Goal: Task Accomplishment & Management: Manage account settings

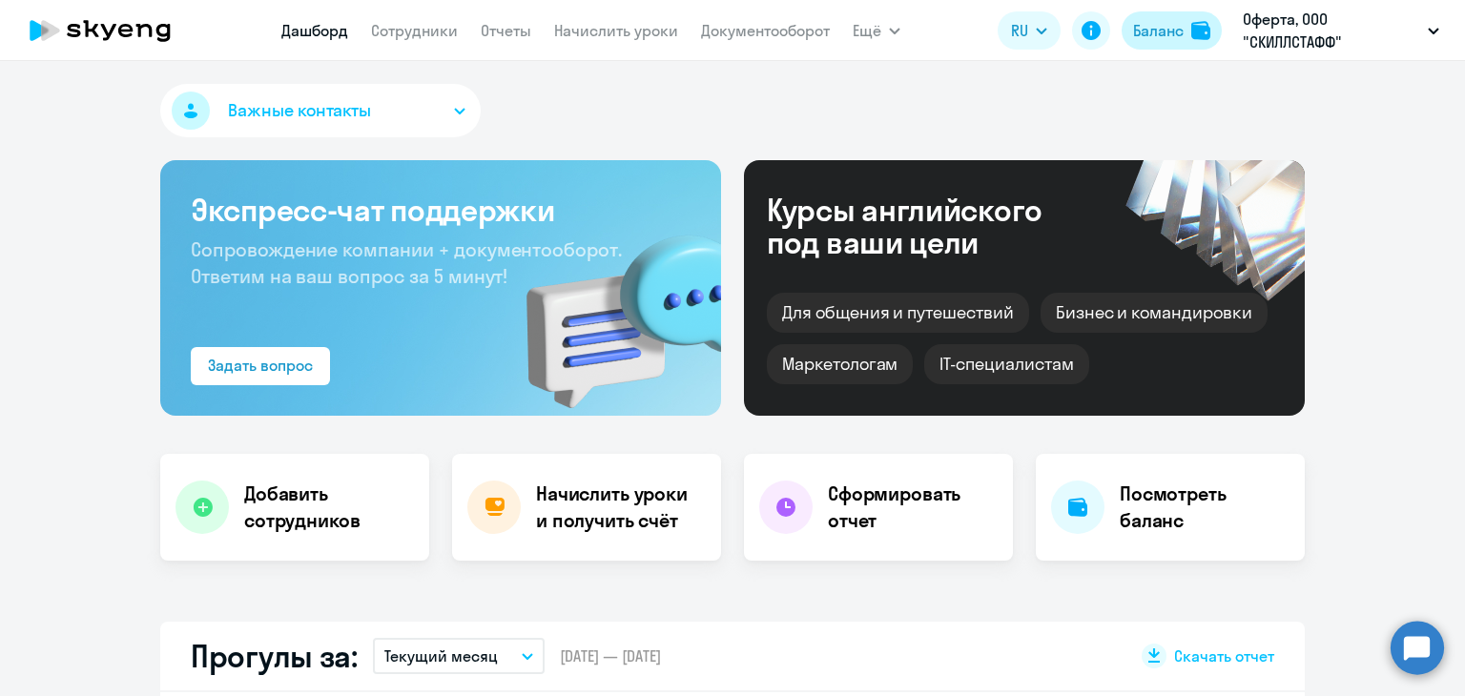
select select "30"
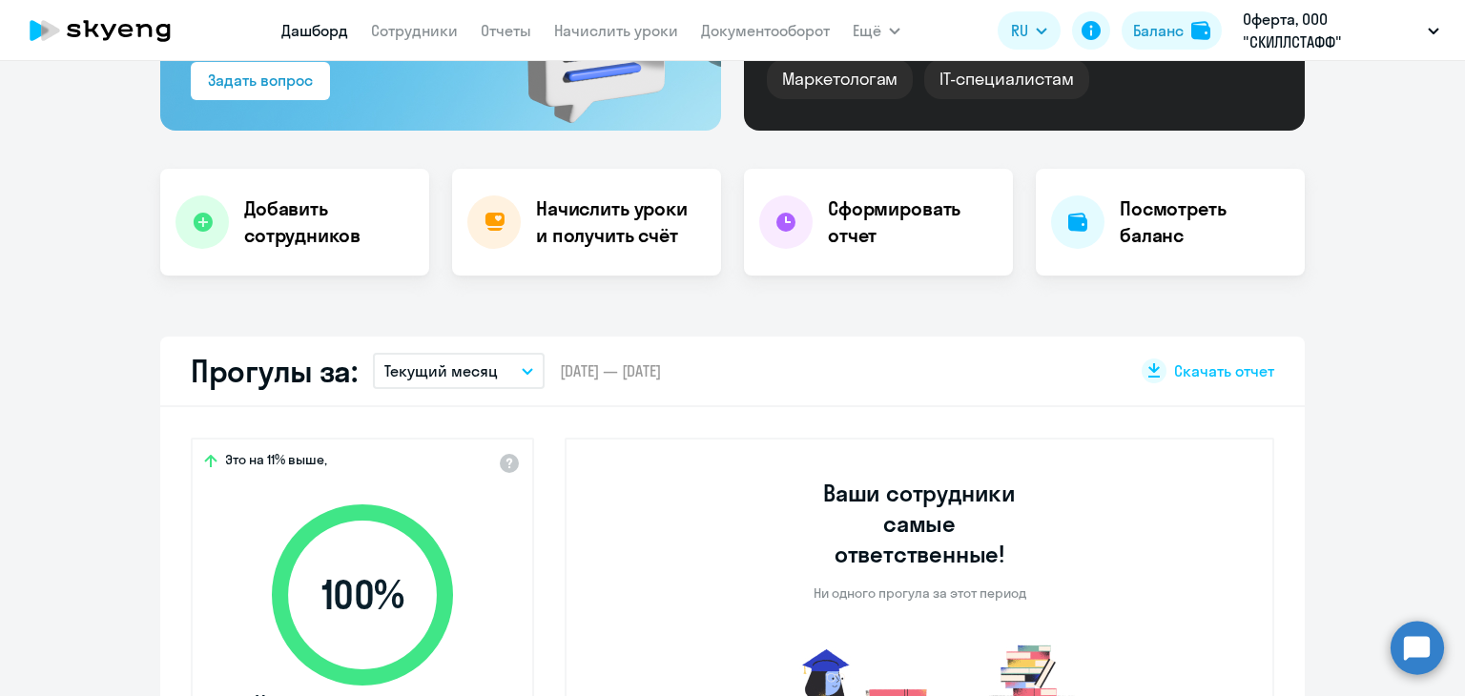
scroll to position [286, 0]
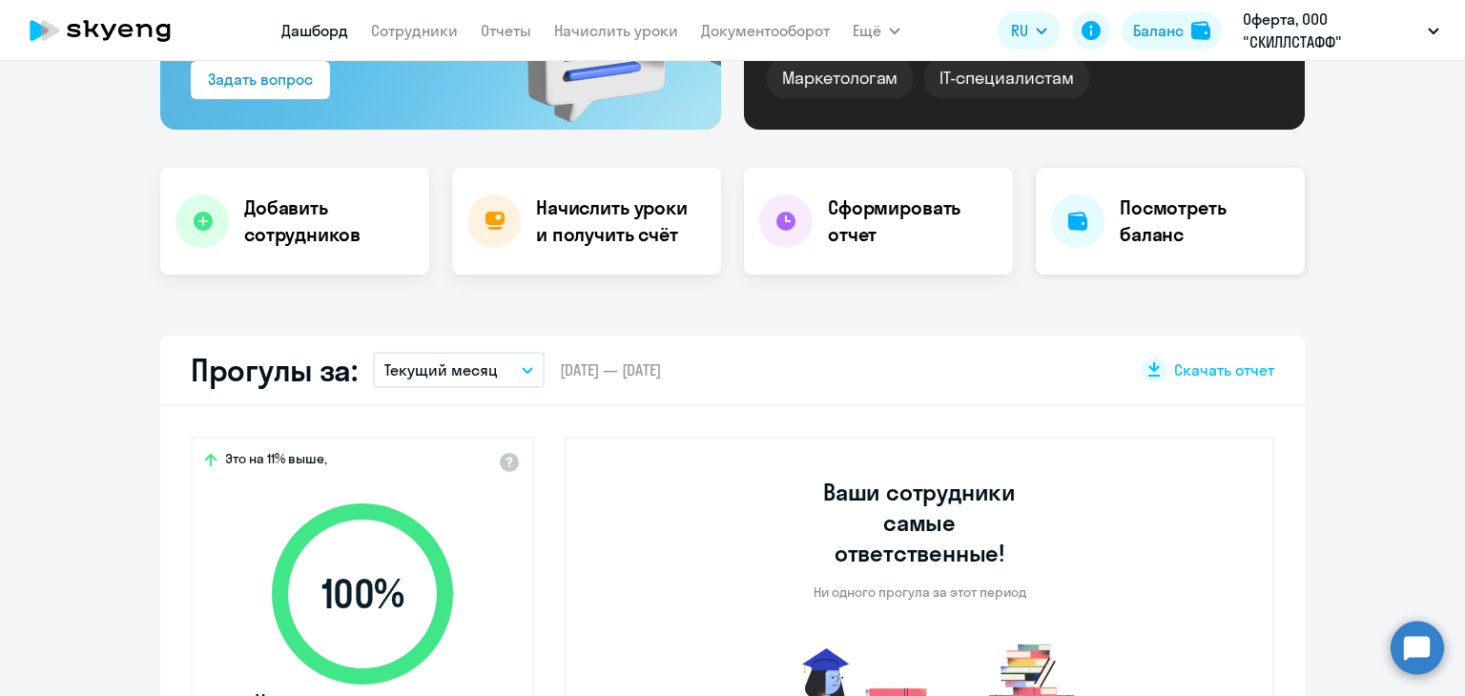
click at [1103, 243] on div "Посмотреть баланс" at bounding box center [1169, 221] width 269 height 107
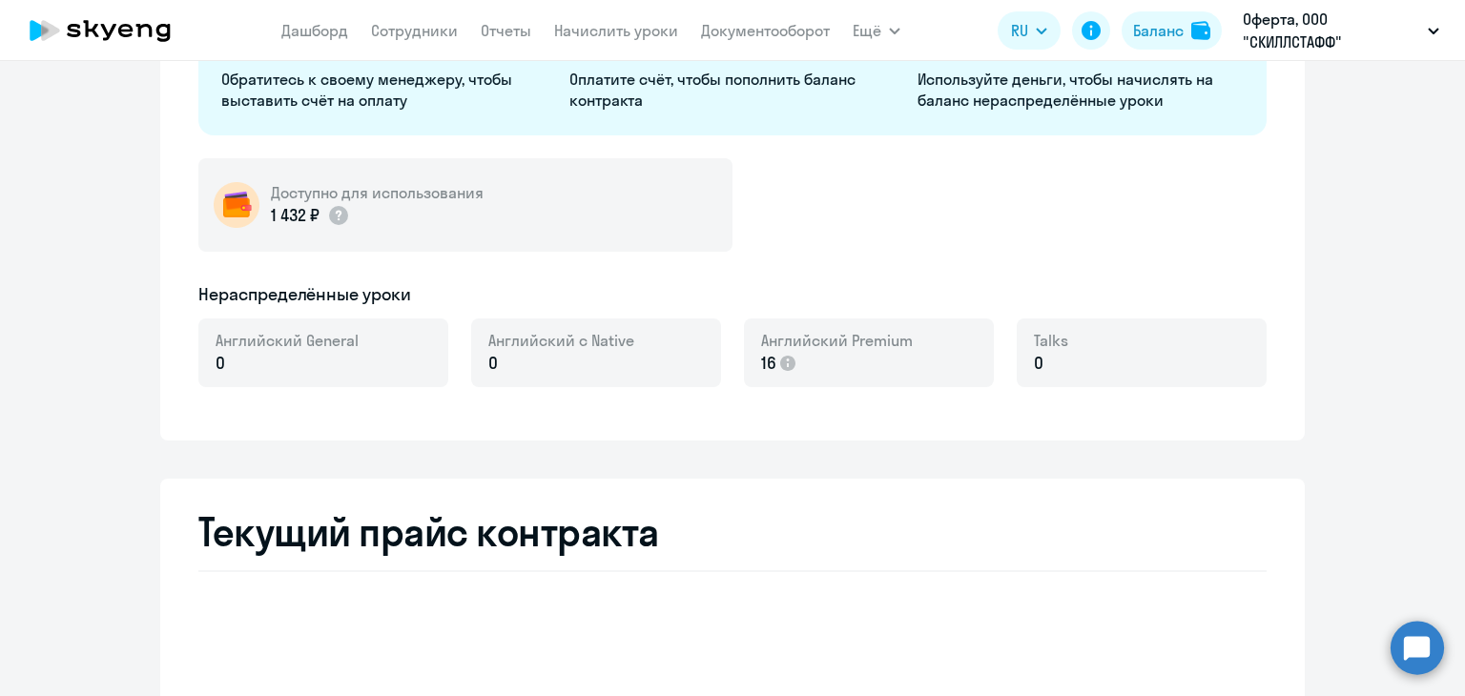
select select "english_adult_not_native_speaker"
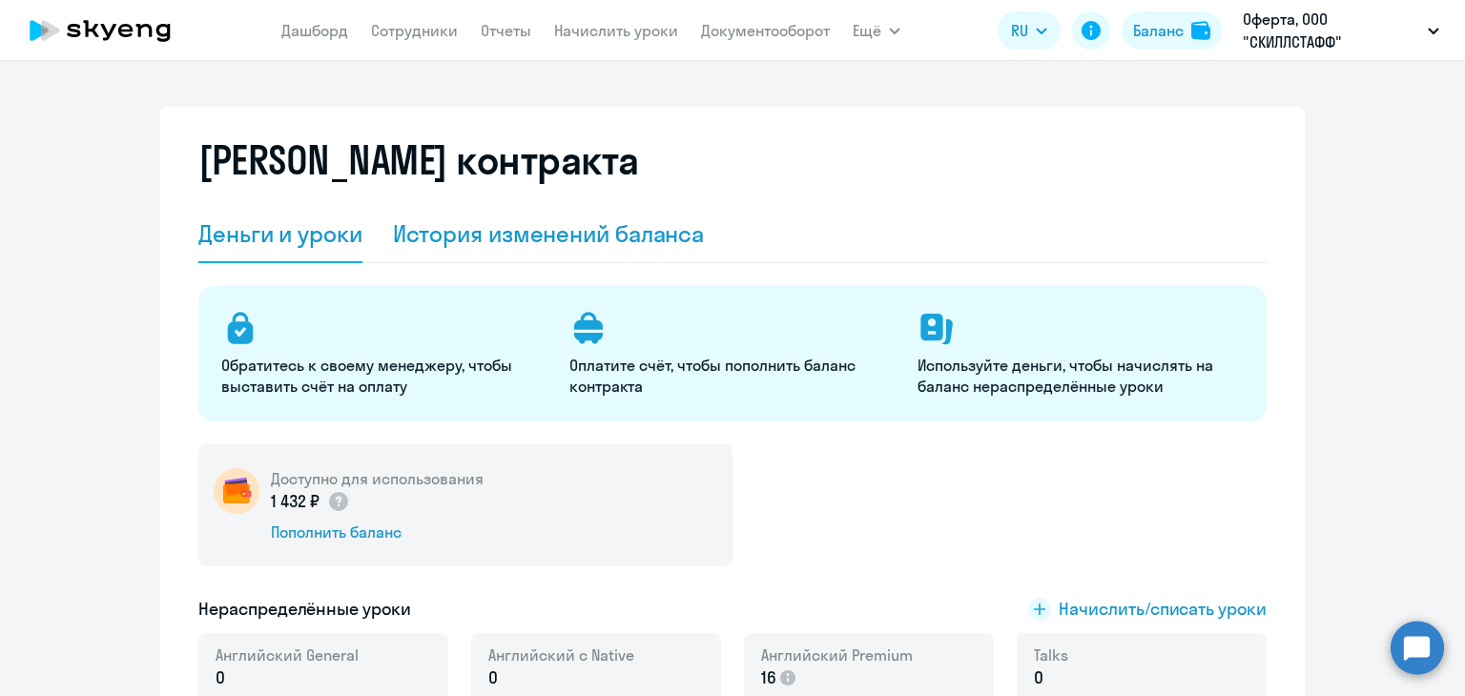
click at [498, 234] on div "История изменений баланса" at bounding box center [549, 233] width 312 height 31
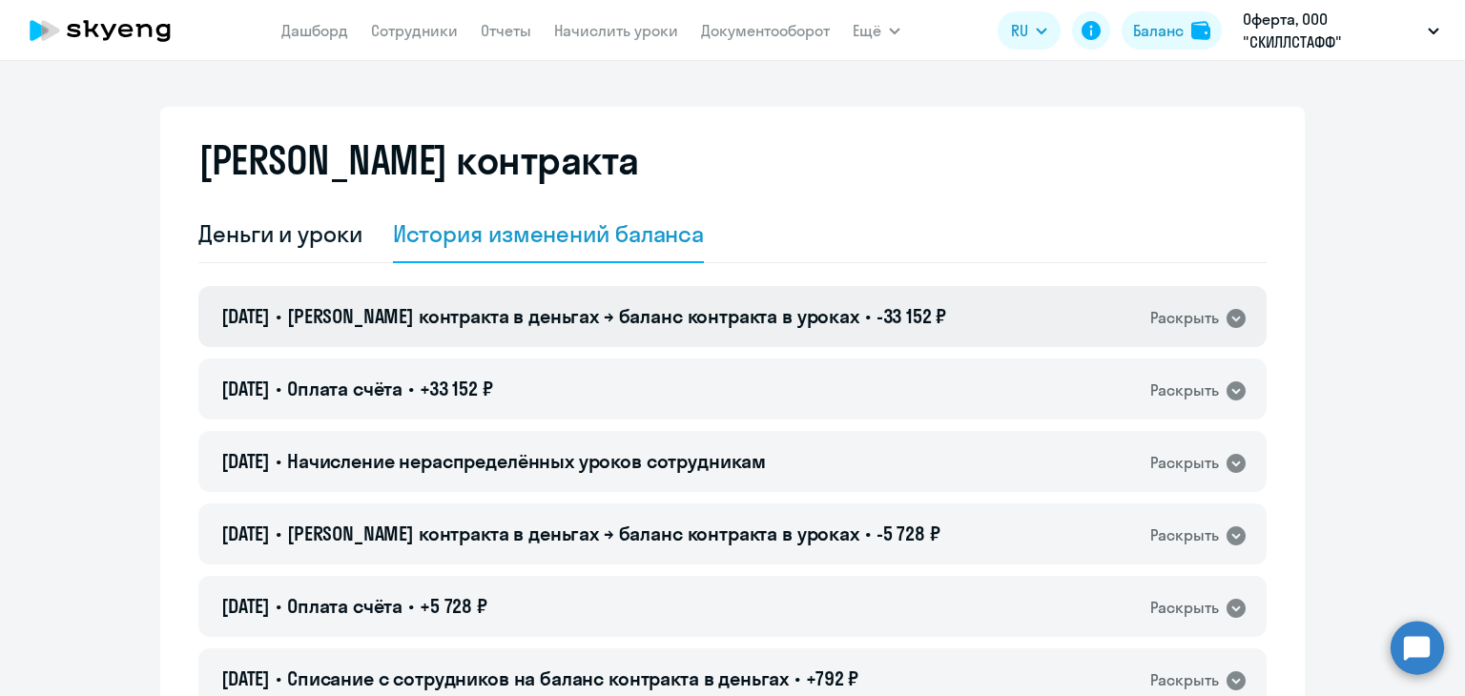
click at [1226, 318] on icon at bounding box center [1235, 318] width 19 height 19
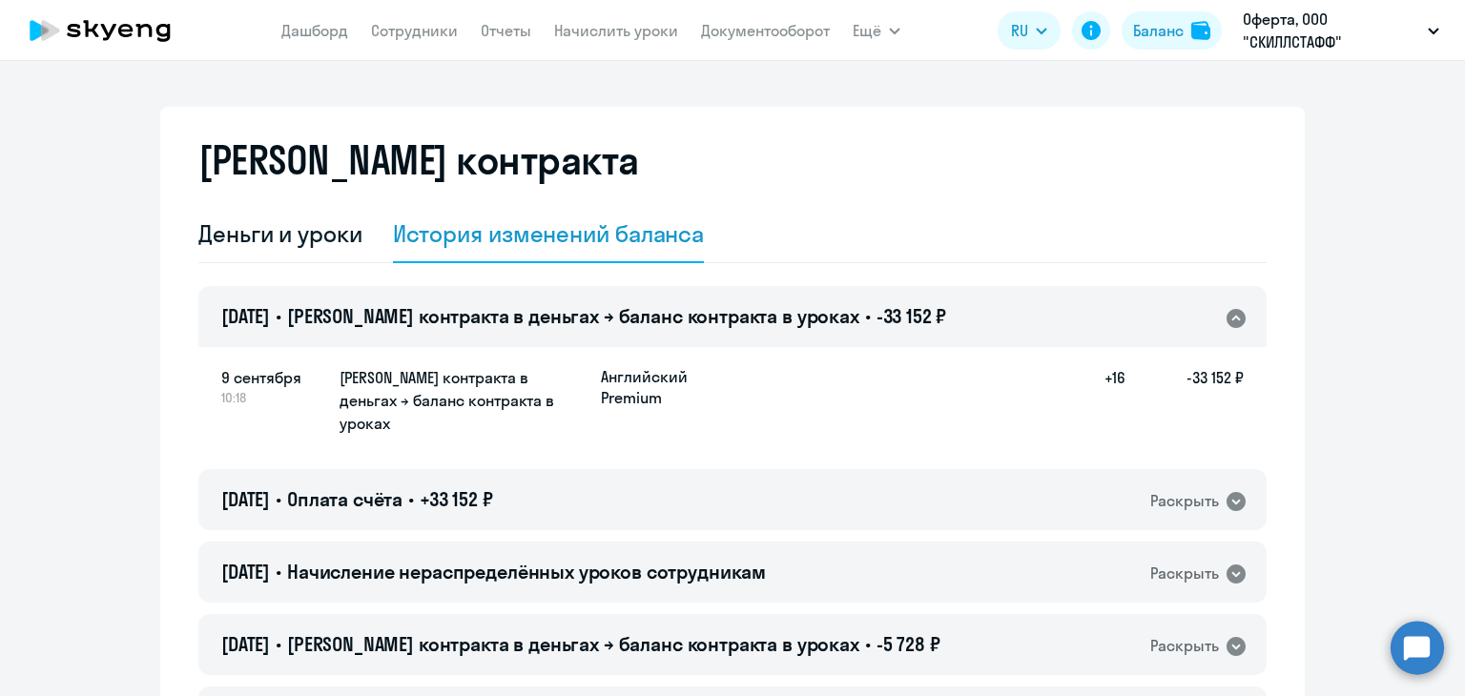
click at [1226, 318] on icon at bounding box center [1235, 318] width 19 height 19
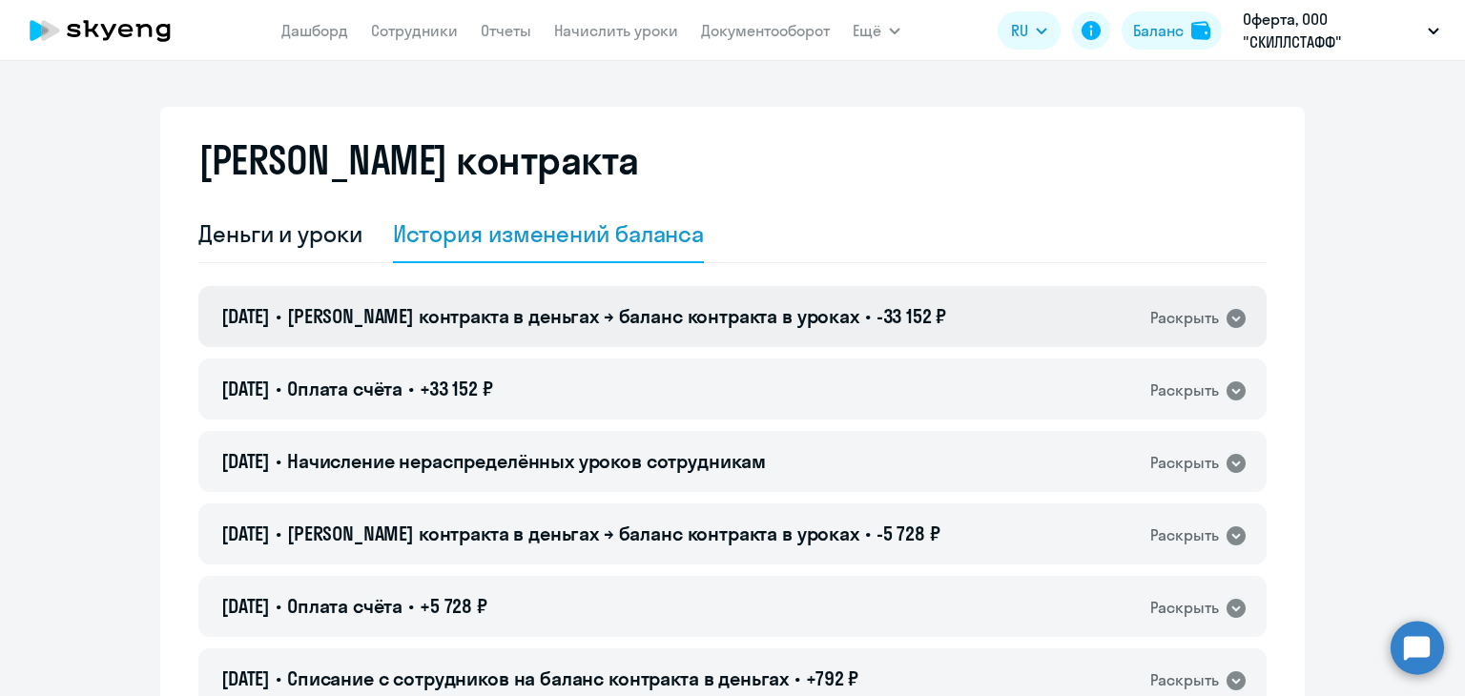
click at [1226, 318] on icon at bounding box center [1235, 318] width 19 height 19
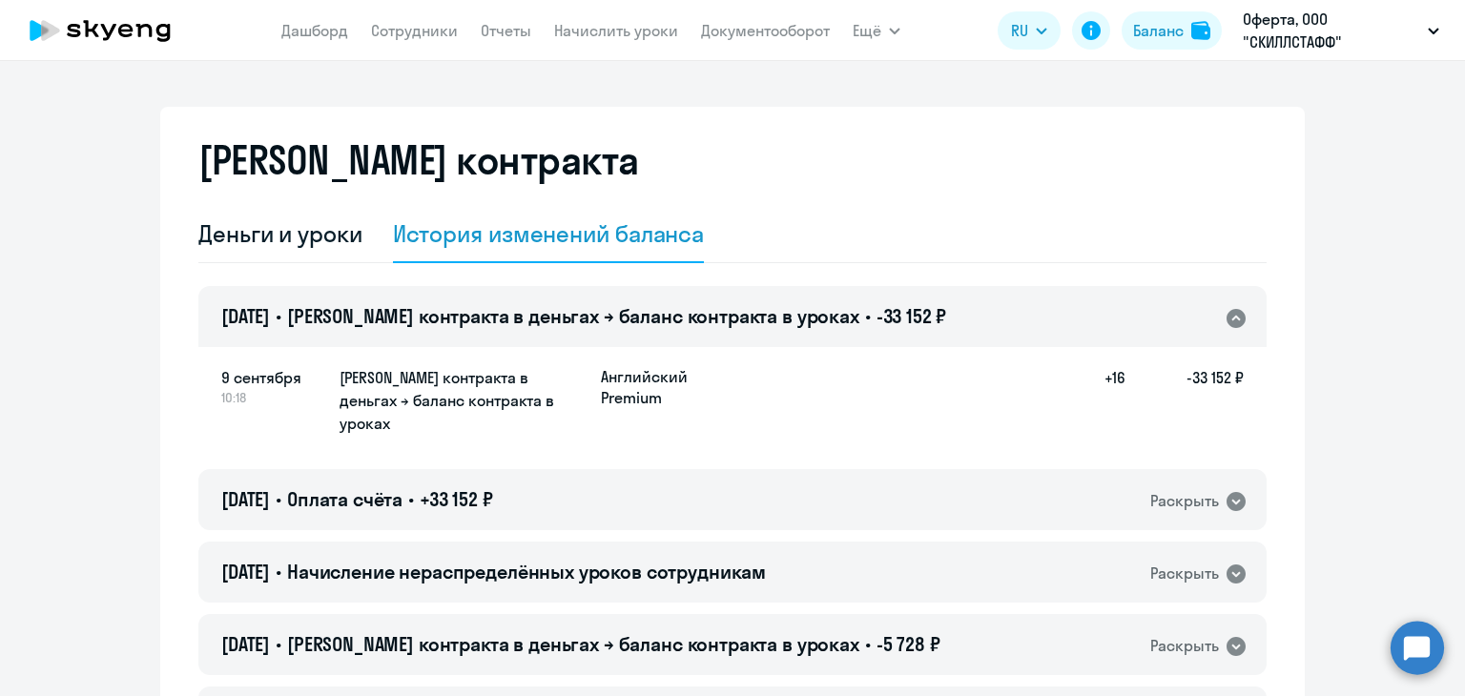
click at [1226, 316] on icon at bounding box center [1235, 318] width 19 height 19
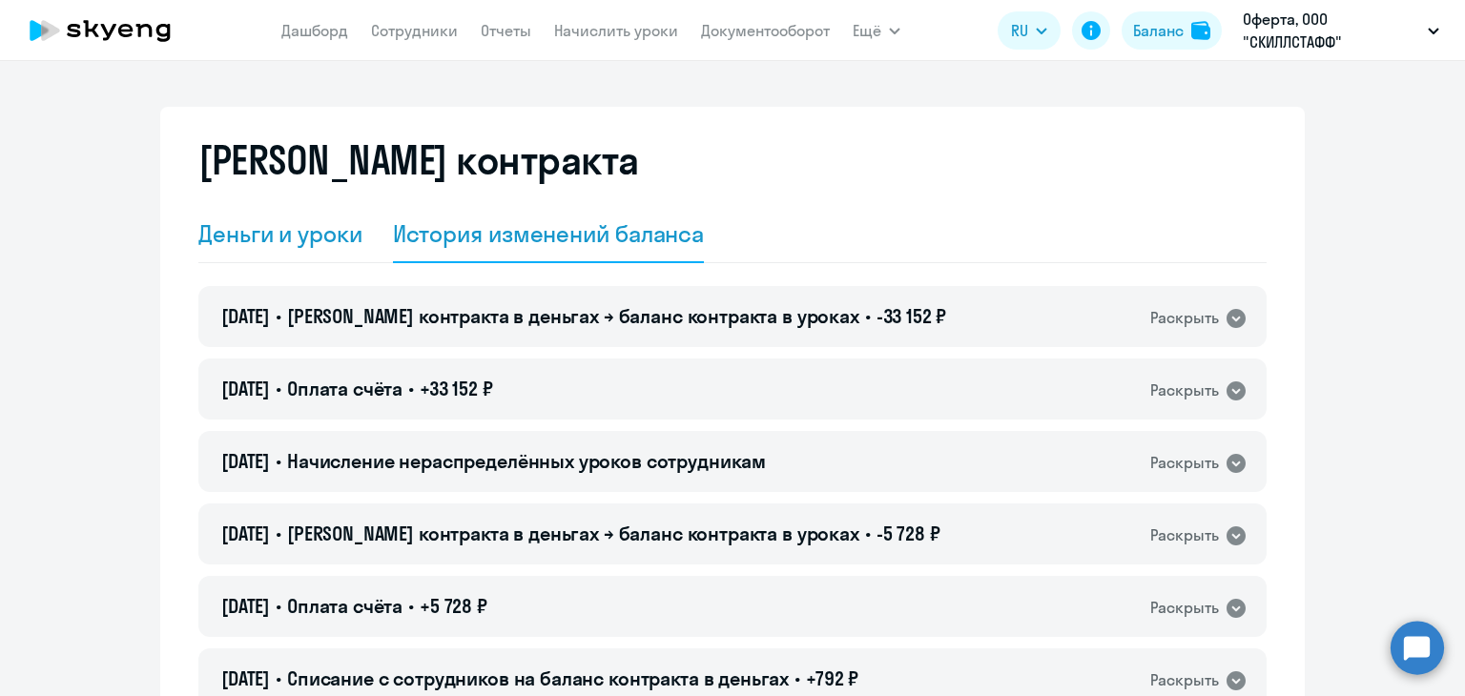
click at [283, 233] on div "Деньги и уроки" at bounding box center [280, 233] width 164 height 31
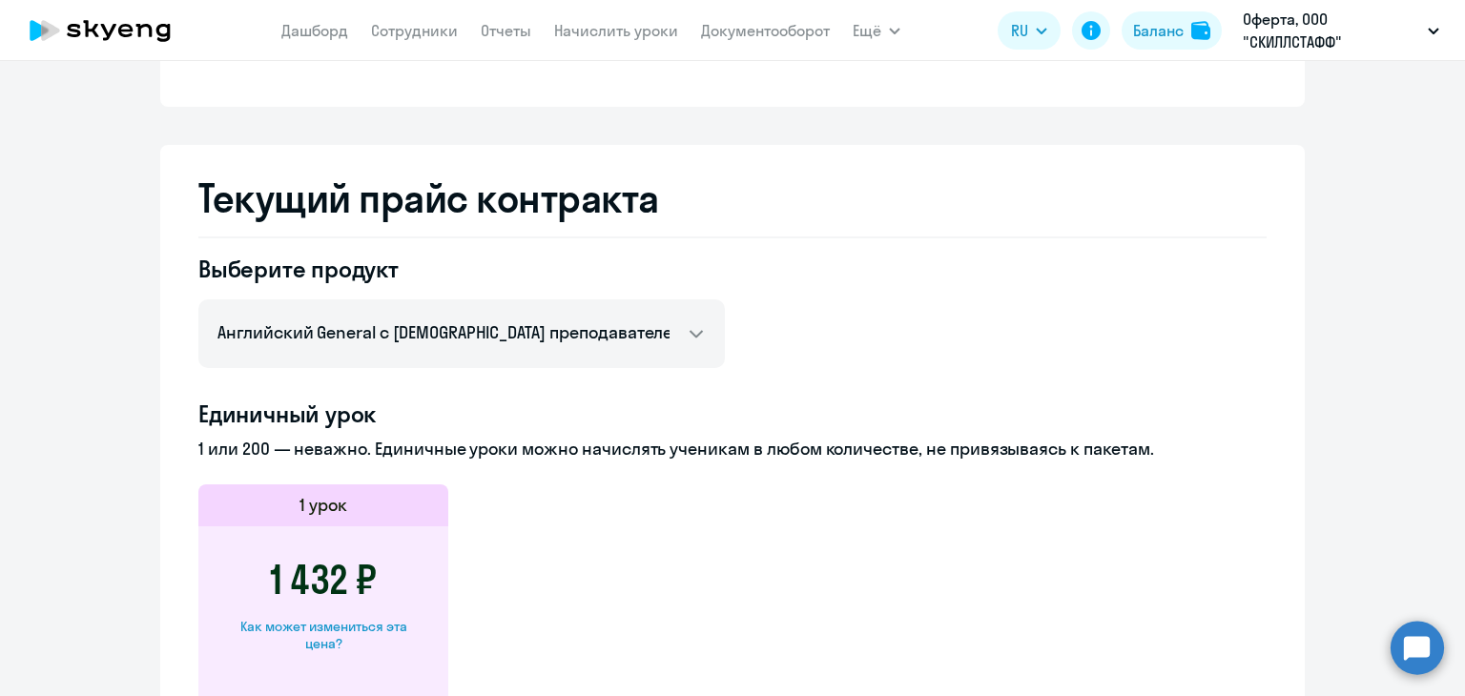
scroll to position [667, 0]
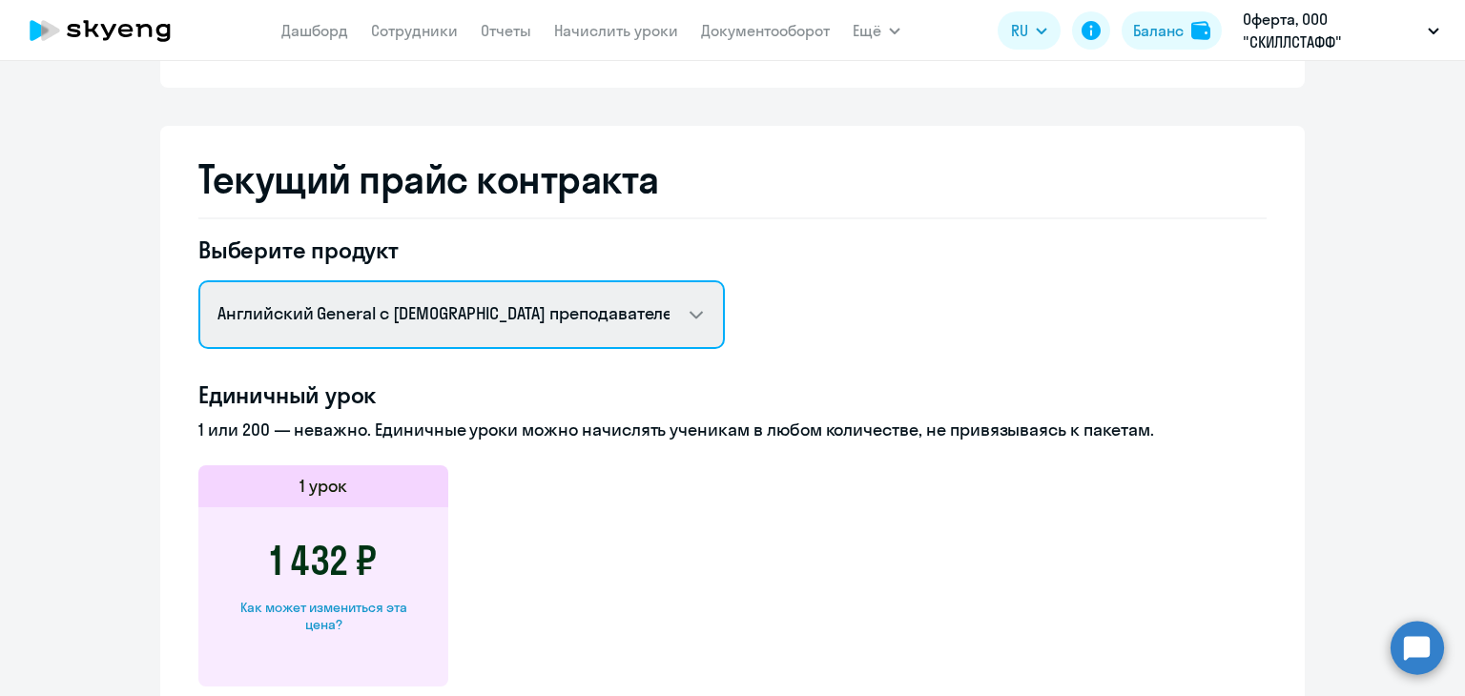
click at [677, 317] on select "Английский General с русскоговорящим преподавателем Английский General с [DEMOG…" at bounding box center [461, 314] width 526 height 69
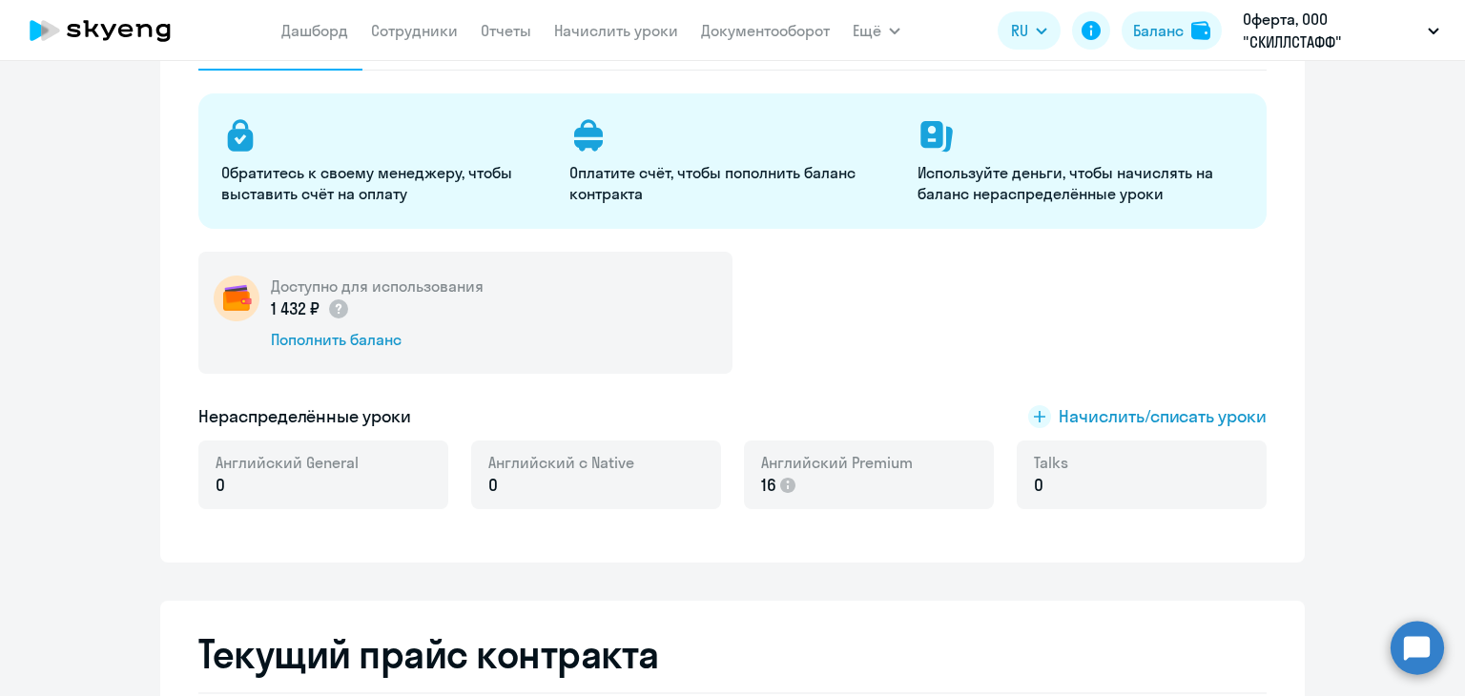
scroll to position [191, 0]
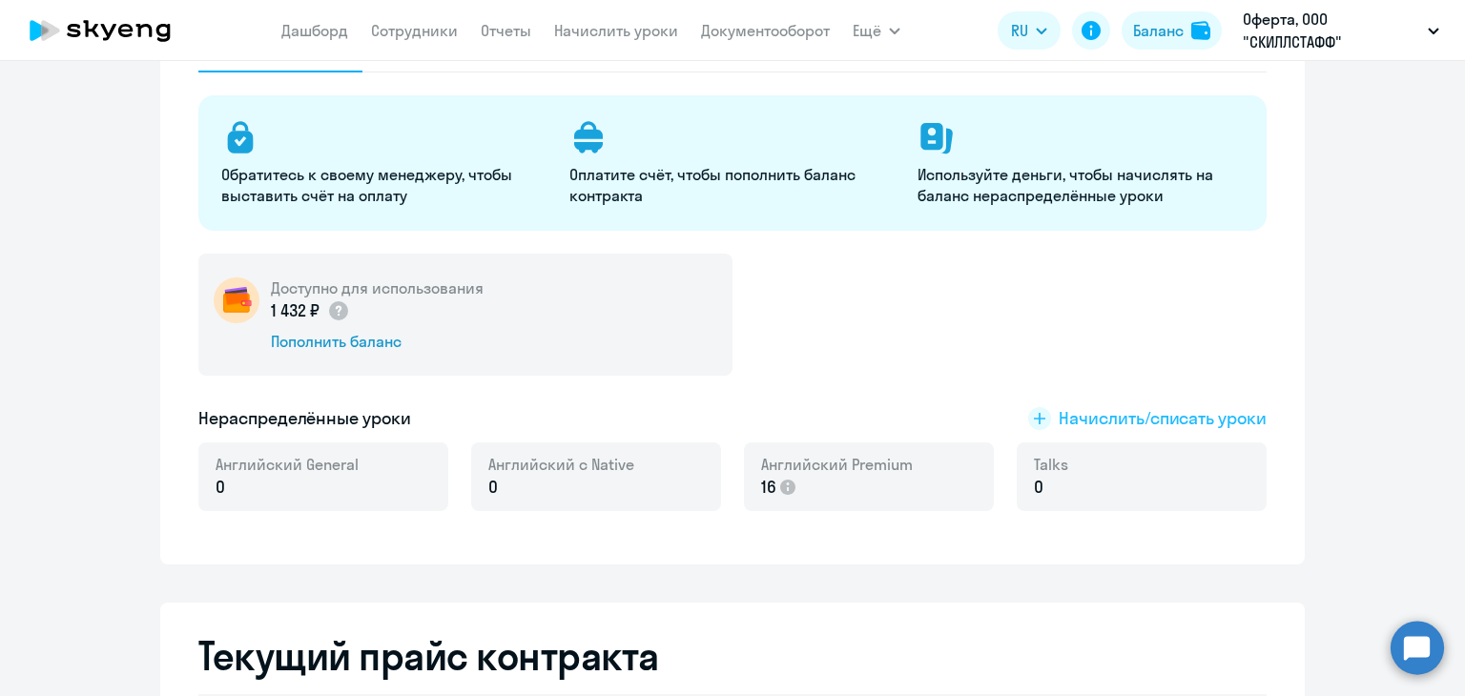
click at [1072, 417] on span "Начислить/списать уроки" at bounding box center [1162, 418] width 208 height 25
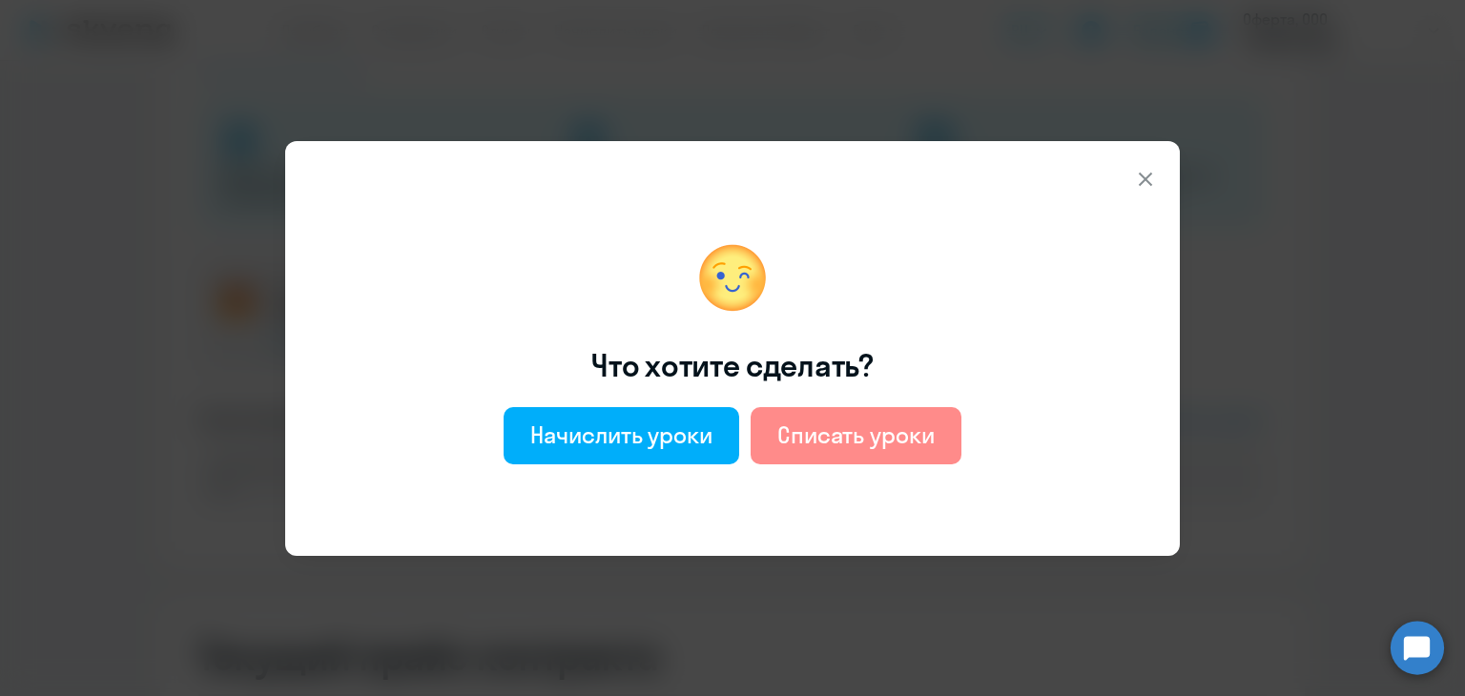
click at [824, 437] on div "Списать уроки" at bounding box center [855, 435] width 157 height 31
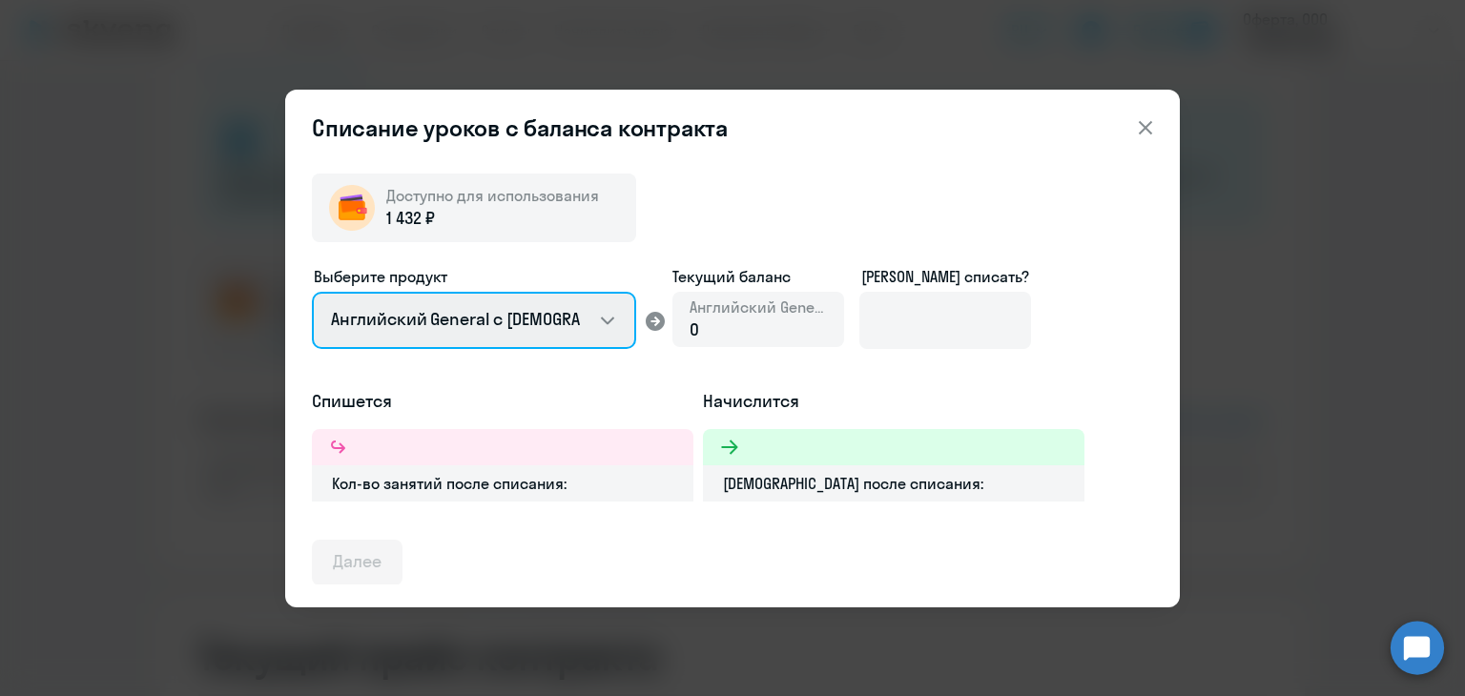
click at [589, 319] on select "Английский General с [DEMOGRAPHIC_DATA] преподавателем Английский General с [DE…" at bounding box center [474, 320] width 324 height 57
select select "english_adult_not_native_speaker_premium"
click at [312, 292] on select "Английский General с [DEMOGRAPHIC_DATA] преподавателем Английский General с [DE…" at bounding box center [474, 320] width 324 height 57
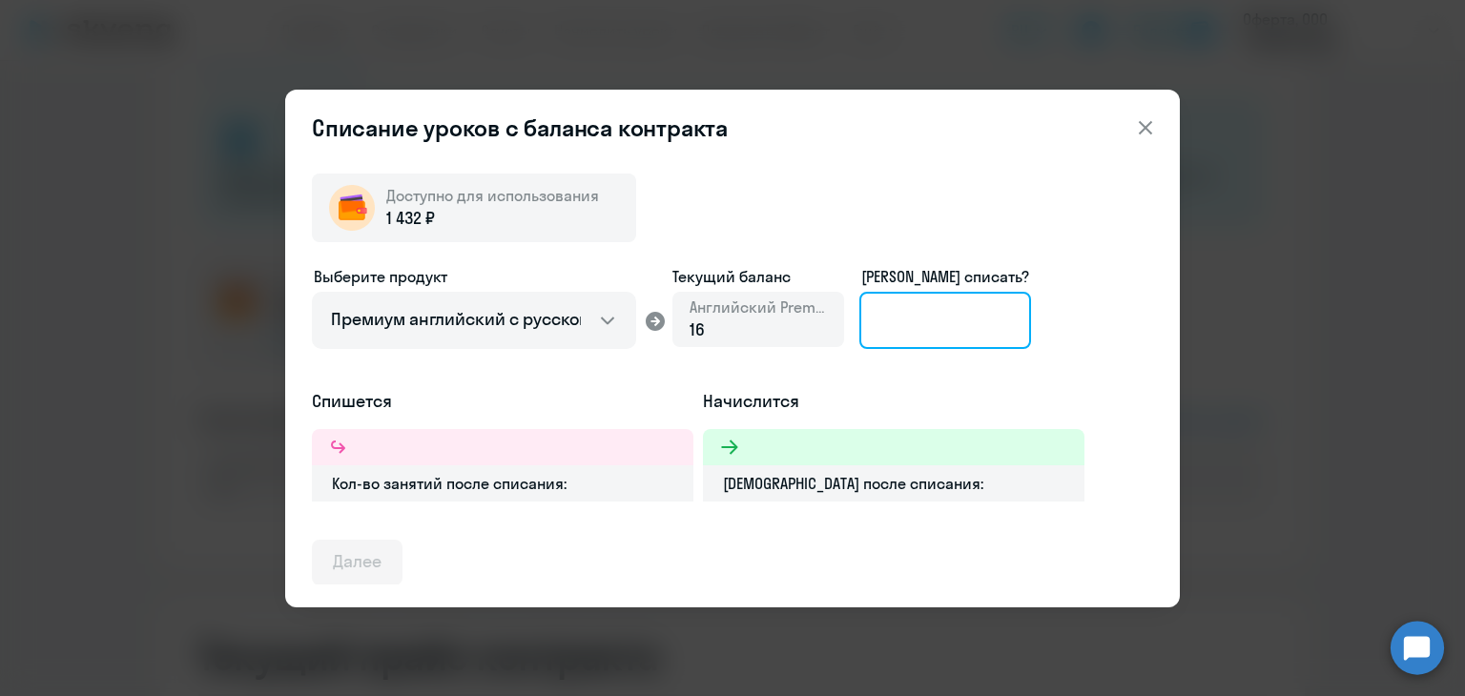
click at [921, 321] on input at bounding box center [945, 320] width 172 height 57
click at [1146, 129] on icon at bounding box center [1144, 126] width 13 height 13
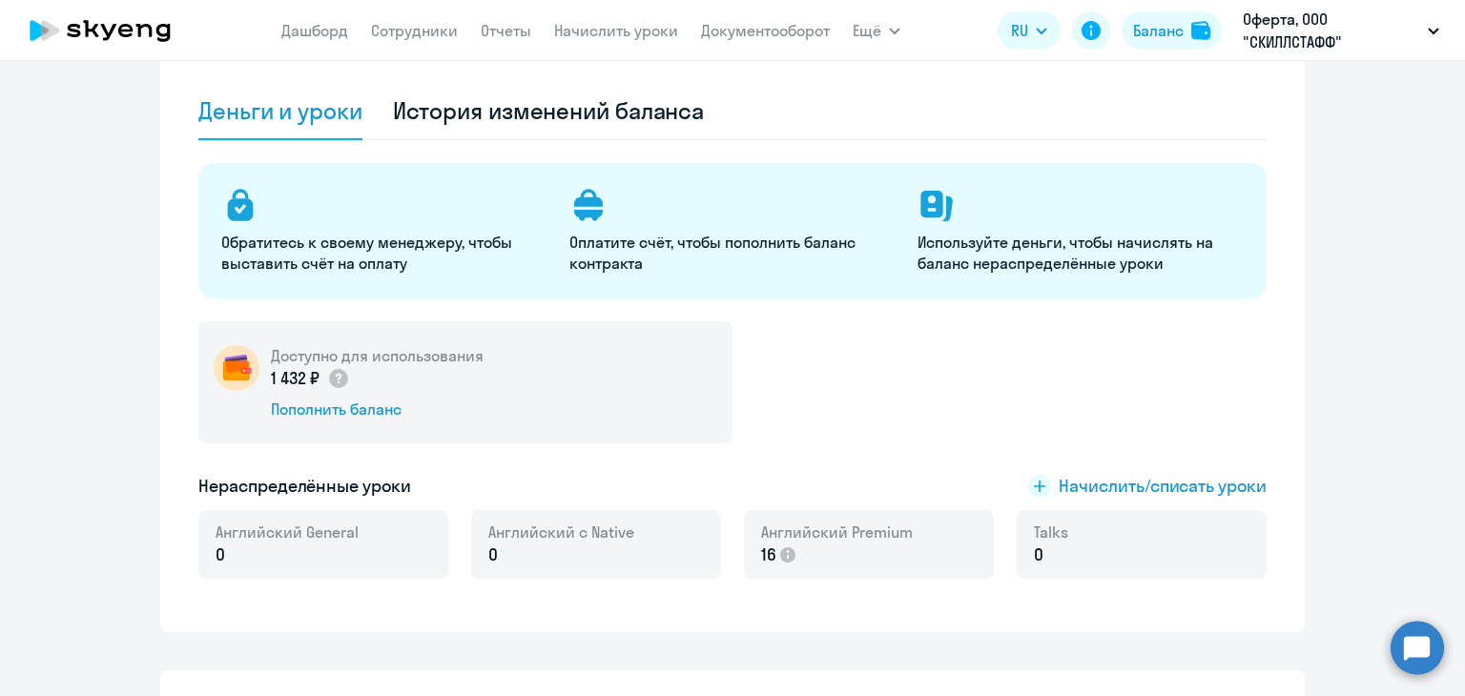
scroll to position [95, 0]
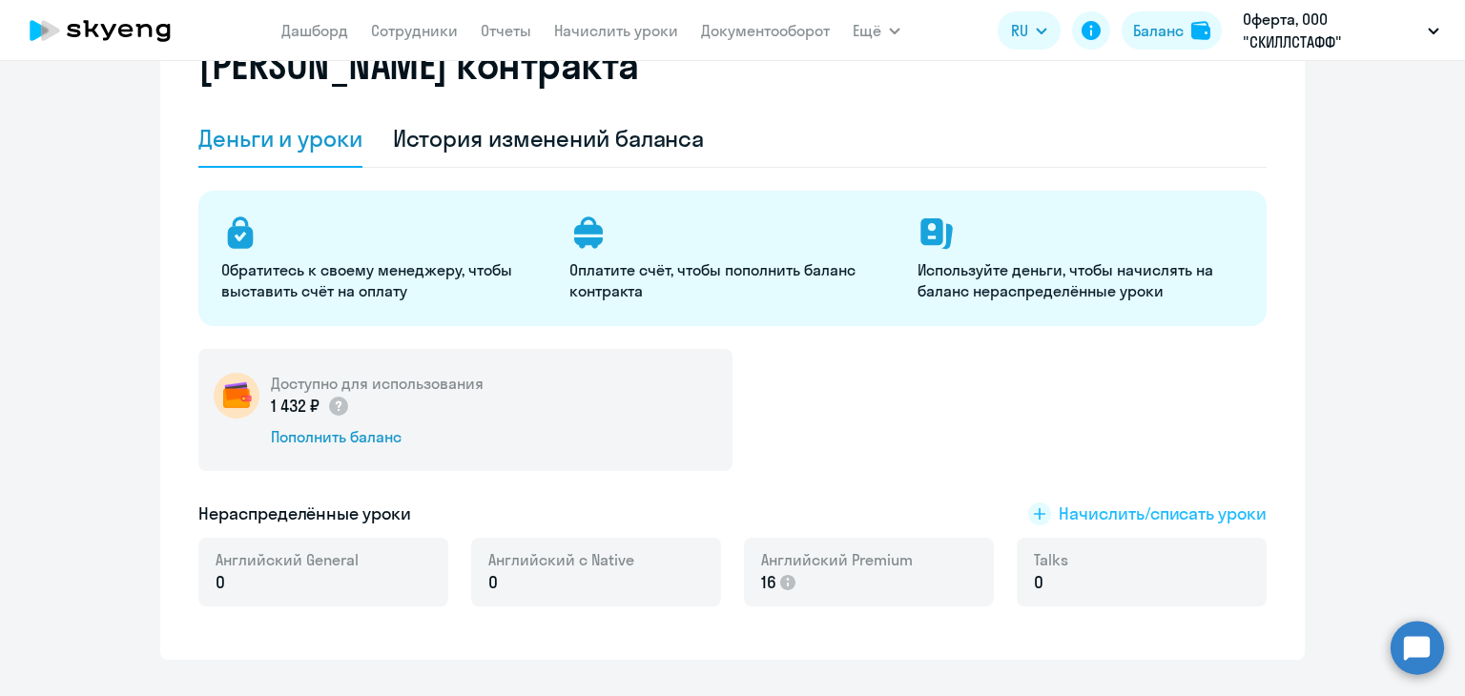
click at [1101, 522] on span "Начислить/списать уроки" at bounding box center [1162, 514] width 208 height 25
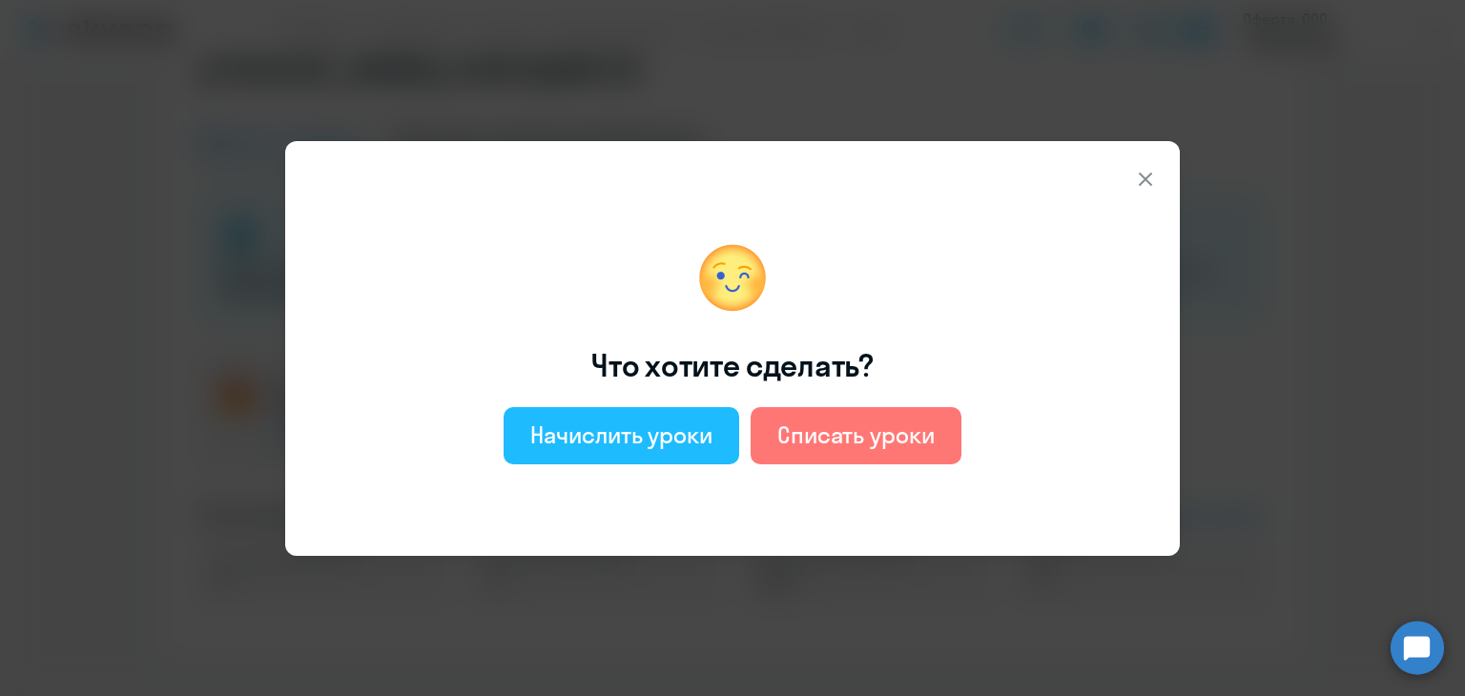
click at [641, 434] on div "Начислить уроки" at bounding box center [621, 435] width 182 height 31
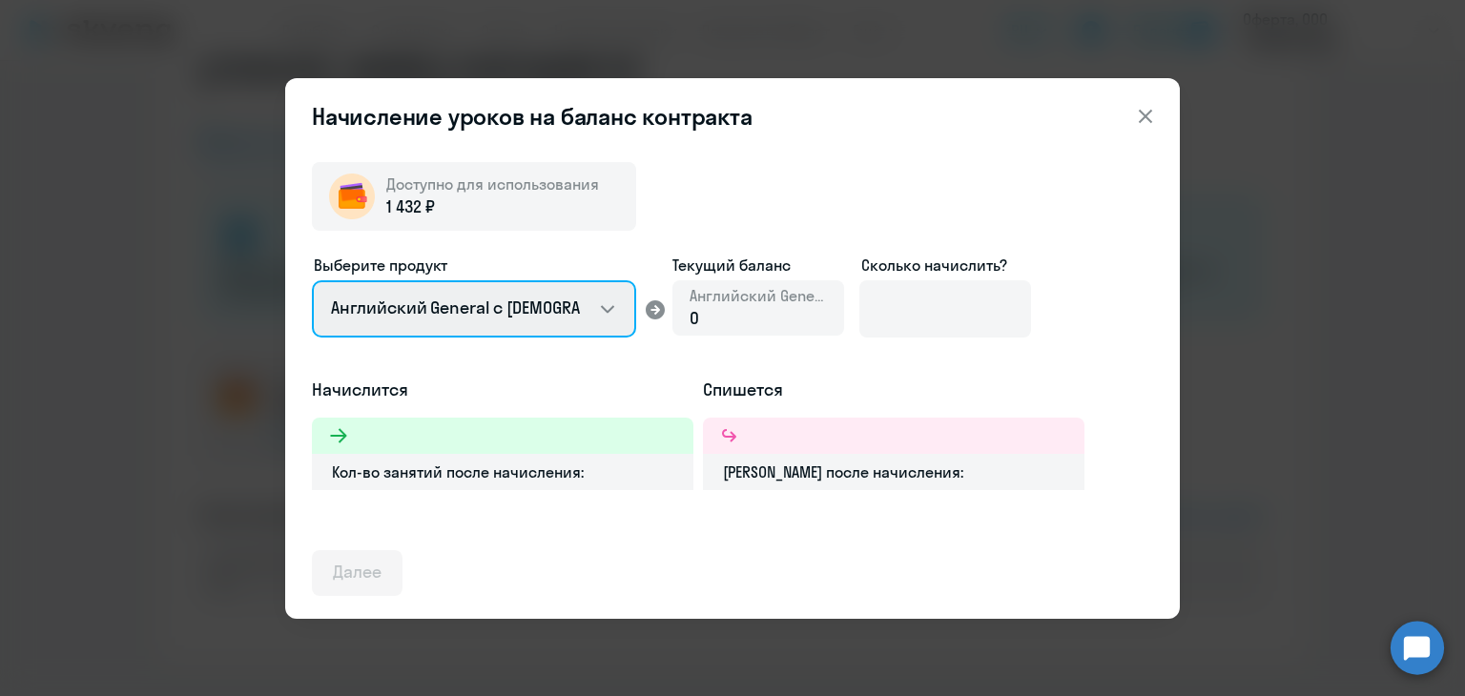
click at [579, 307] on select "Английский General с [DEMOGRAPHIC_DATA] преподавателем Английский General с [DE…" at bounding box center [474, 308] width 324 height 57
select select "english_adult_not_native_speaker_premium"
click at [312, 280] on select "Английский General с [DEMOGRAPHIC_DATA] преподавателем Английский General с [DE…" at bounding box center [474, 308] width 324 height 57
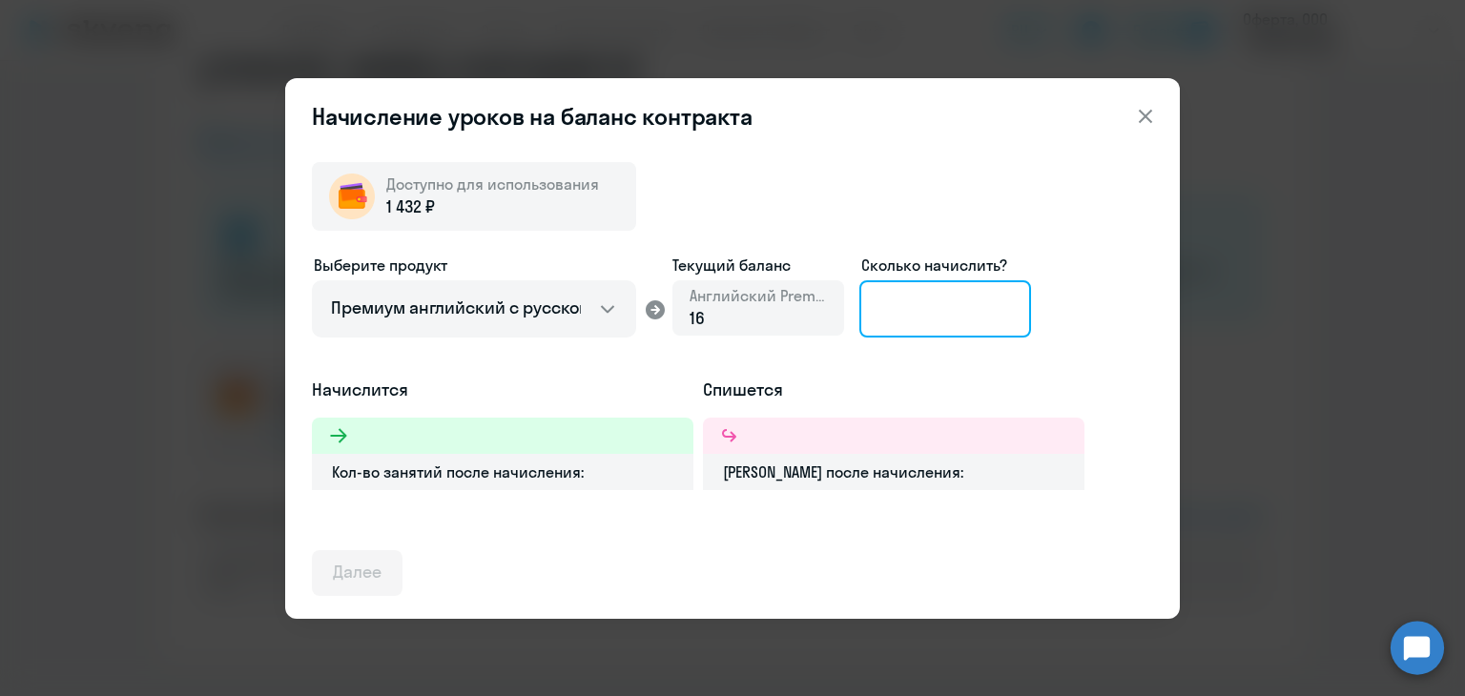
click at [918, 317] on input at bounding box center [945, 308] width 172 height 57
type input "16"
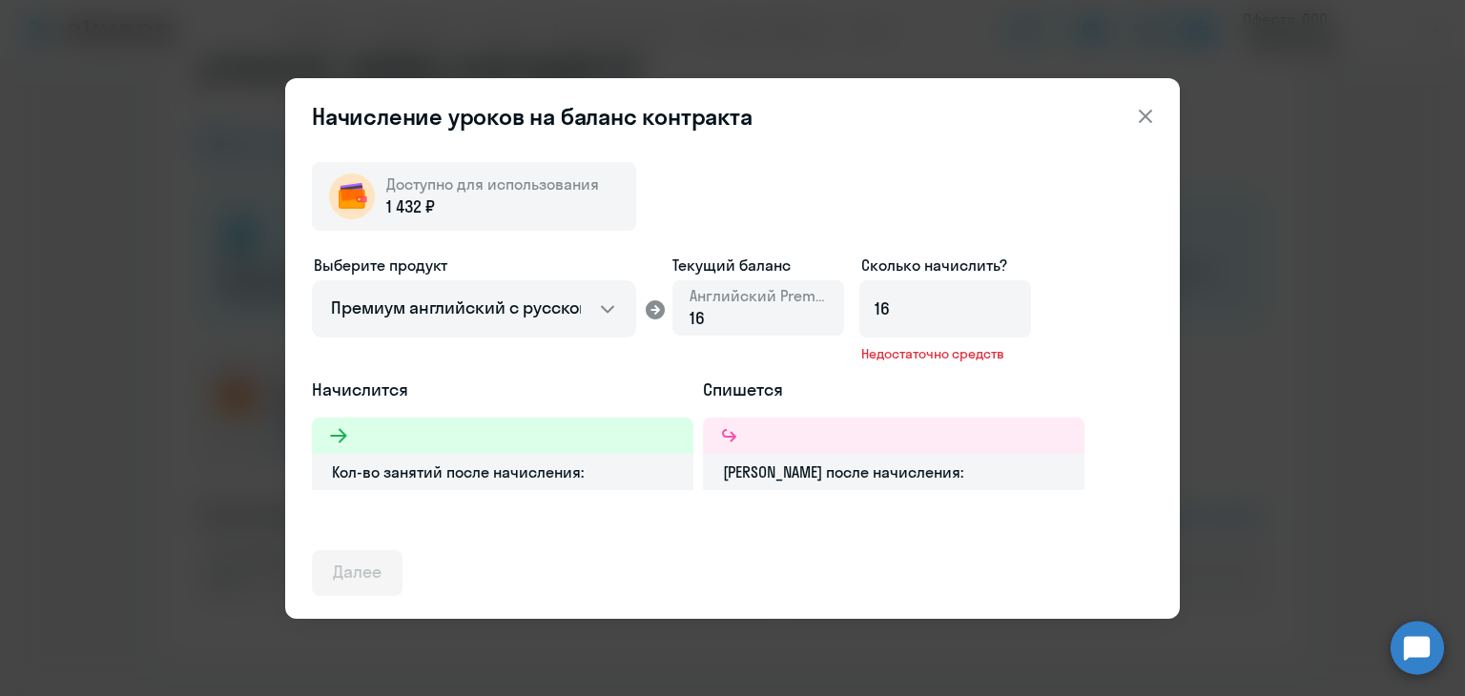
click at [929, 379] on h5 "Спишется" at bounding box center [893, 390] width 381 height 25
click at [547, 208] on div "1 432 ₽" at bounding box center [492, 207] width 213 height 25
click at [1137, 111] on icon at bounding box center [1145, 116] width 23 height 23
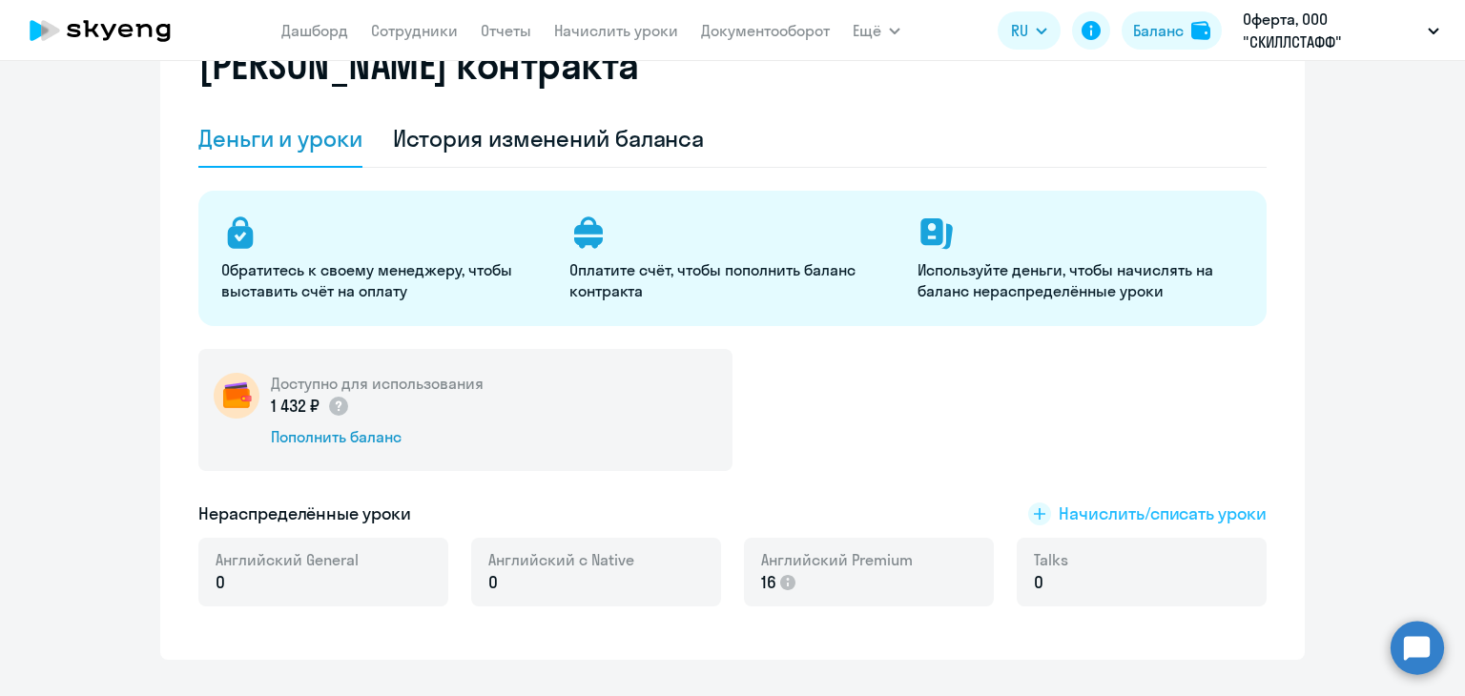
click at [1115, 511] on span "Начислить/списать уроки" at bounding box center [1162, 514] width 208 height 25
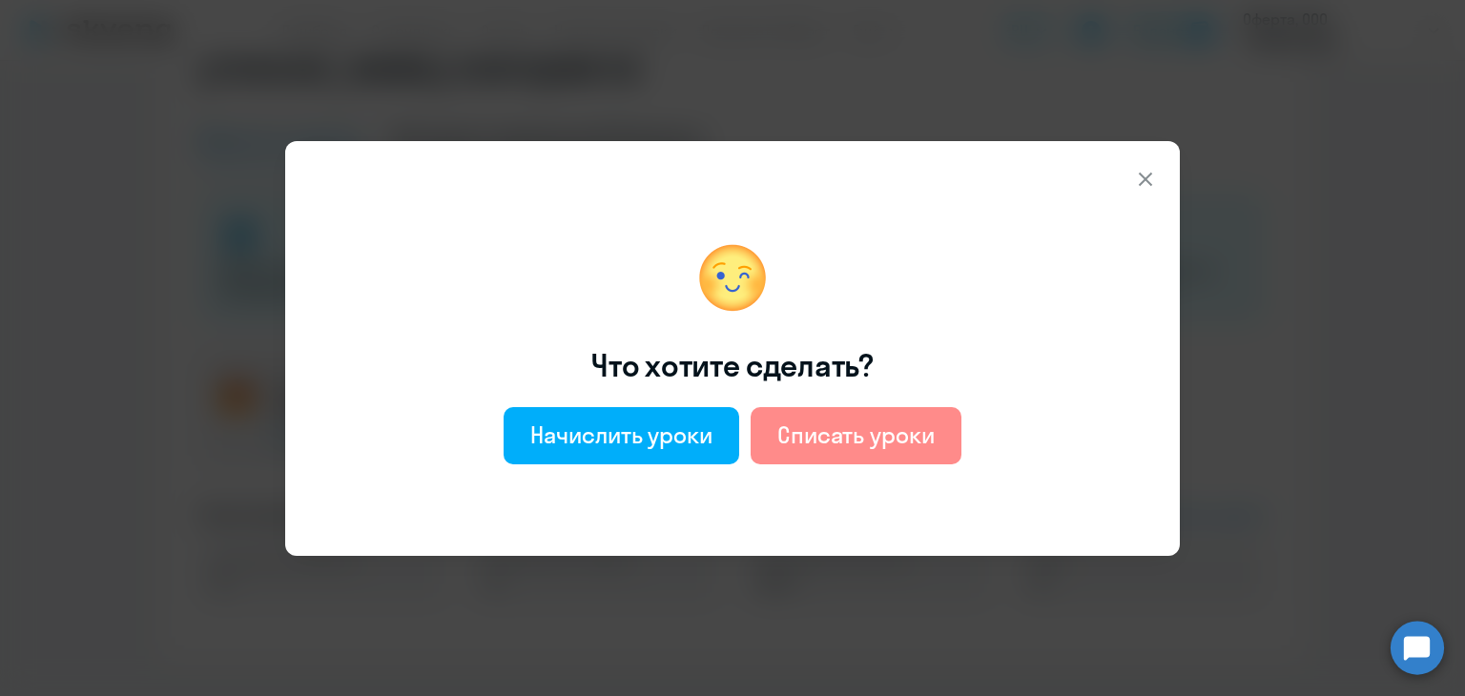
click at [853, 436] on div "Списать уроки" at bounding box center [855, 435] width 157 height 31
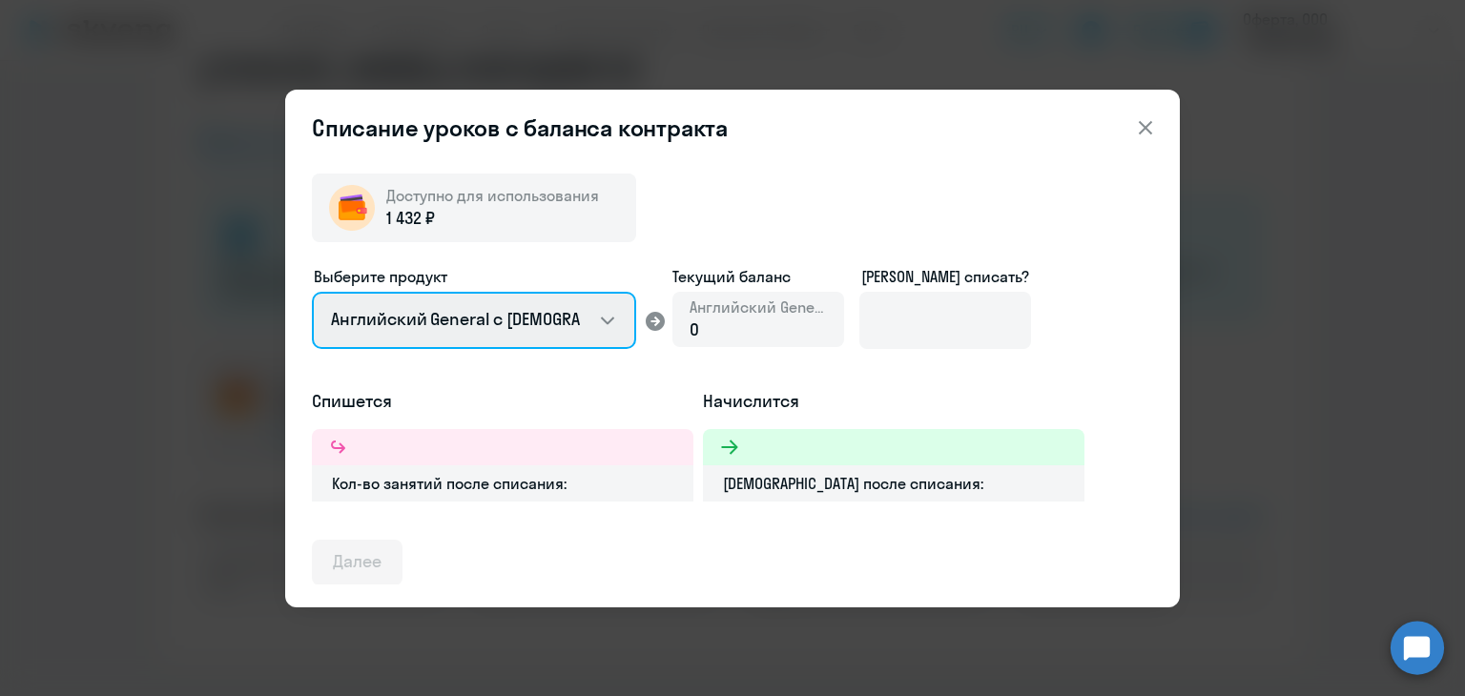
click at [559, 322] on select "Английский General с [DEMOGRAPHIC_DATA] преподавателем Английский General с [DE…" at bounding box center [474, 320] width 324 height 57
select select "english_adult_not_native_speaker_premium"
click at [312, 292] on select "Английский General с [DEMOGRAPHIC_DATA] преподавателем Английский General с [DE…" at bounding box center [474, 320] width 324 height 57
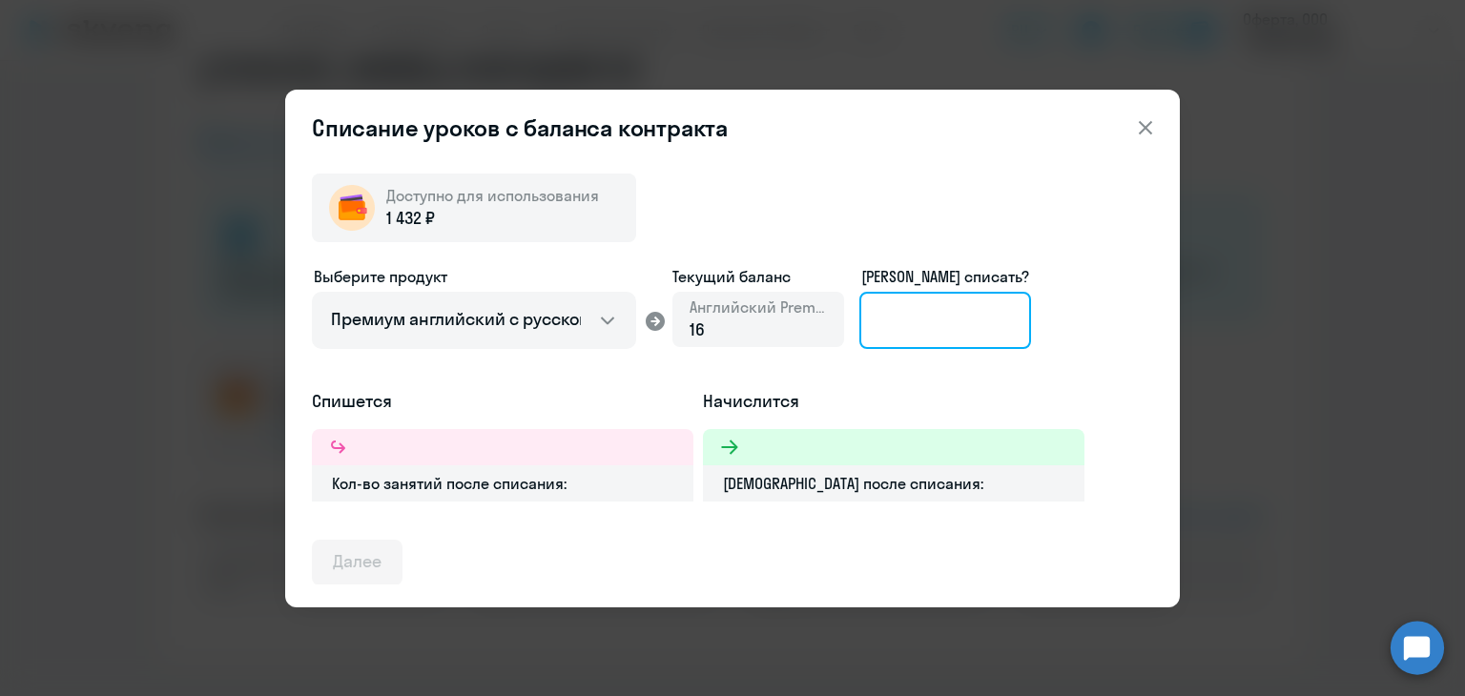
click at [947, 325] on input at bounding box center [945, 320] width 172 height 57
type input "16"
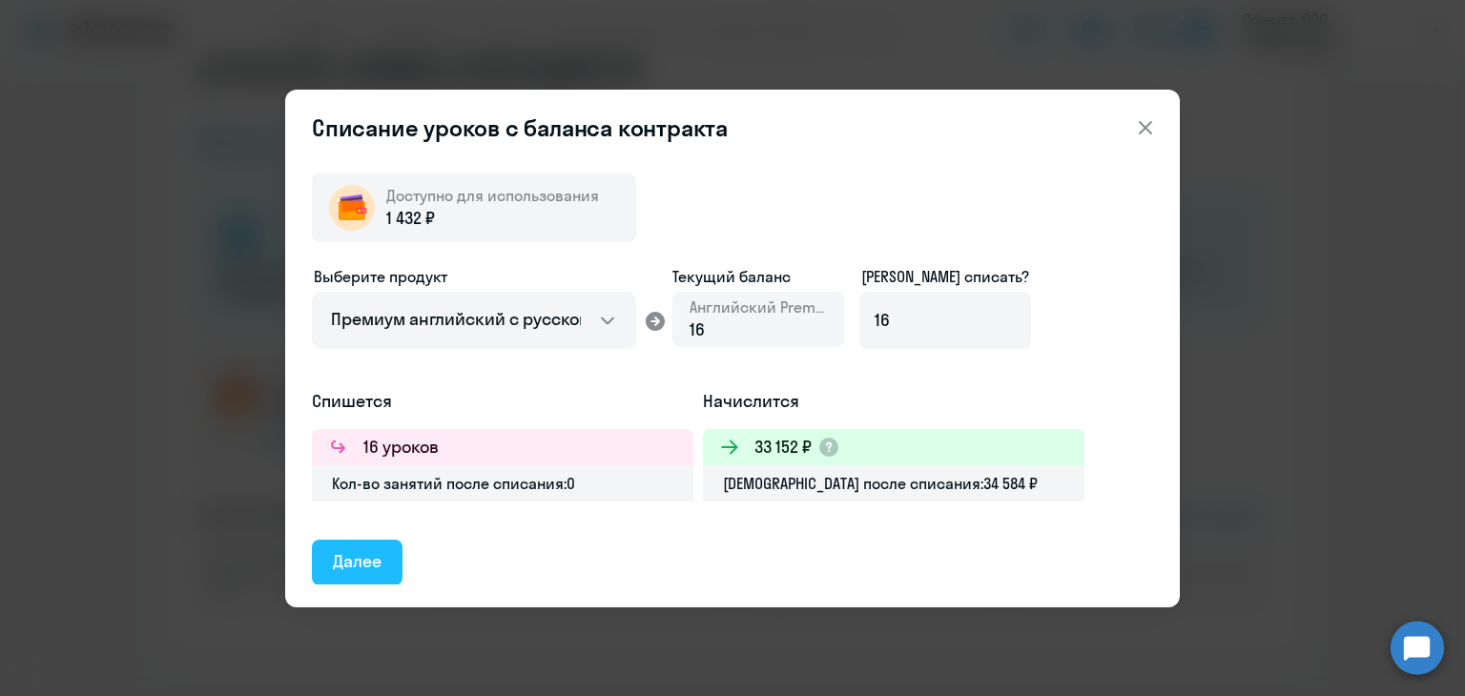
click at [367, 558] on div "Далее" at bounding box center [357, 561] width 49 height 25
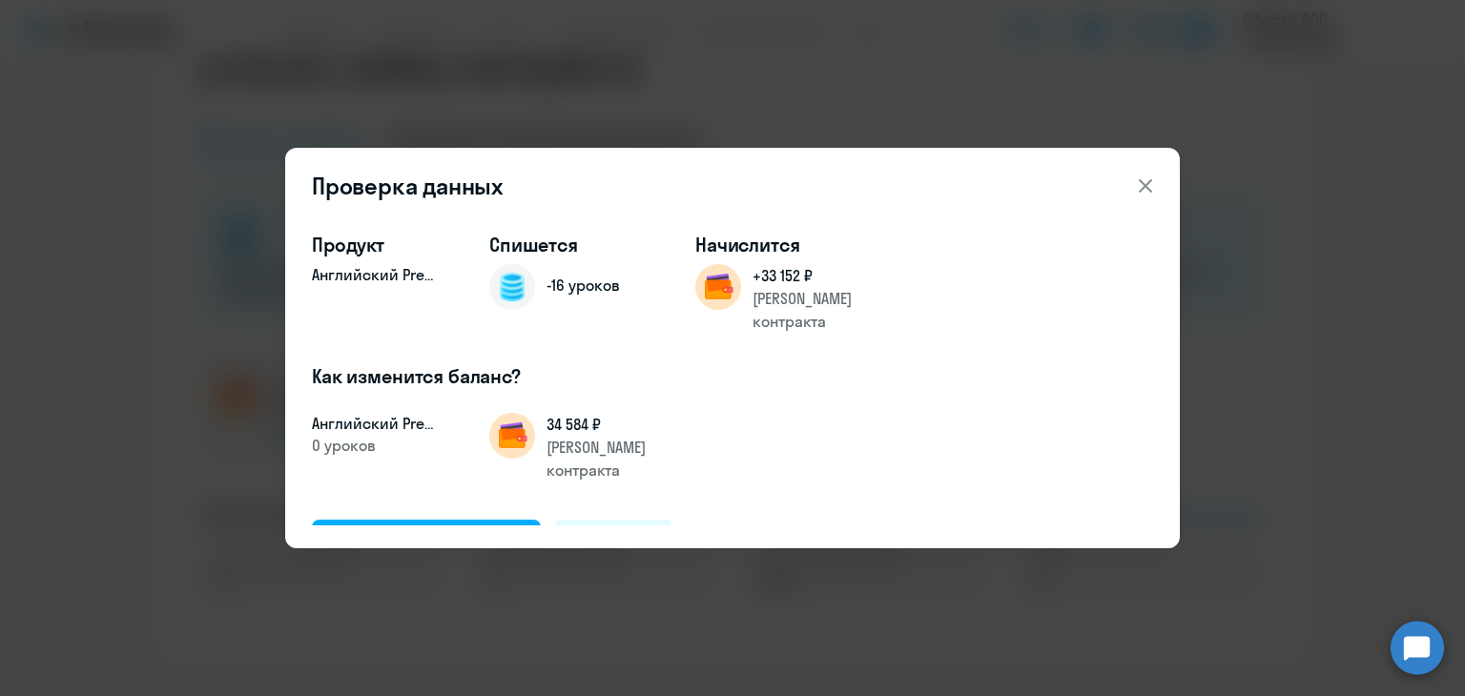
click at [1140, 184] on icon at bounding box center [1145, 185] width 23 height 23
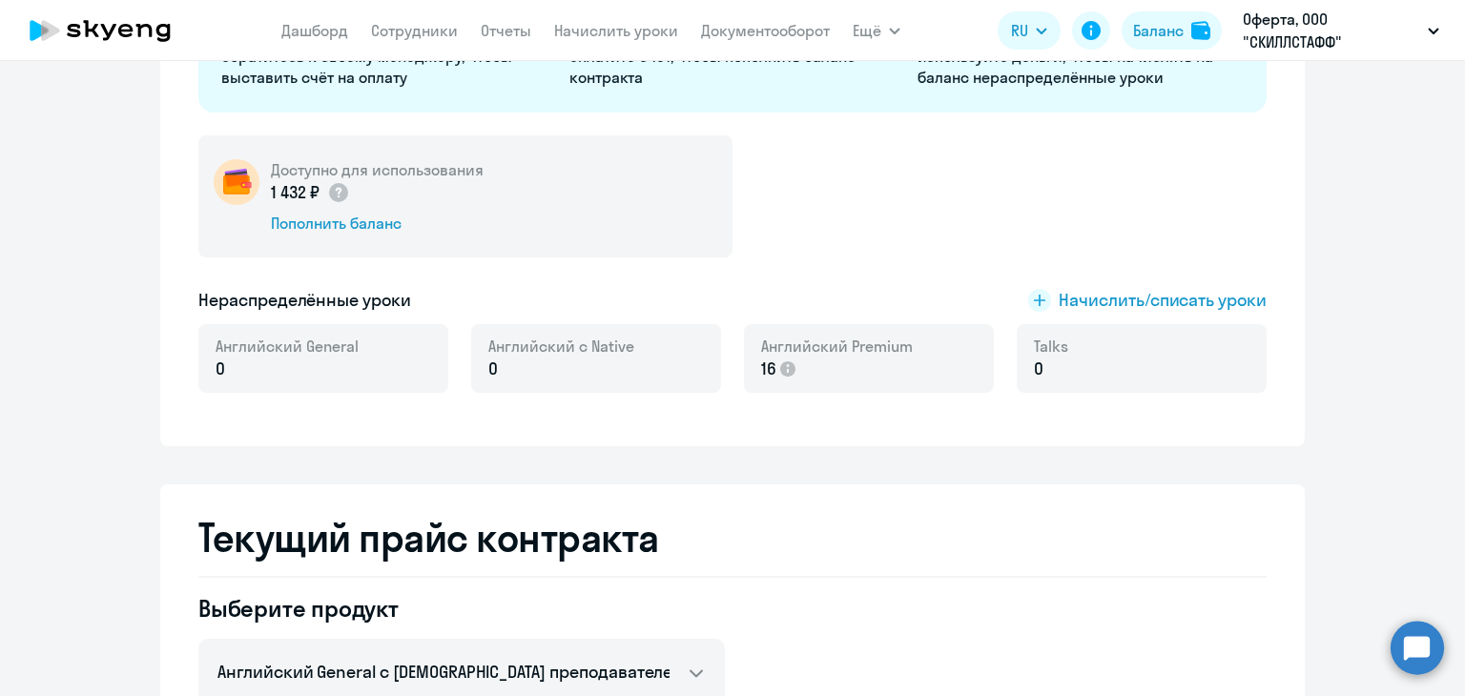
scroll to position [0, 0]
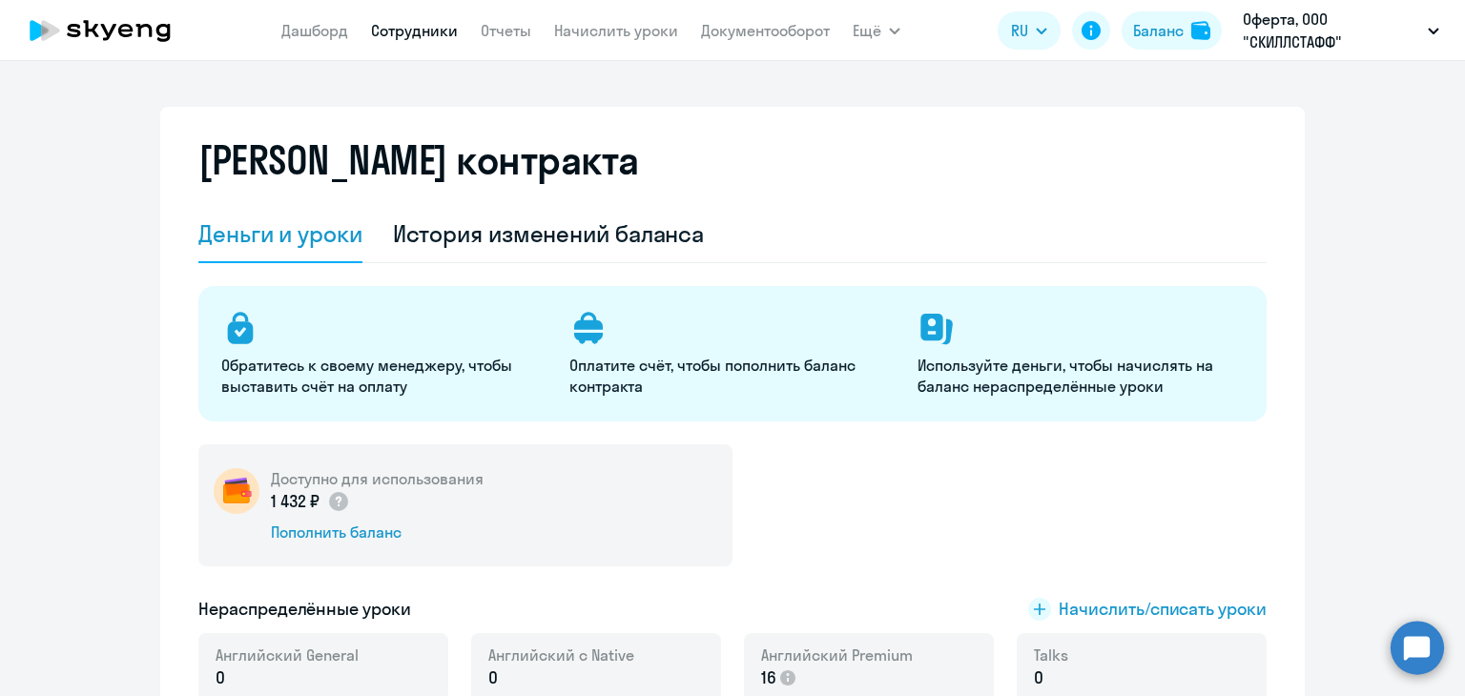
click at [421, 26] on link "Сотрудники" at bounding box center [414, 30] width 87 height 19
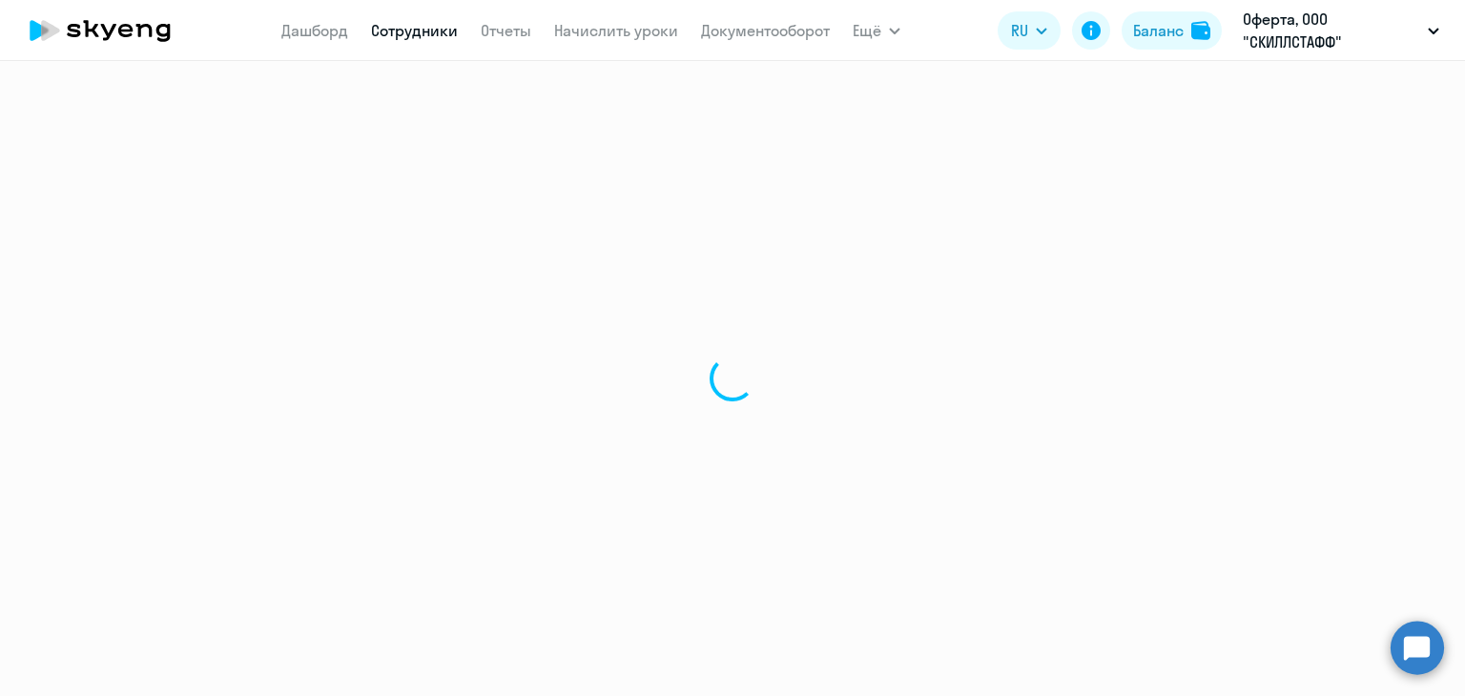
select select "30"
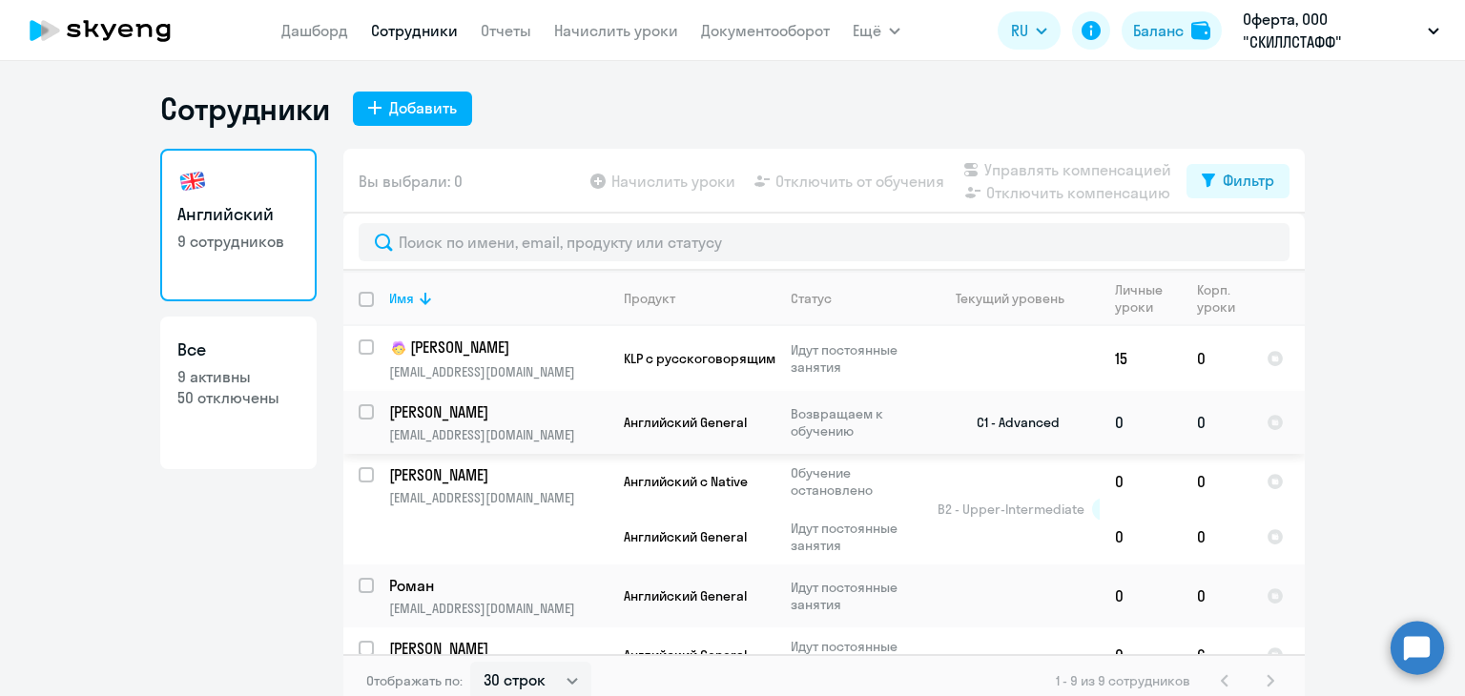
click at [400, 413] on p "[PERSON_NAME]" at bounding box center [496, 411] width 215 height 21
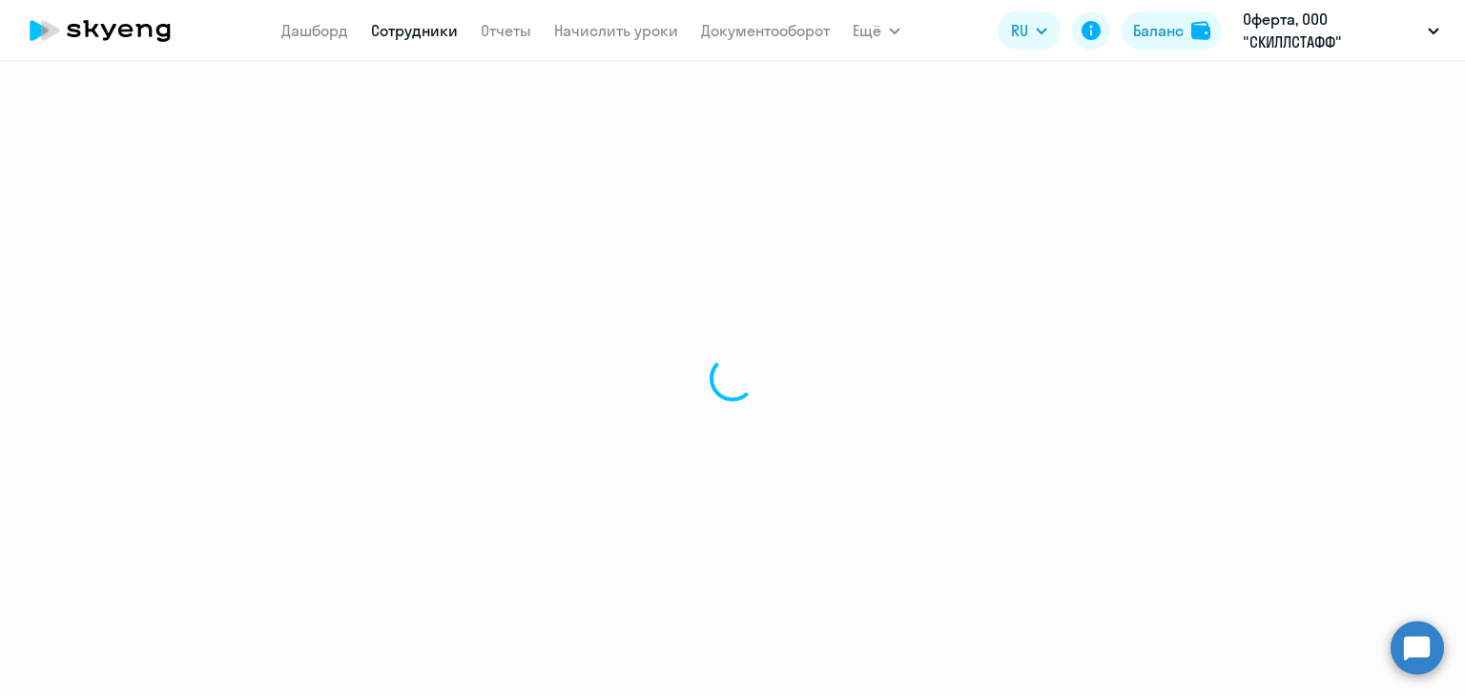
select select "english"
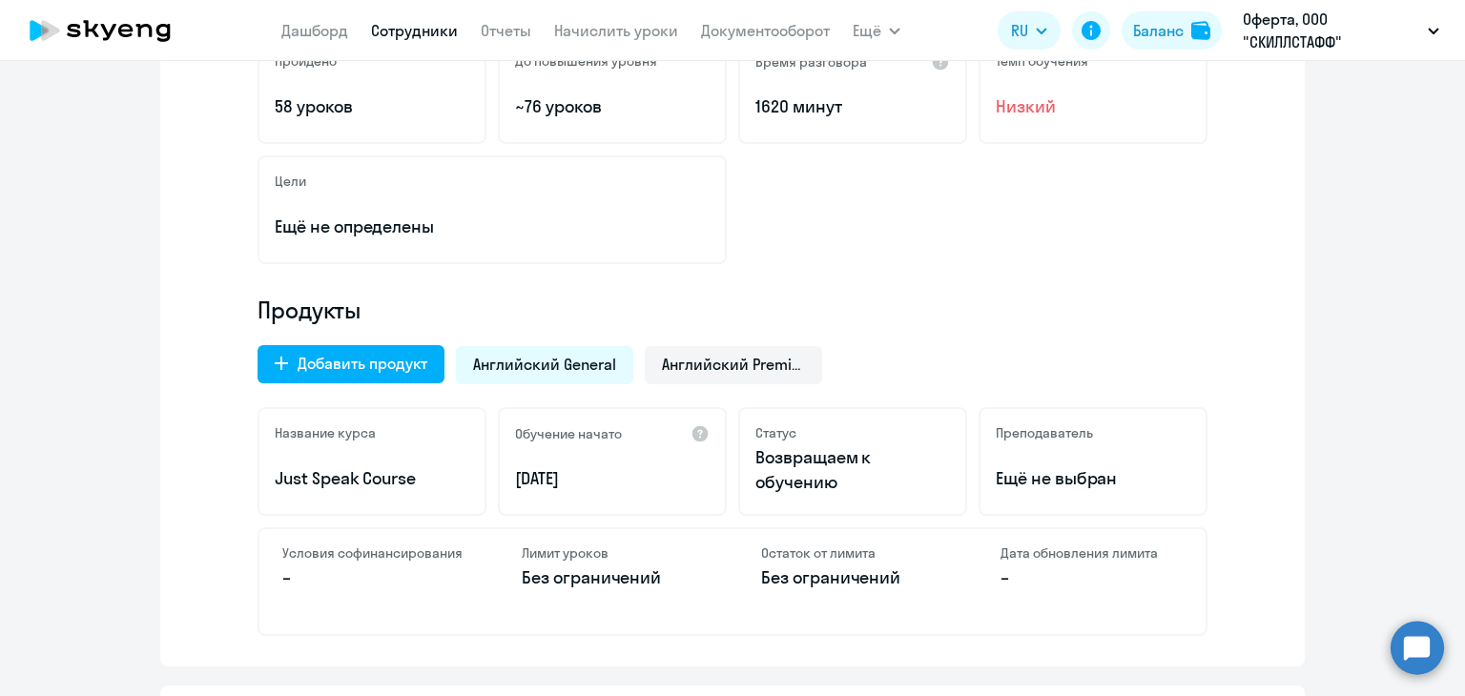
scroll to position [477, 0]
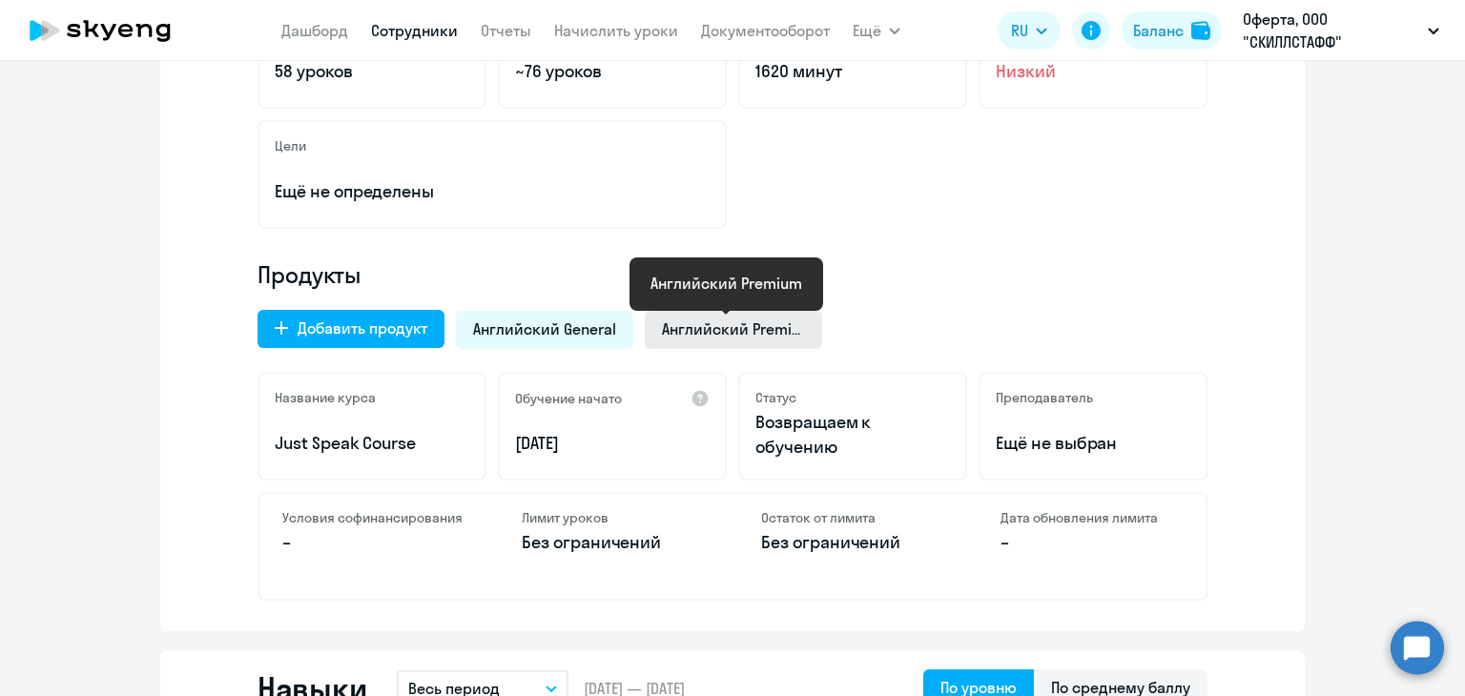
click at [672, 324] on span "Английский Premium" at bounding box center [733, 328] width 143 height 21
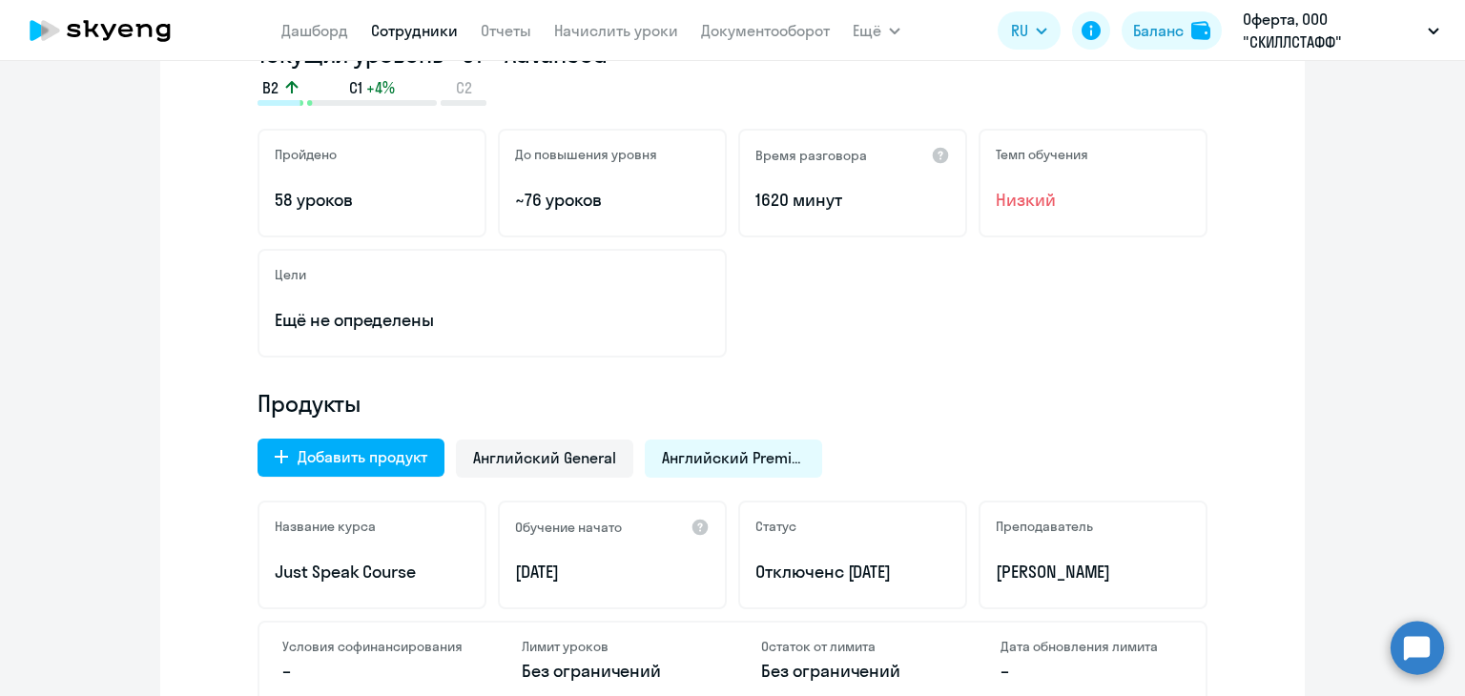
scroll to position [286, 0]
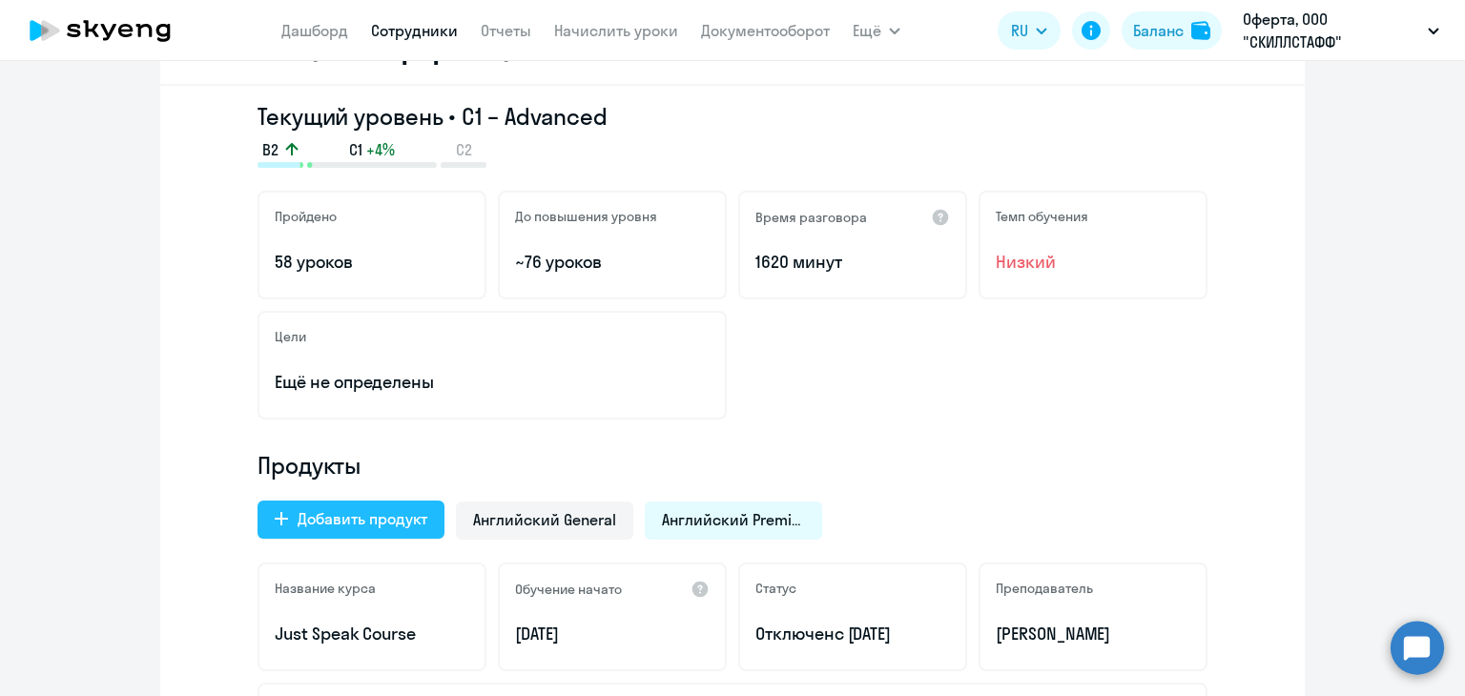
click at [304, 522] on div "Добавить продукт" at bounding box center [362, 518] width 130 height 23
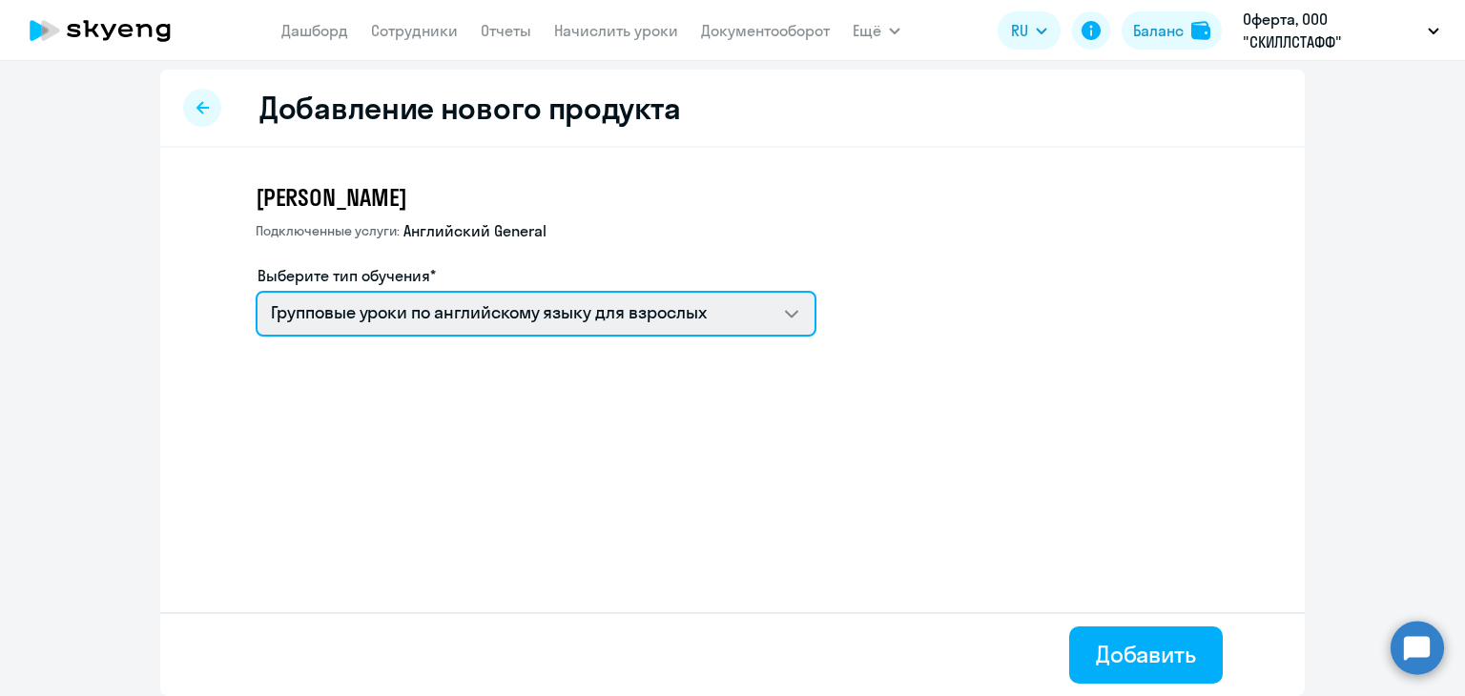
click at [397, 304] on select "Групповые уроки по английскому языку для взрослых Self-Study Премиум [DEMOGRAPH…" at bounding box center [536, 314] width 561 height 46
select select "english_adult_not_native_speaker_premium"
click at [256, 291] on select "Групповые уроки по английскому языку для взрослых Self-Study Премиум [DEMOGRAPH…" at bounding box center [536, 314] width 561 height 46
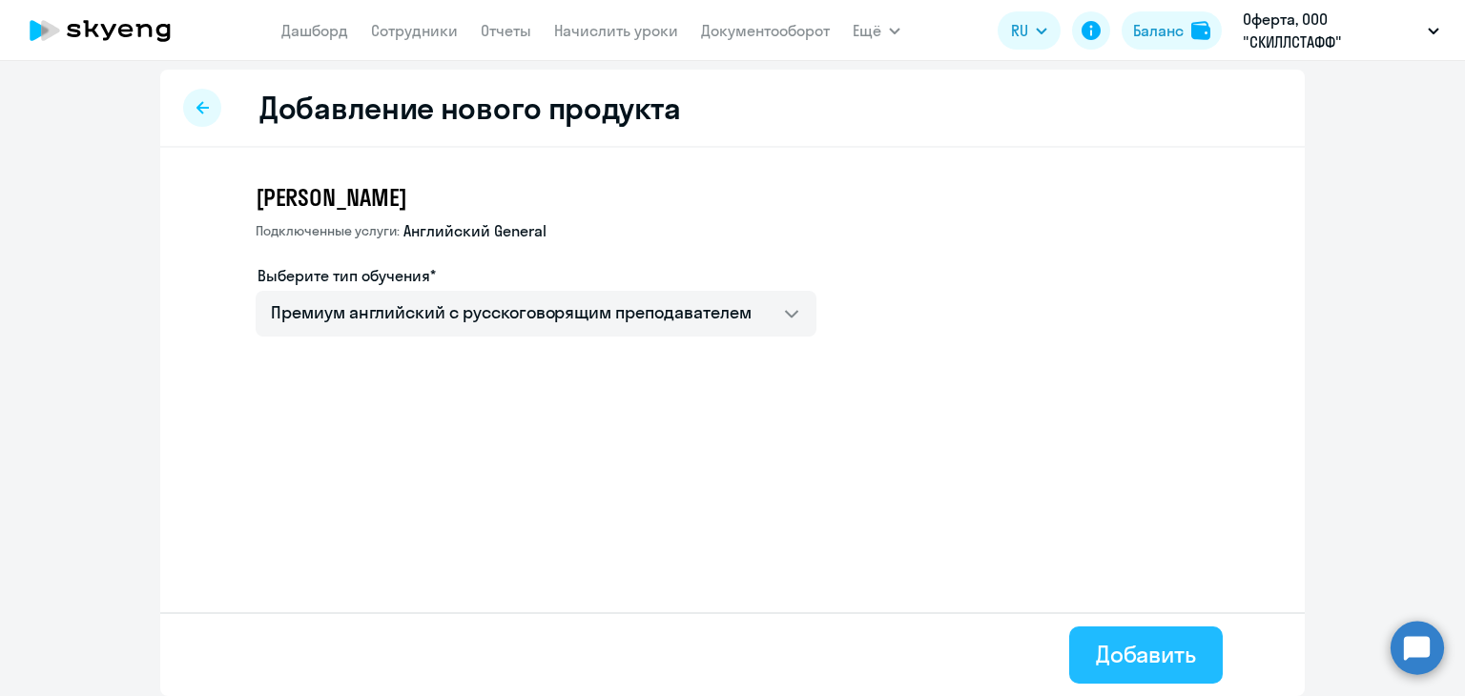
click at [1115, 652] on div "Добавить" at bounding box center [1146, 654] width 100 height 31
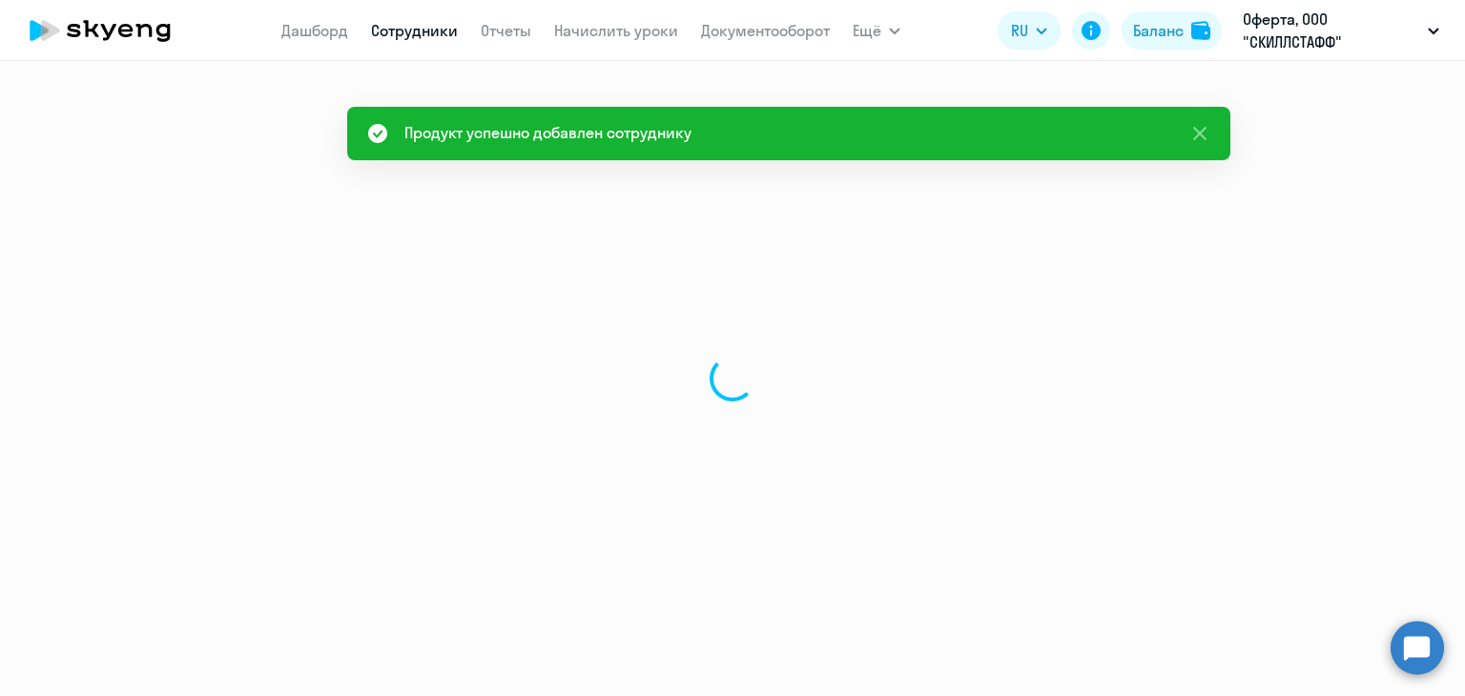
select select "english"
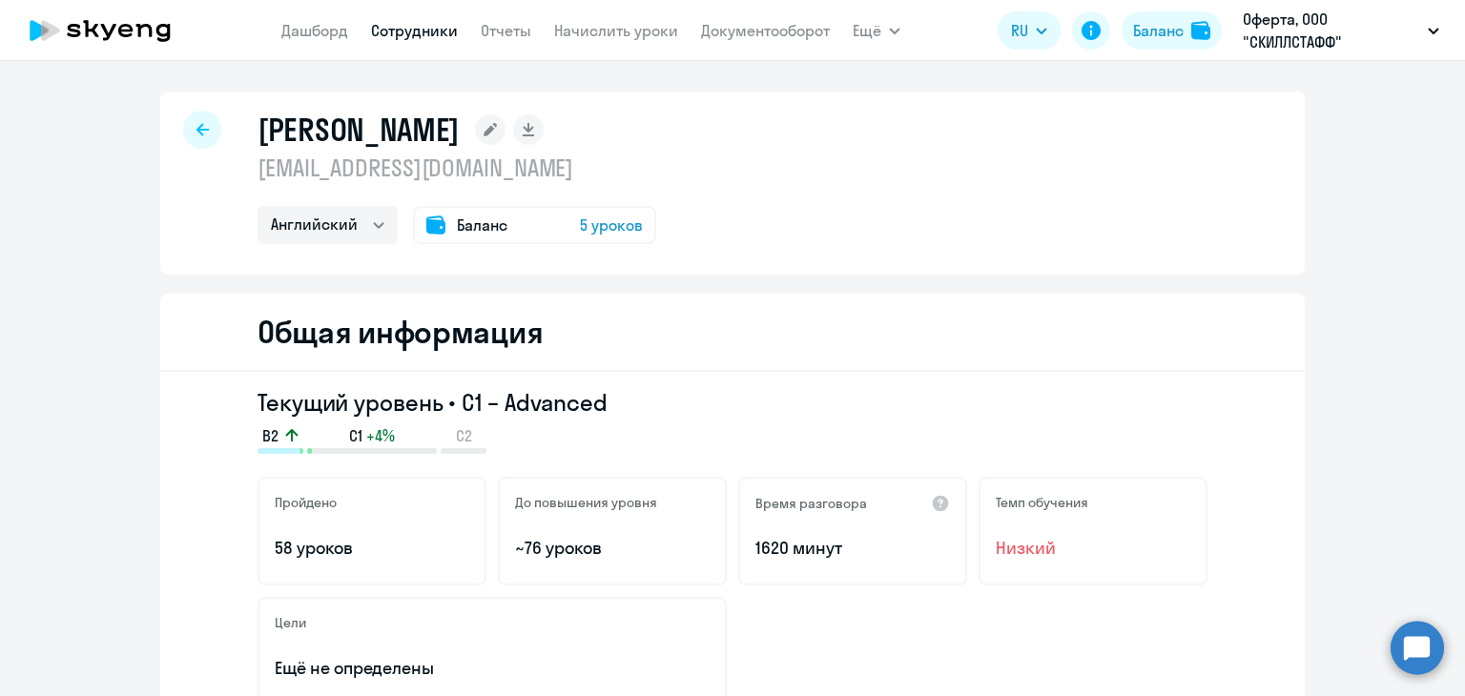
click at [596, 220] on span "5 уроков" at bounding box center [611, 225] width 63 height 23
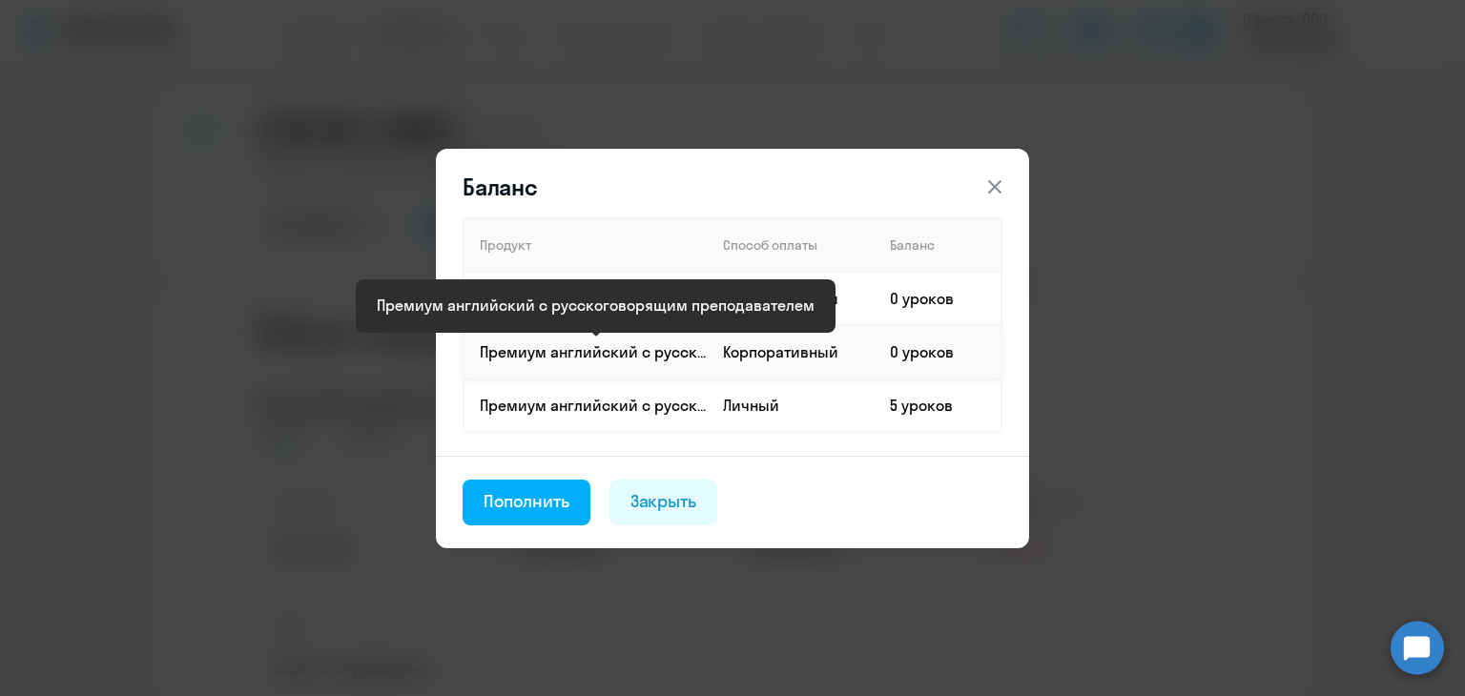
click at [575, 348] on p "Премиум английский с русскоговорящим преподавателем" at bounding box center [593, 351] width 227 height 21
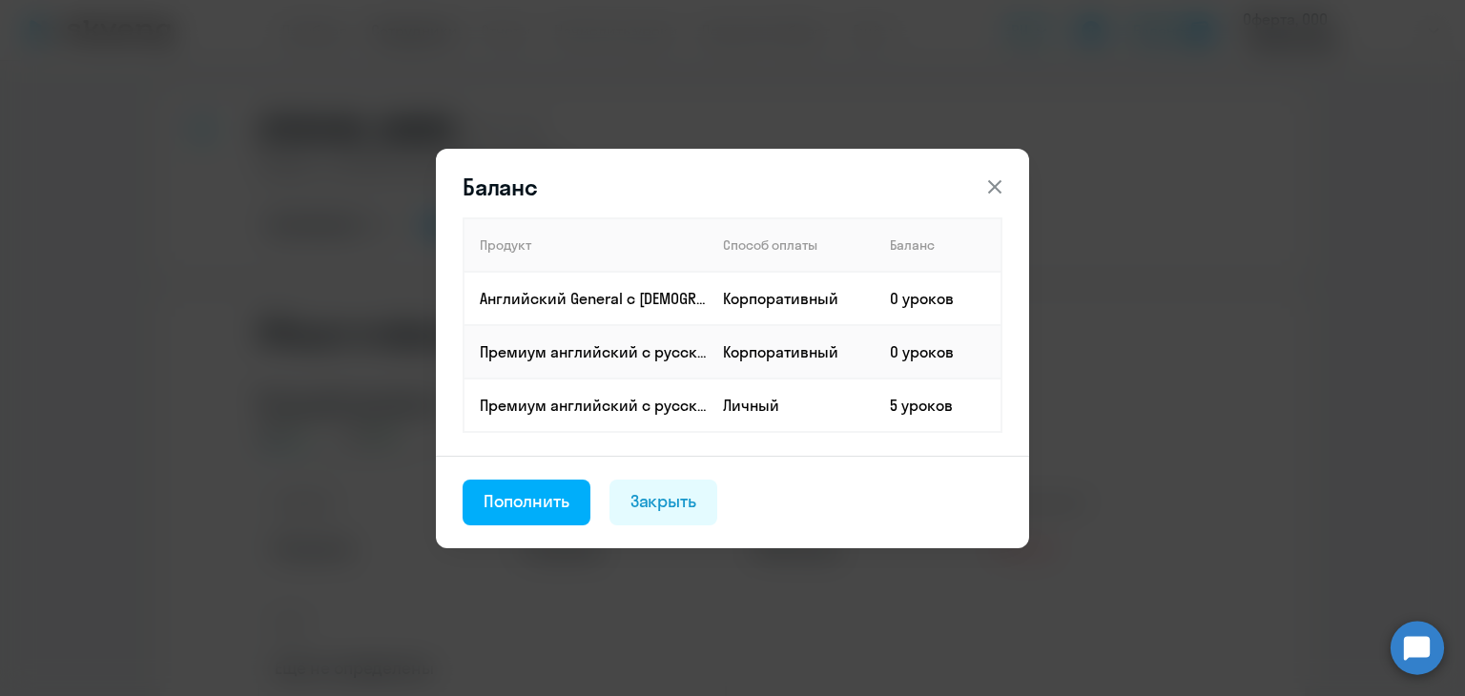
click at [552, 501] on div "Пополнить" at bounding box center [526, 501] width 86 height 25
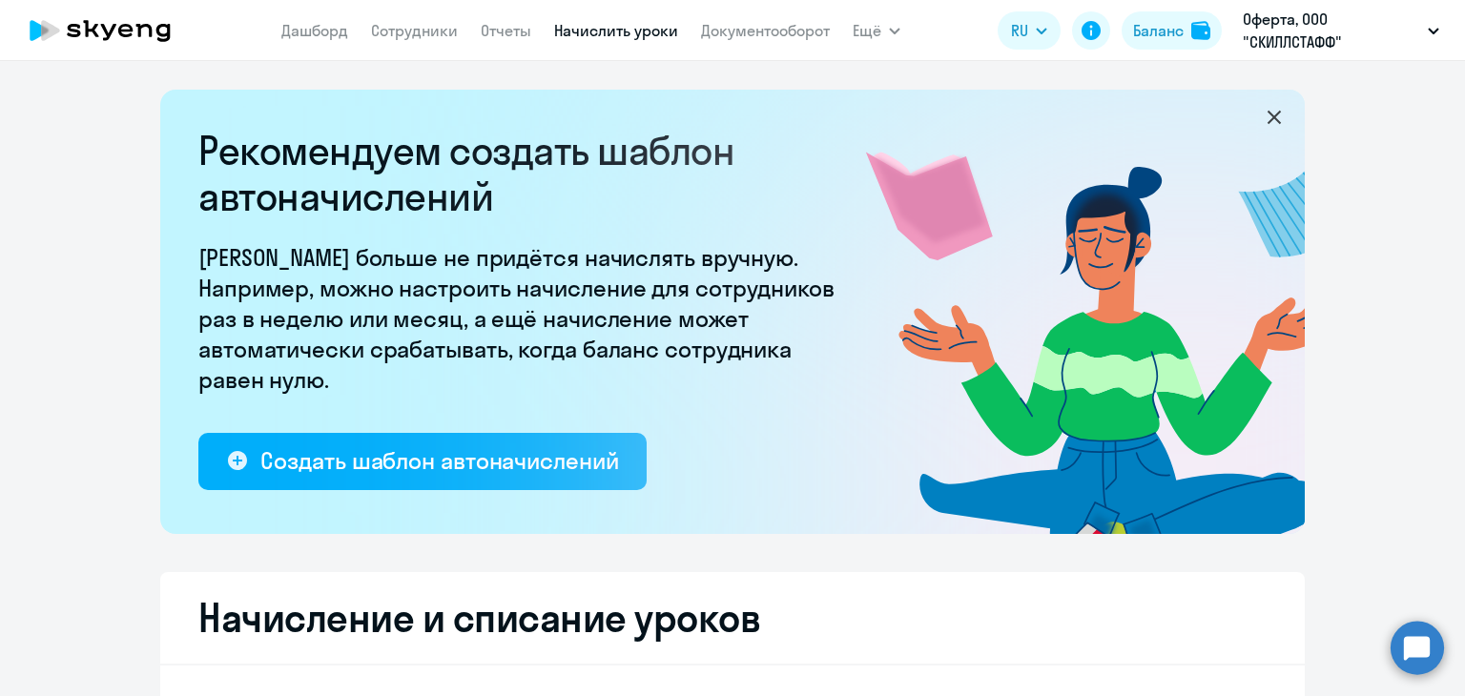
select select "10"
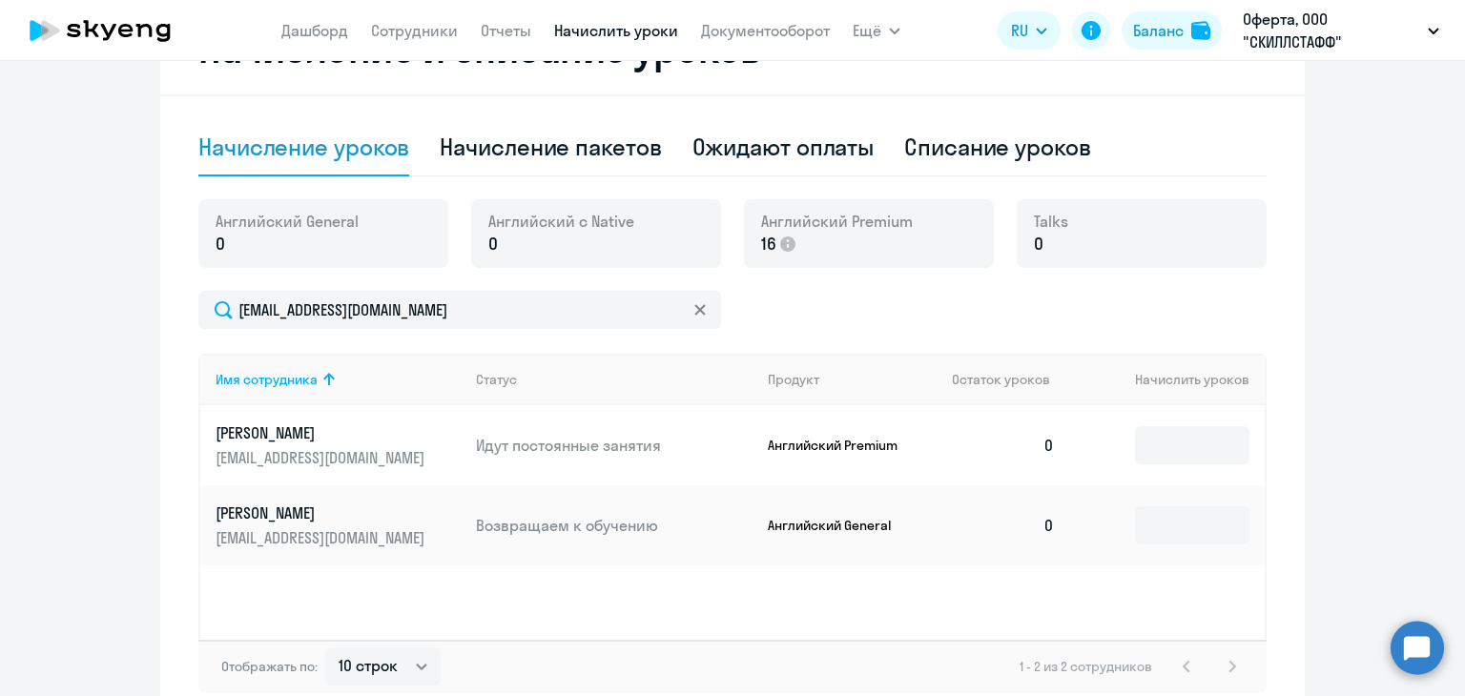
scroll to position [572, 0]
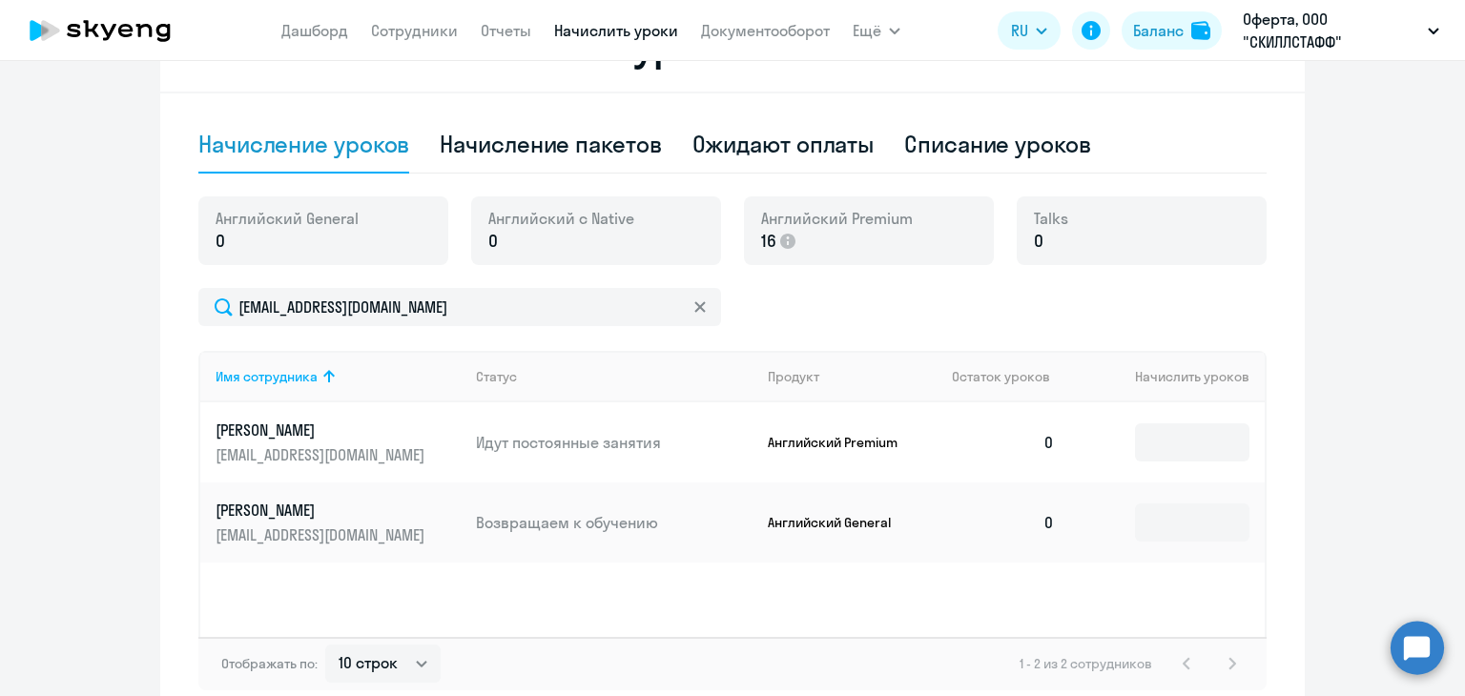
click at [324, 443] on link "[PERSON_NAME] [PERSON_NAME][EMAIL_ADDRESS][DOMAIN_NAME]" at bounding box center [337, 443] width 245 height 46
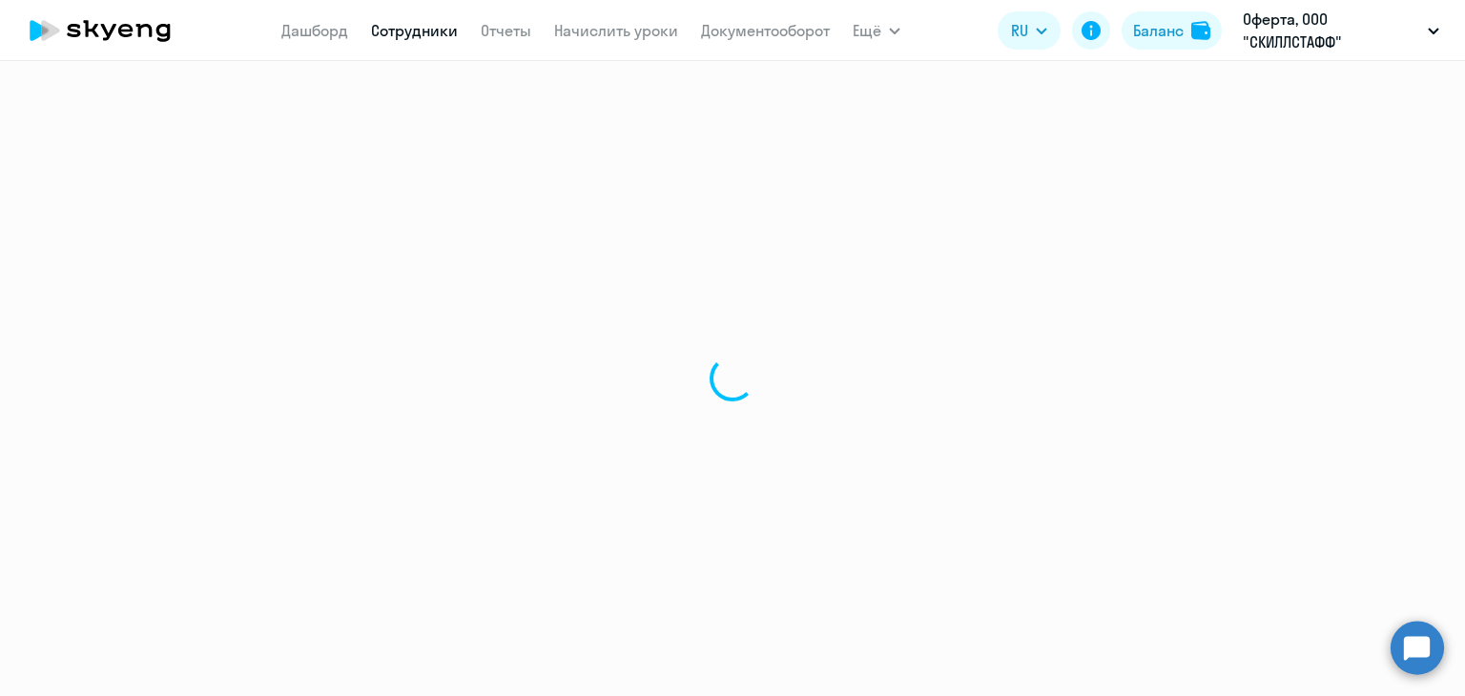
select select "english"
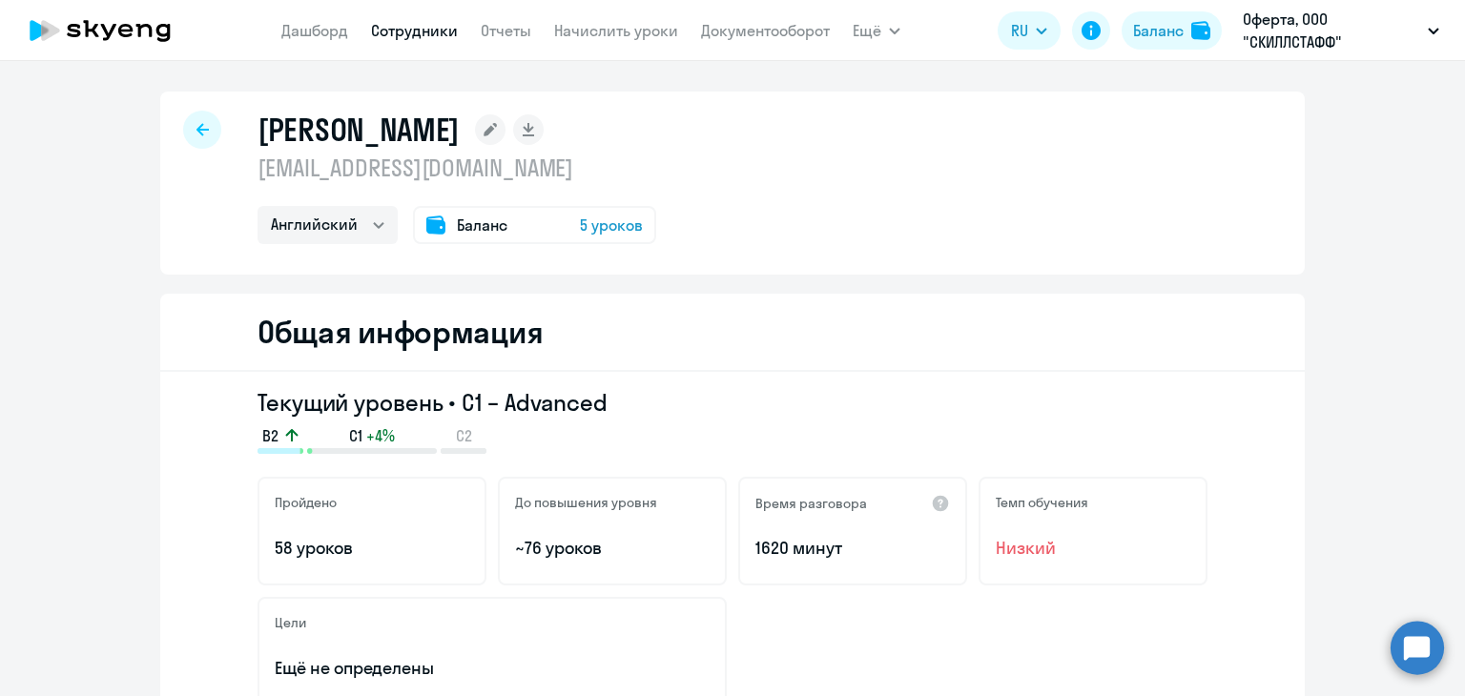
click at [589, 225] on span "5 уроков" at bounding box center [611, 225] width 63 height 23
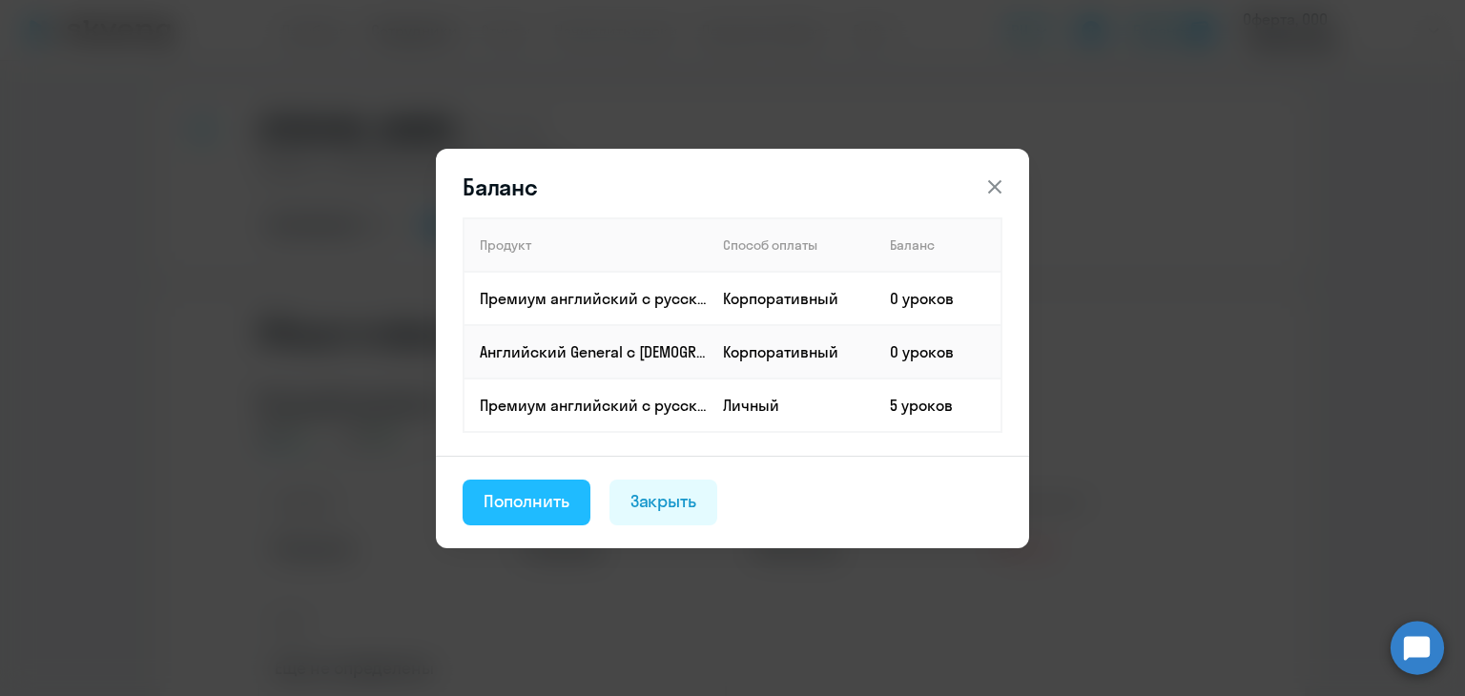
click at [516, 500] on div "Пополнить" at bounding box center [526, 501] width 86 height 25
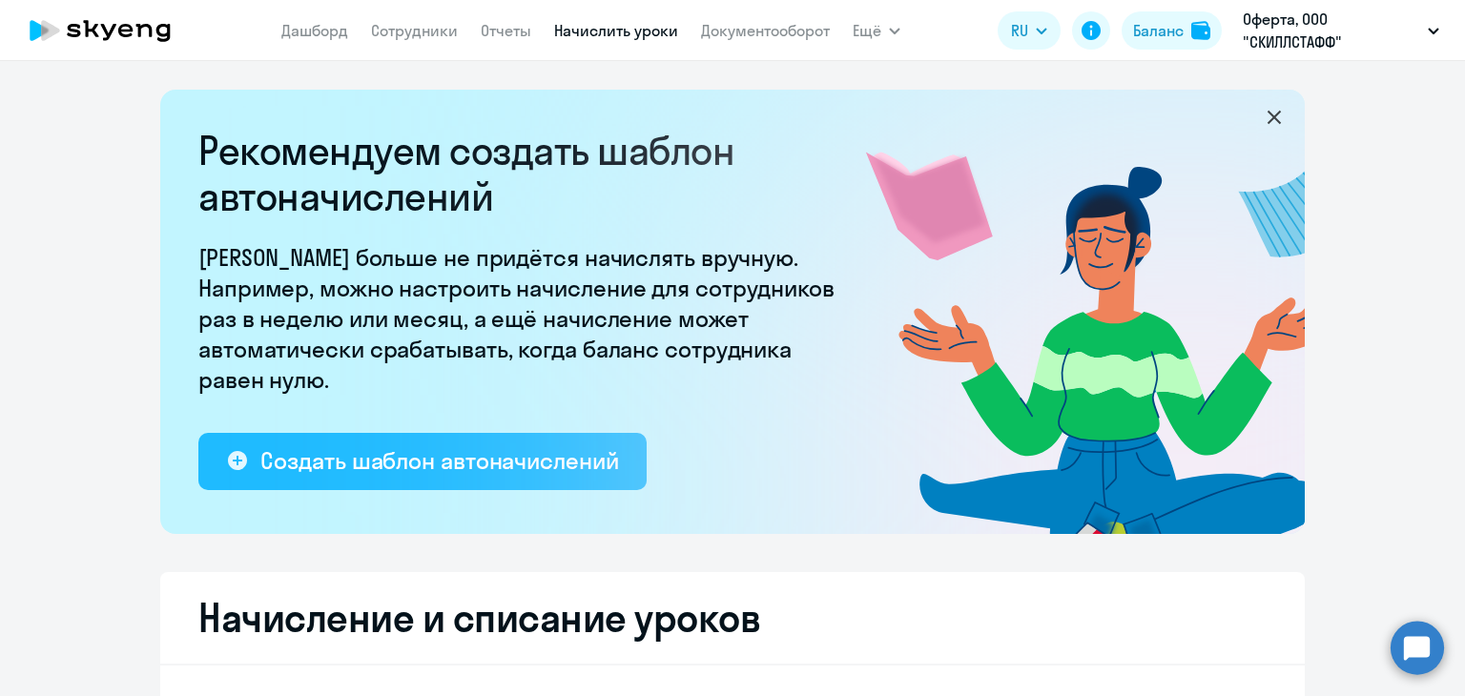
select select "10"
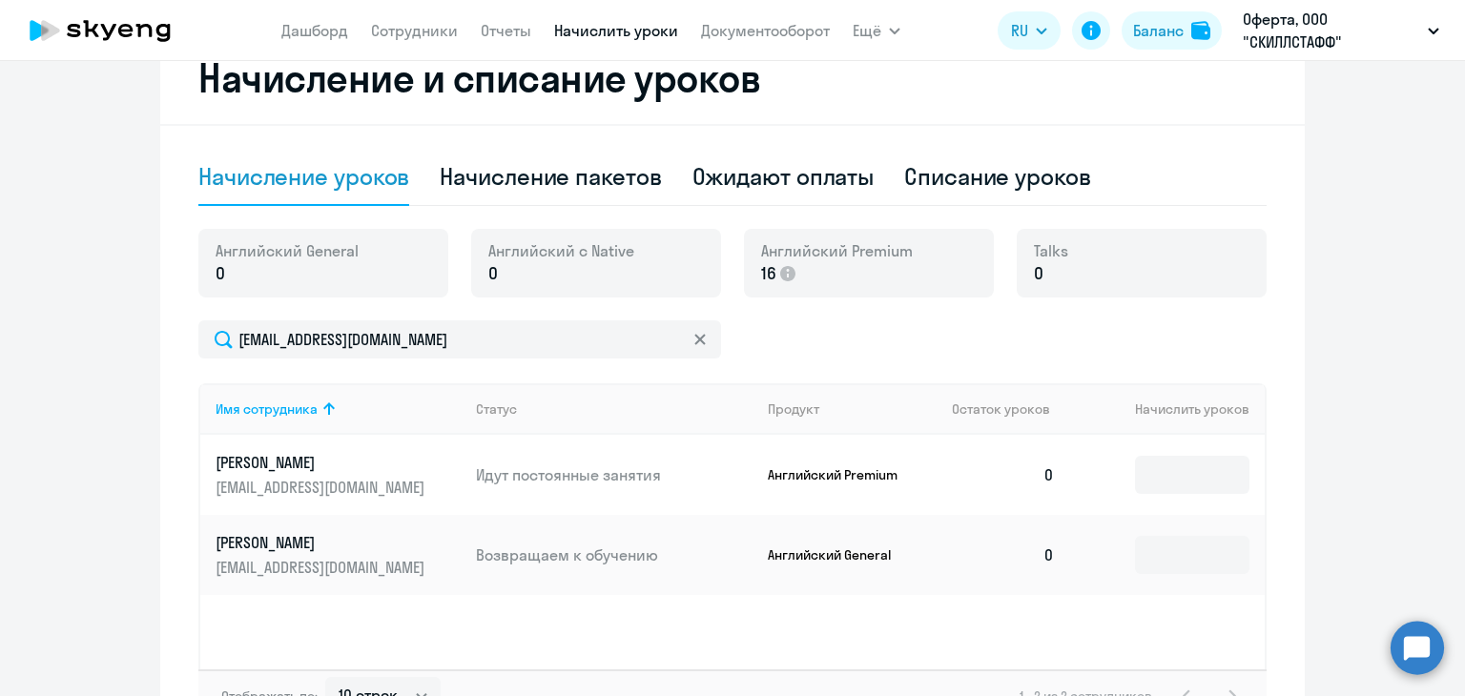
scroll to position [572, 0]
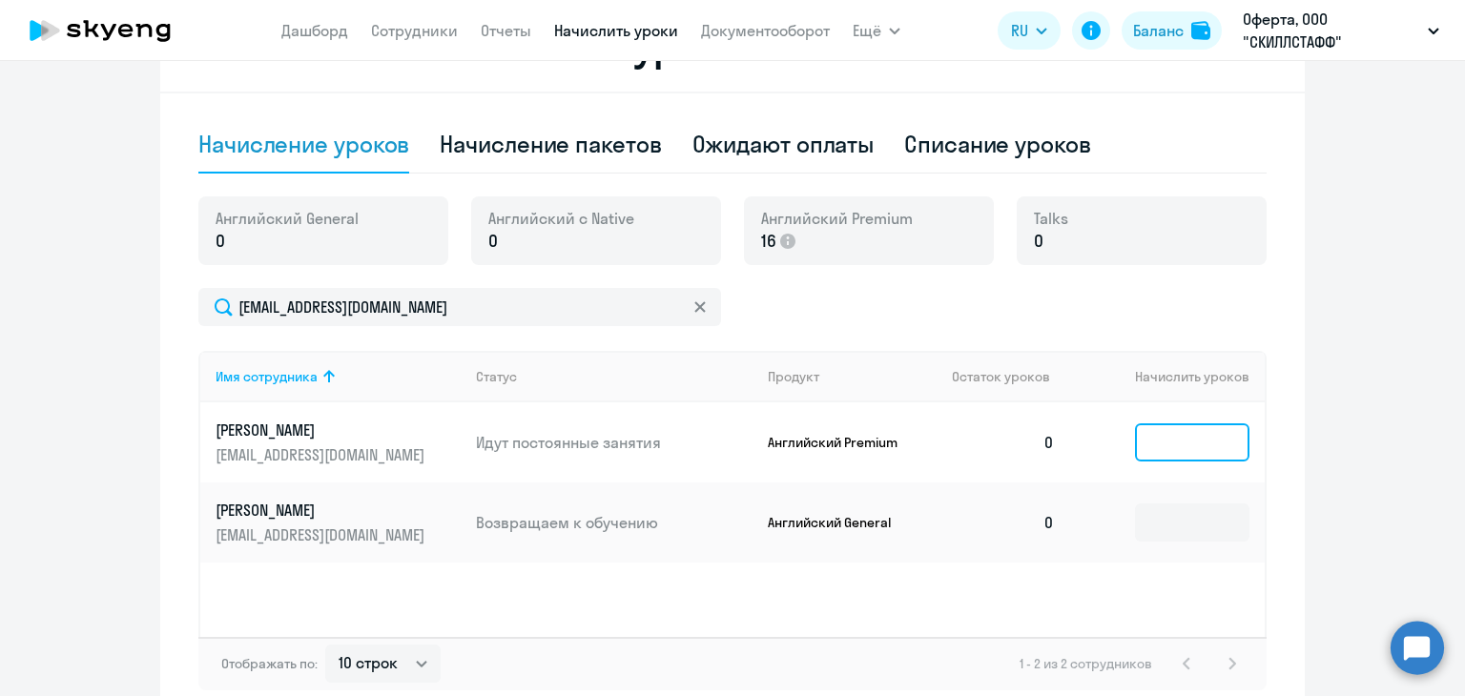
click at [1150, 440] on input at bounding box center [1192, 442] width 114 height 38
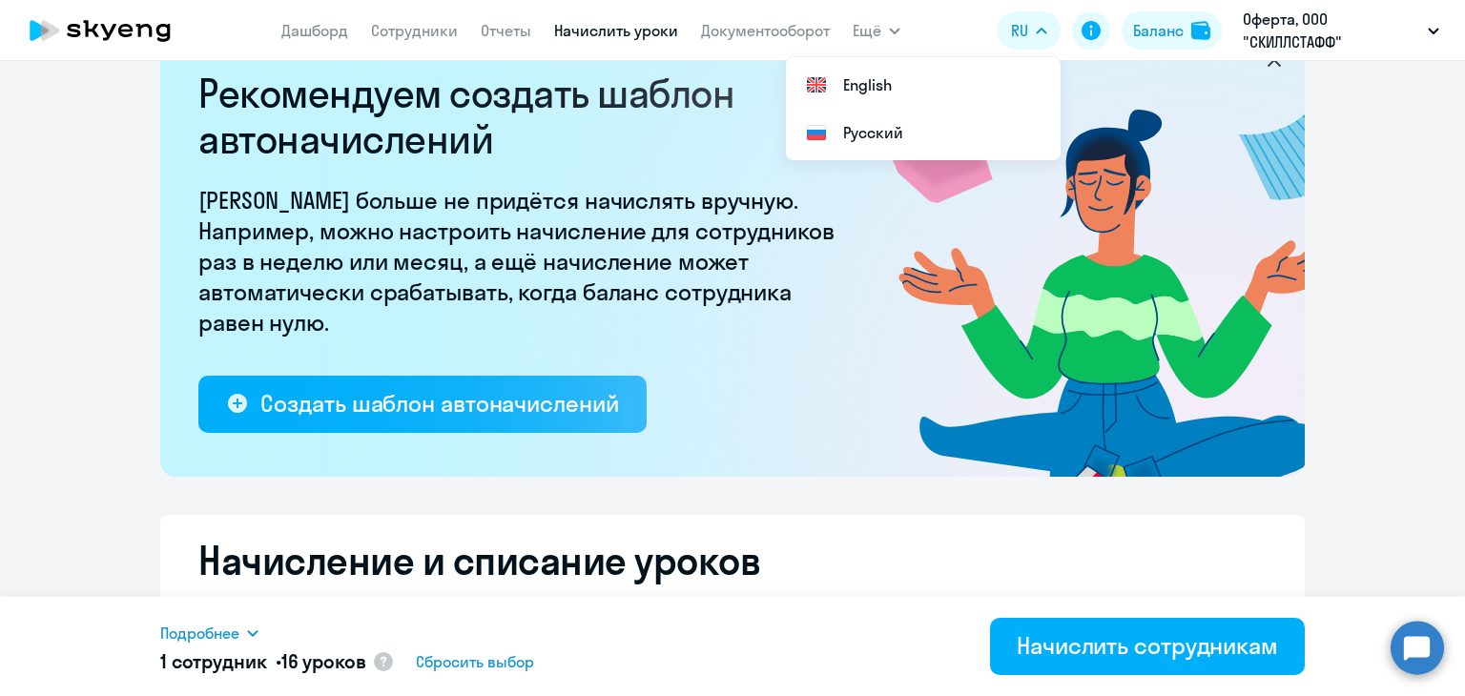
scroll to position [0, 0]
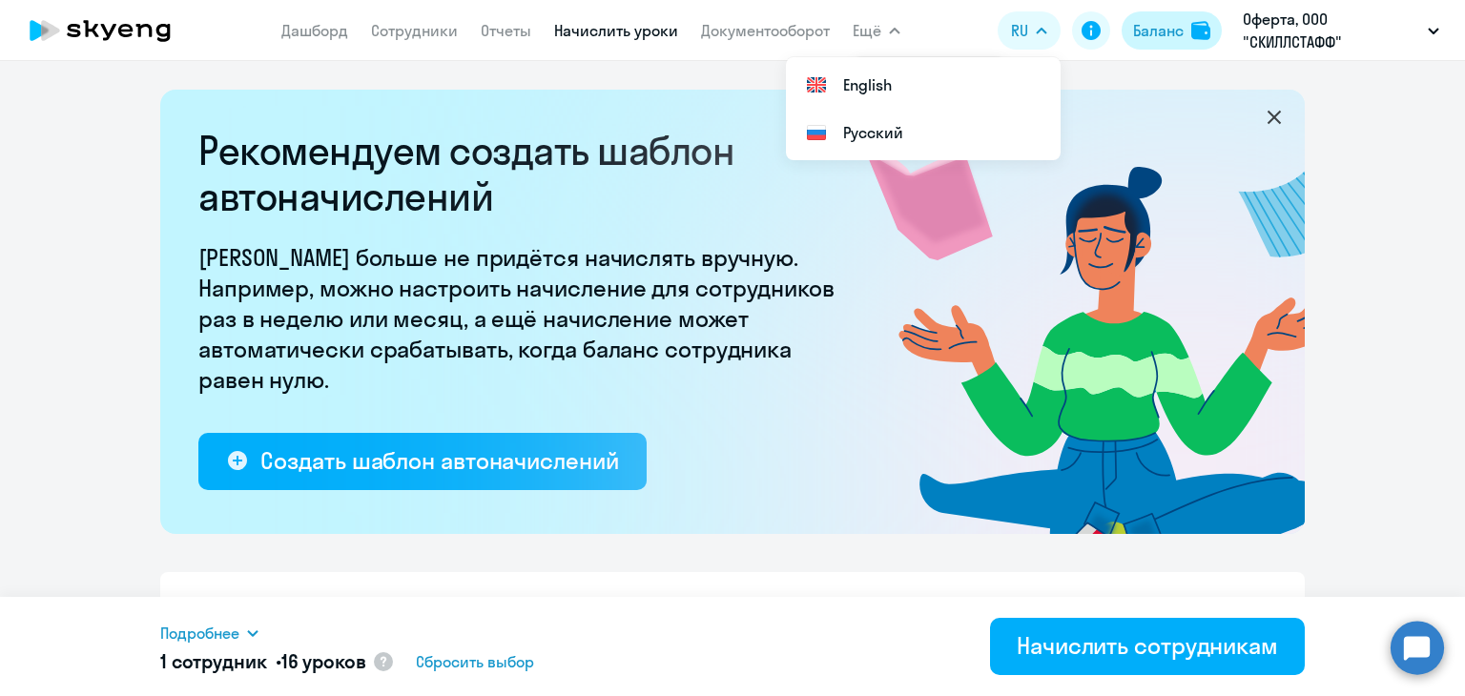
type input "16"
click at [1157, 34] on div "Баланс" at bounding box center [1158, 30] width 51 height 23
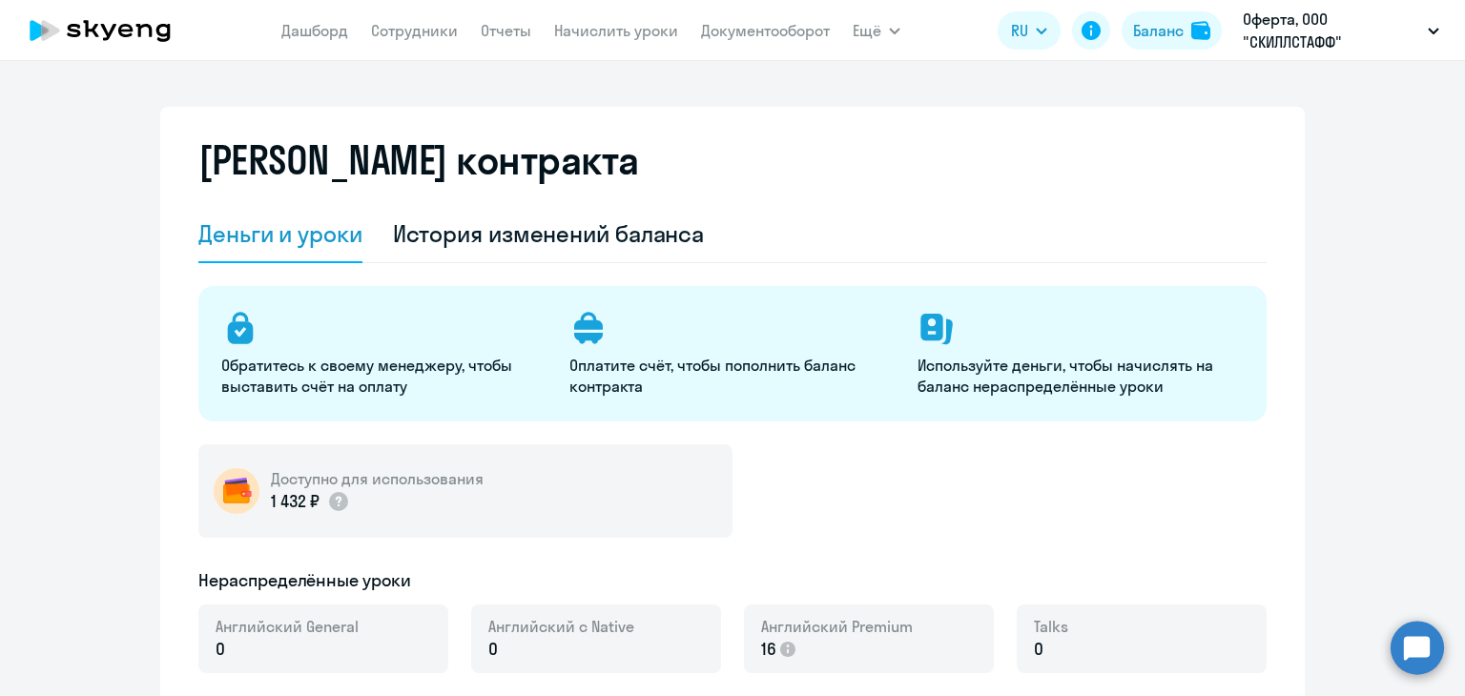
select select "english_adult_not_native_speaker"
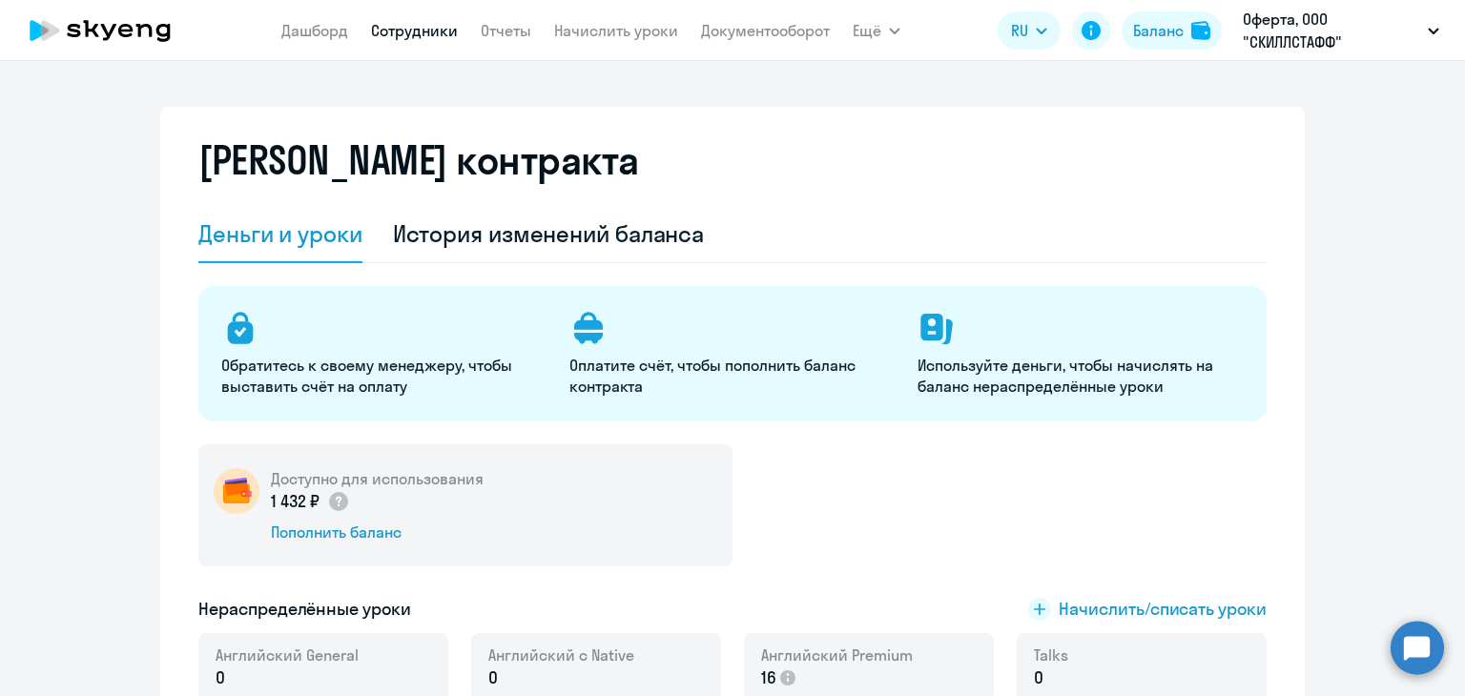
click at [402, 24] on link "Сотрудники" at bounding box center [414, 30] width 87 height 19
select select "30"
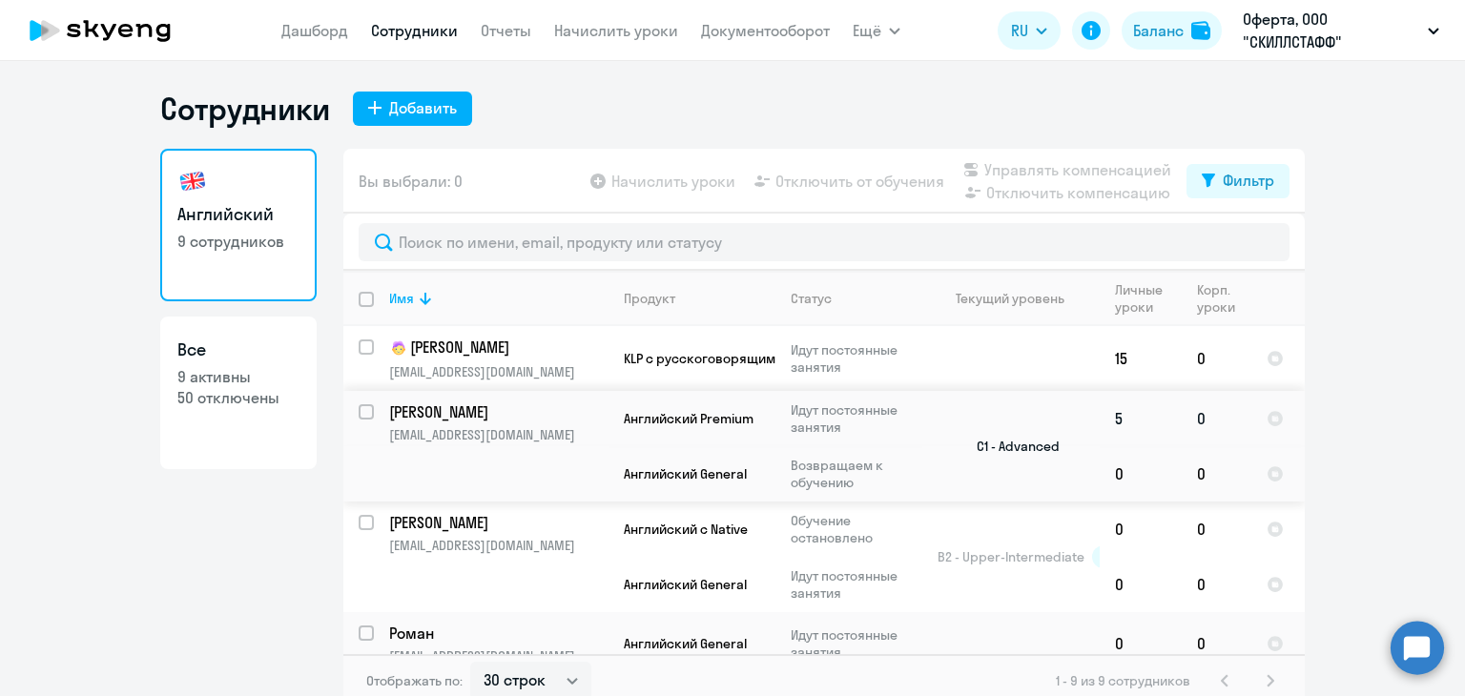
click at [430, 405] on p "[PERSON_NAME]" at bounding box center [496, 411] width 215 height 21
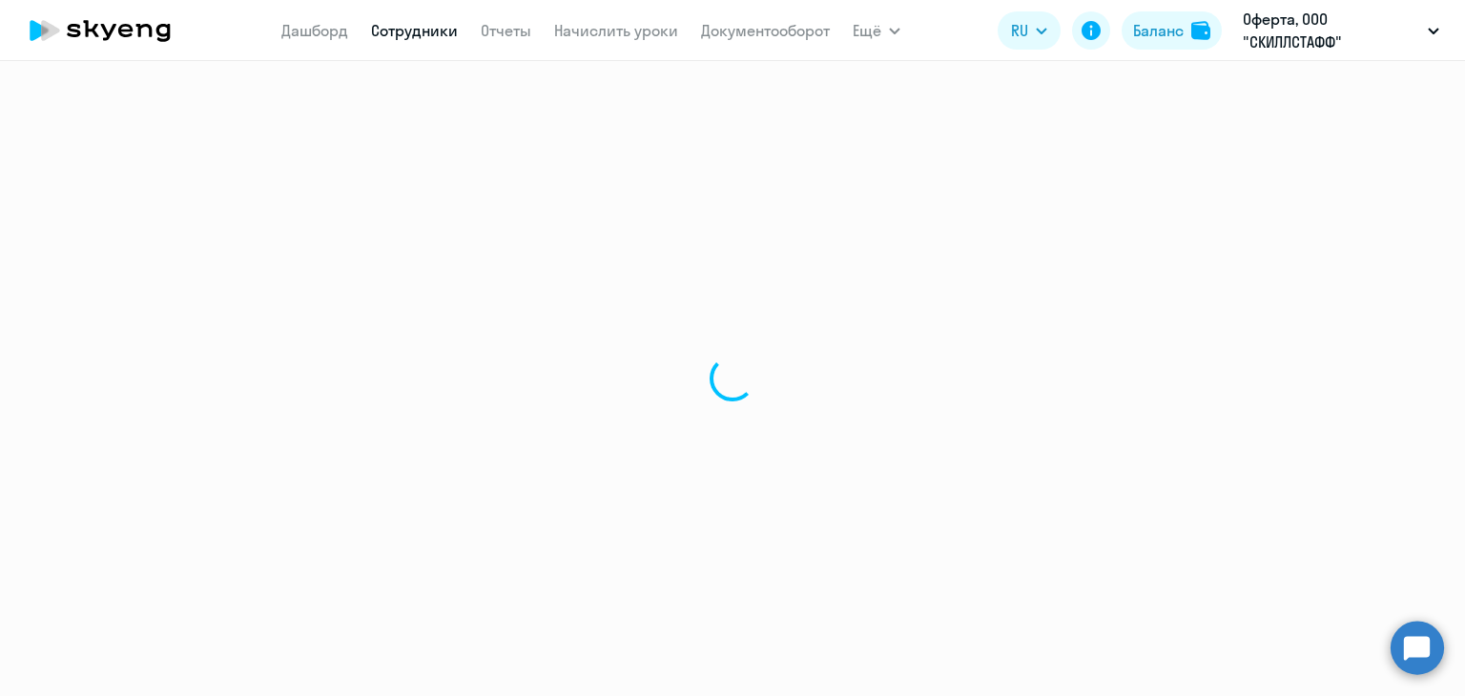
select select "english"
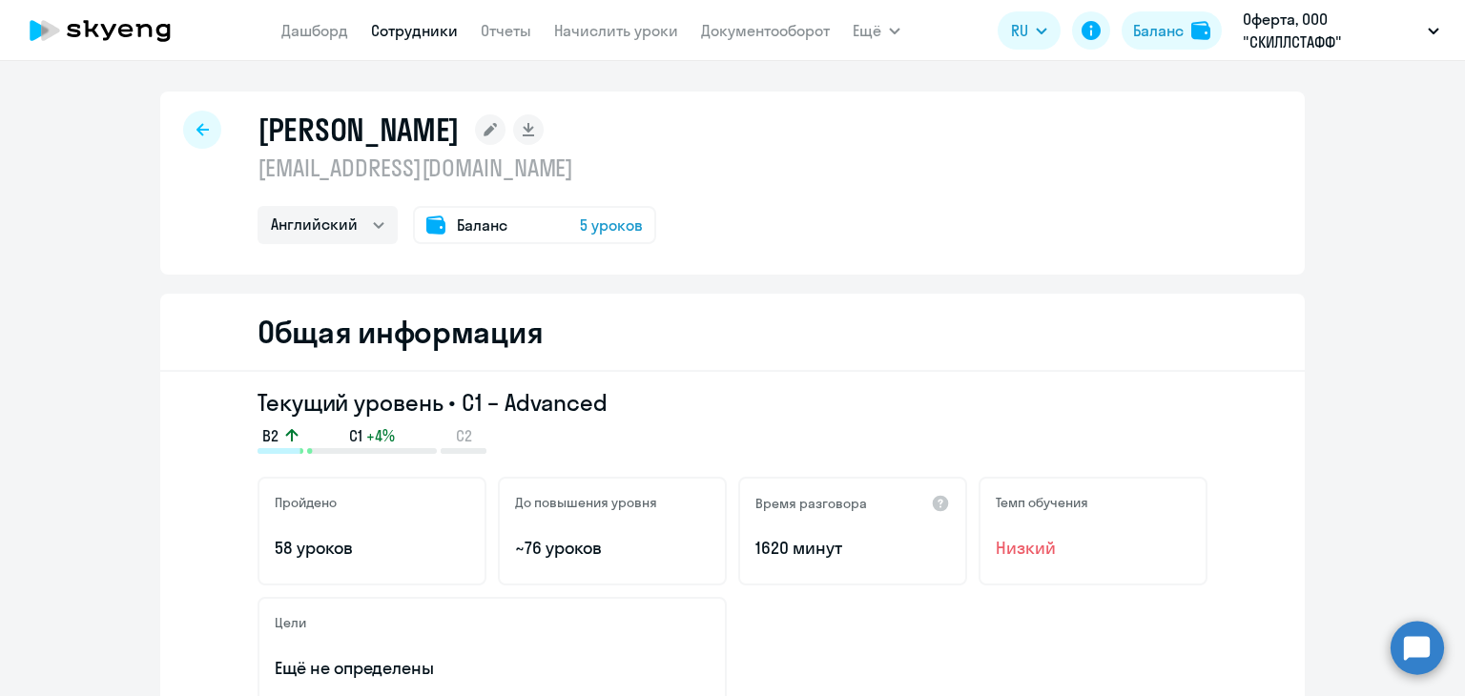
click at [599, 222] on span "5 уроков" at bounding box center [611, 225] width 63 height 23
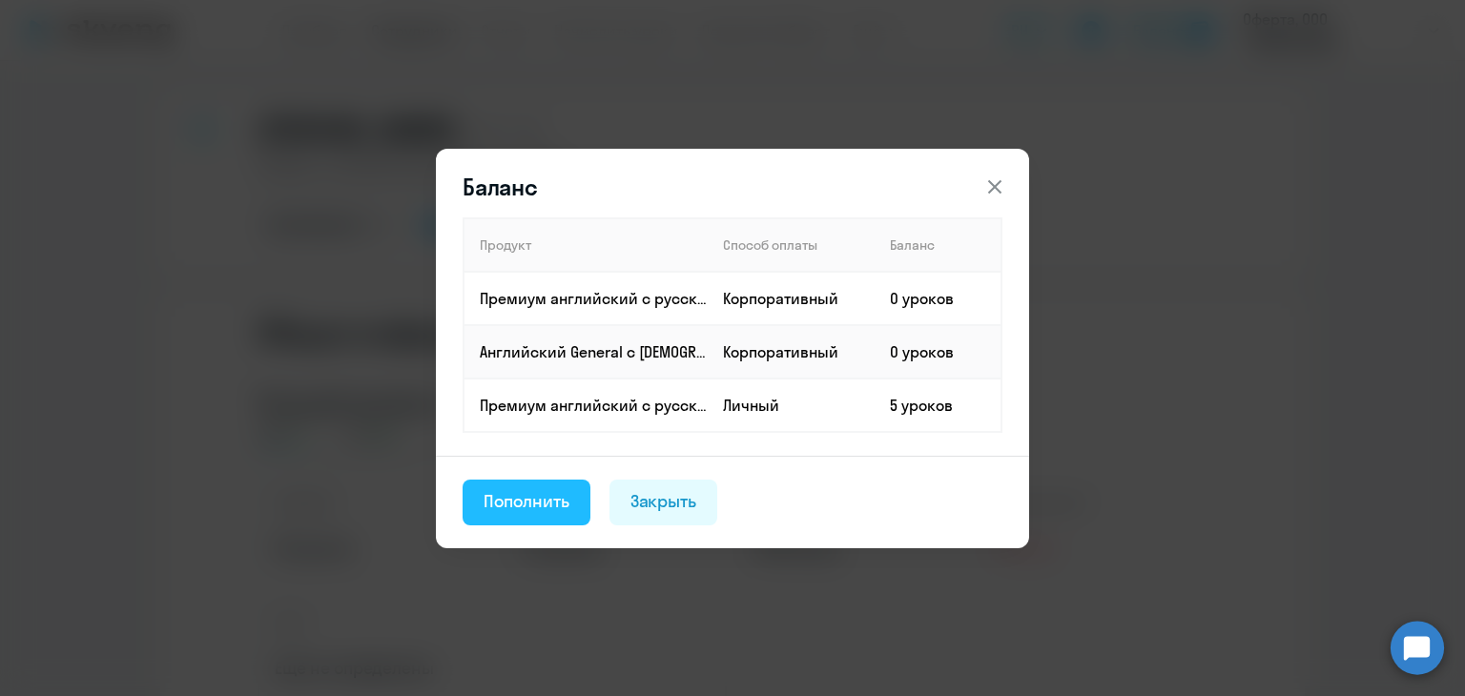
click at [540, 508] on div "Пополнить" at bounding box center [526, 501] width 86 height 25
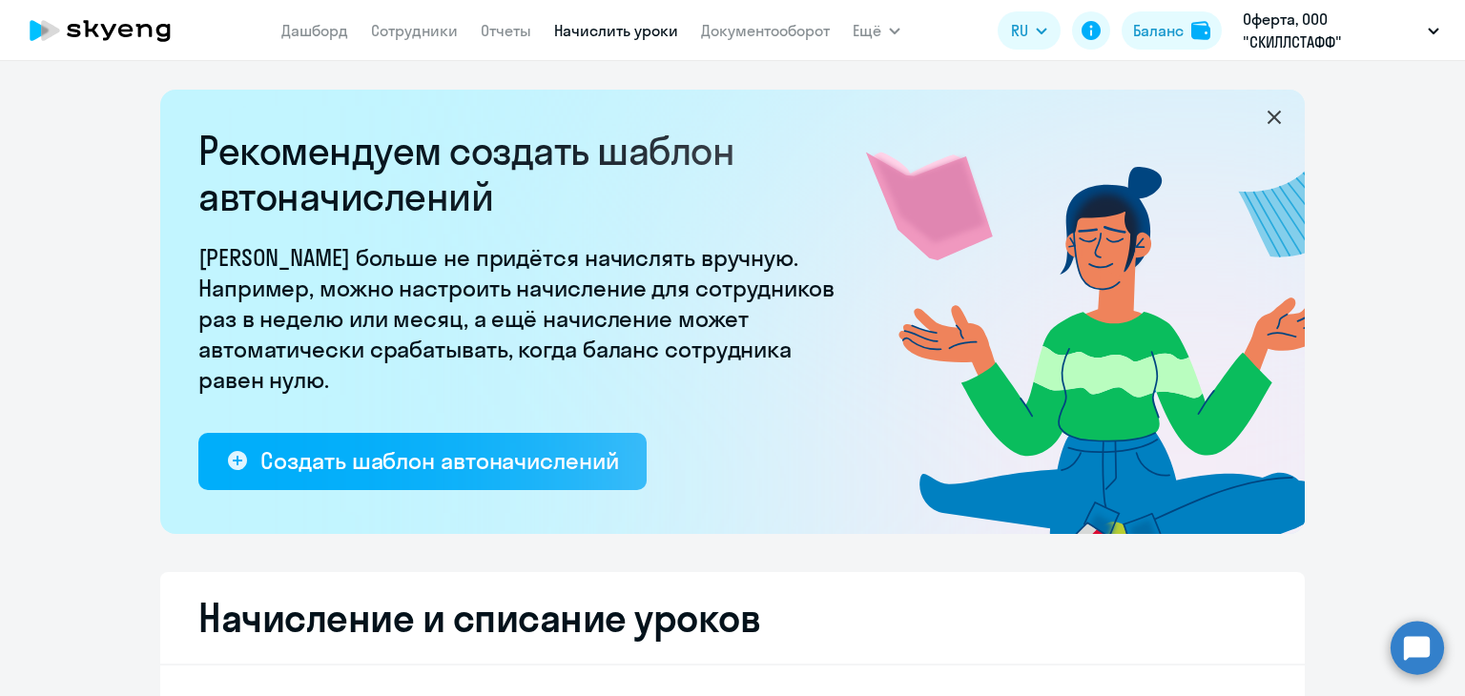
select select "10"
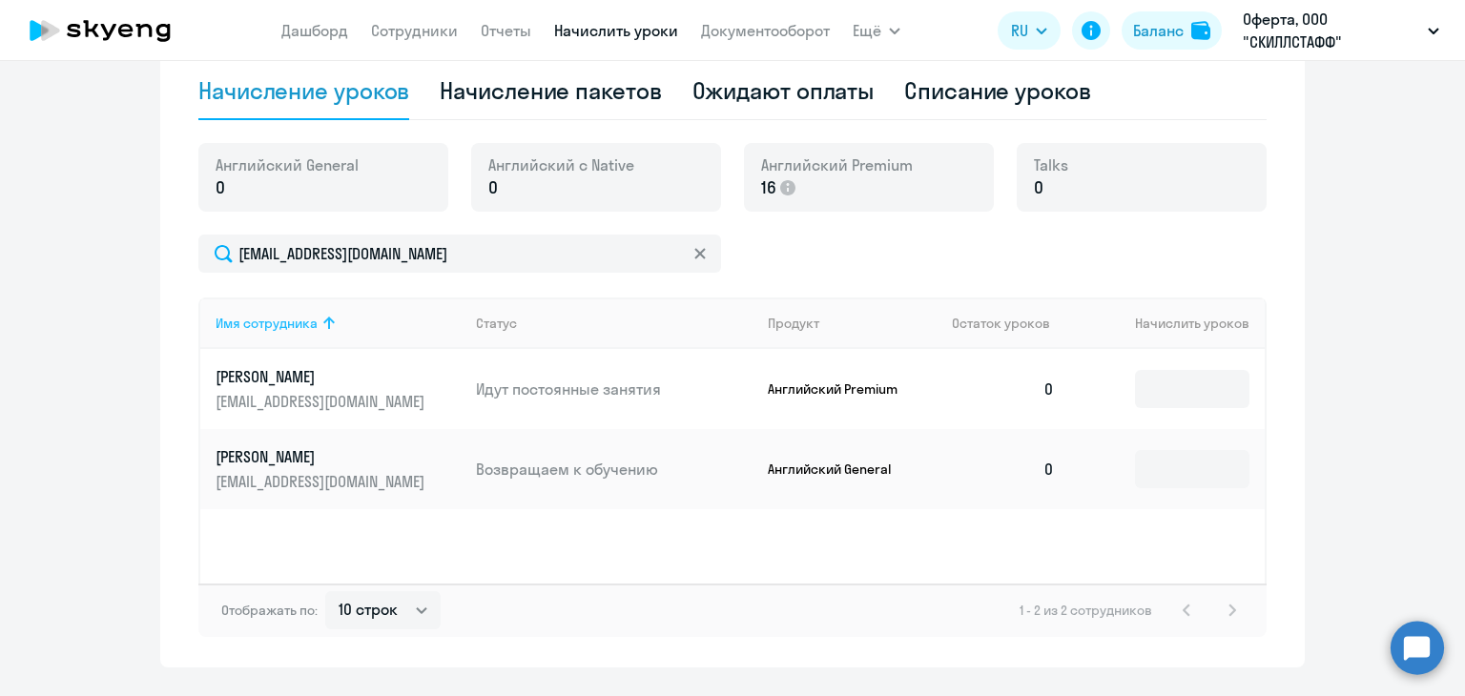
scroll to position [673, 0]
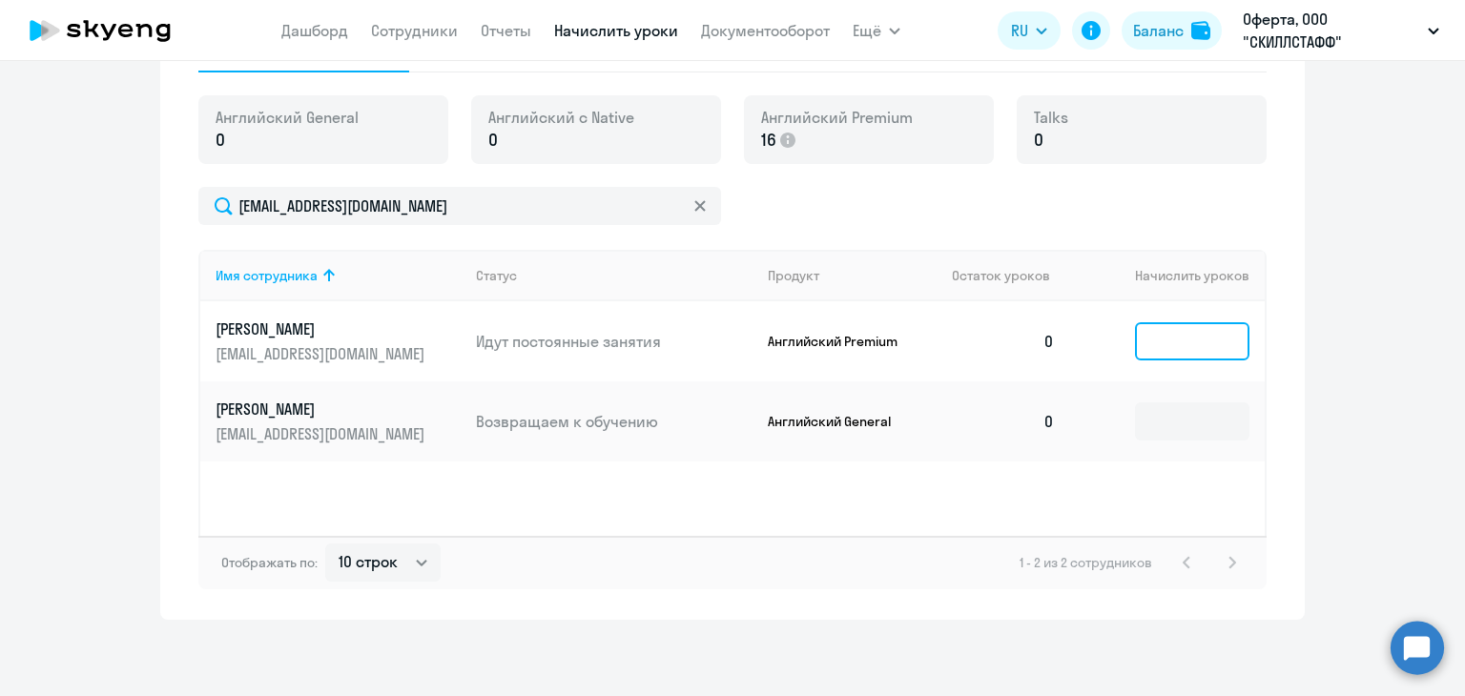
click at [1153, 340] on input at bounding box center [1192, 341] width 114 height 38
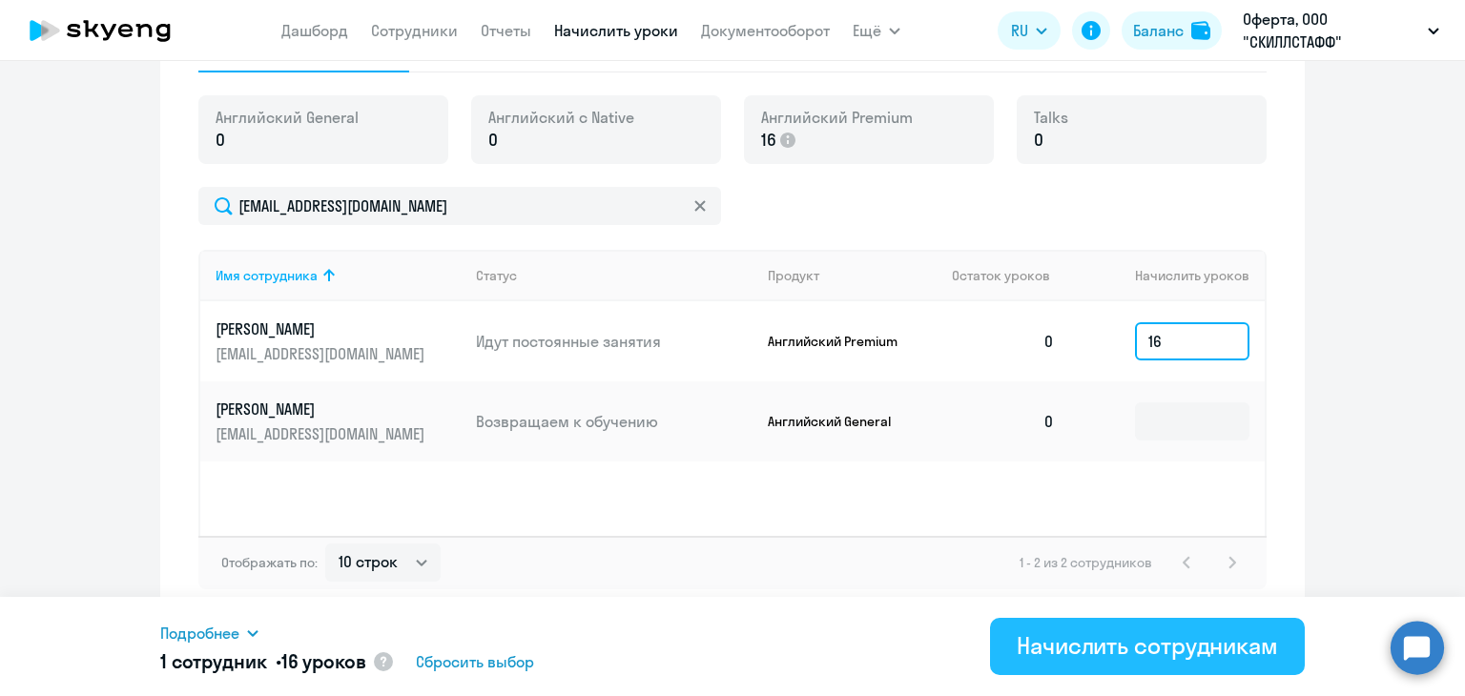
type input "16"
click at [1119, 646] on div "Начислить сотрудникам" at bounding box center [1146, 645] width 261 height 31
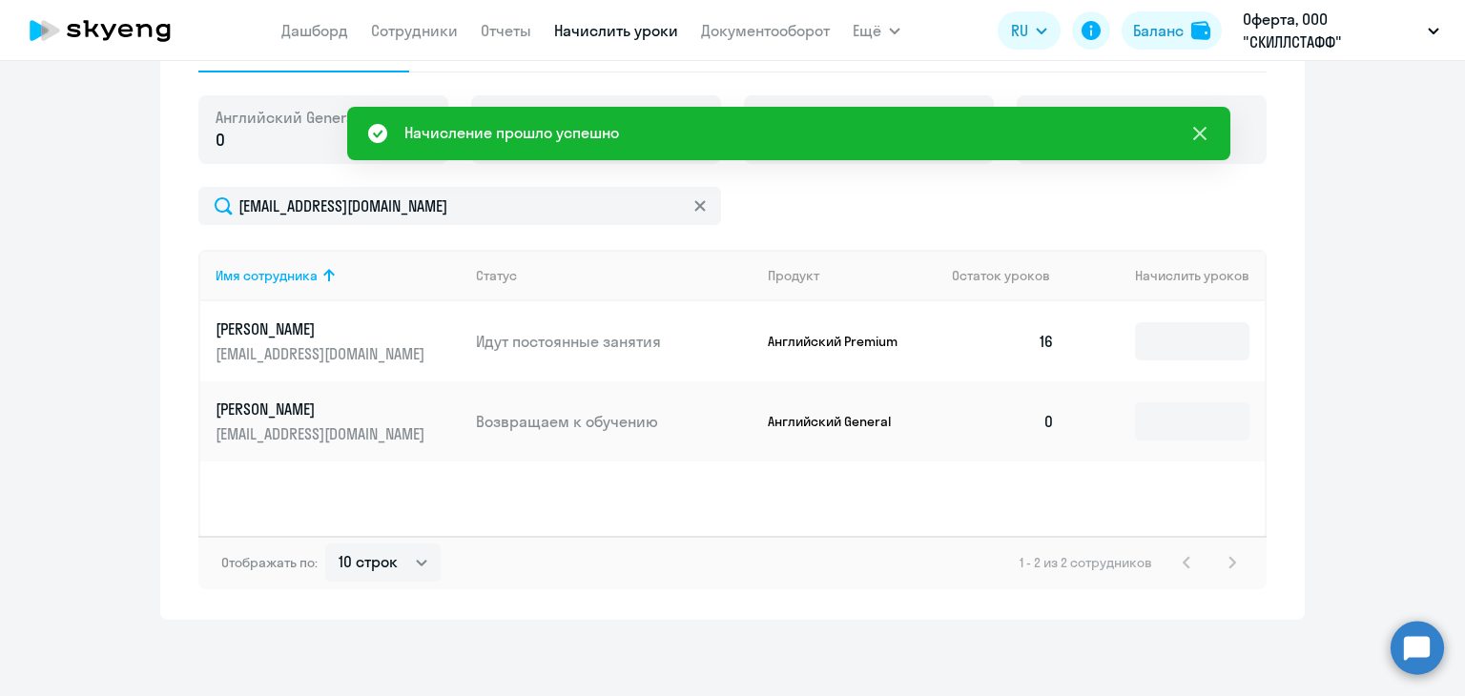
click at [1198, 127] on icon at bounding box center [1199, 133] width 23 height 23
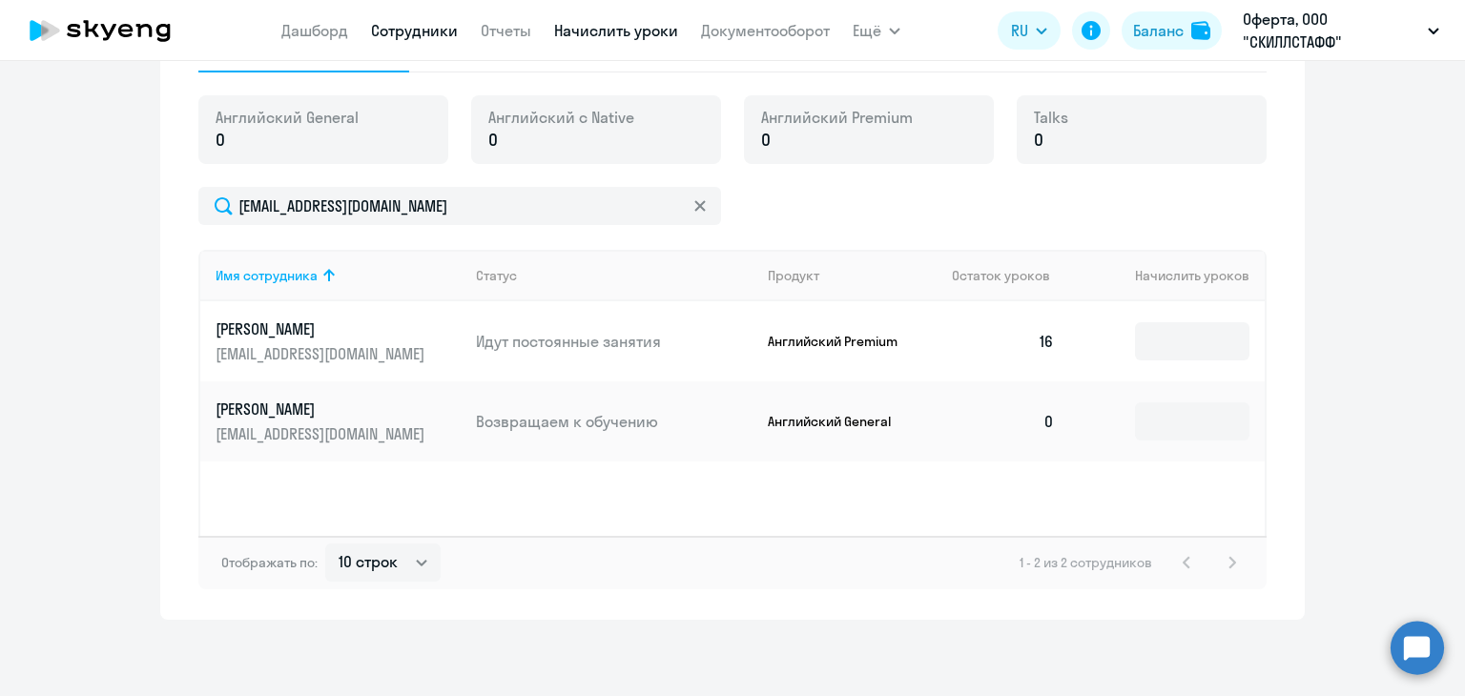
click at [401, 31] on link "Сотрудники" at bounding box center [414, 30] width 87 height 19
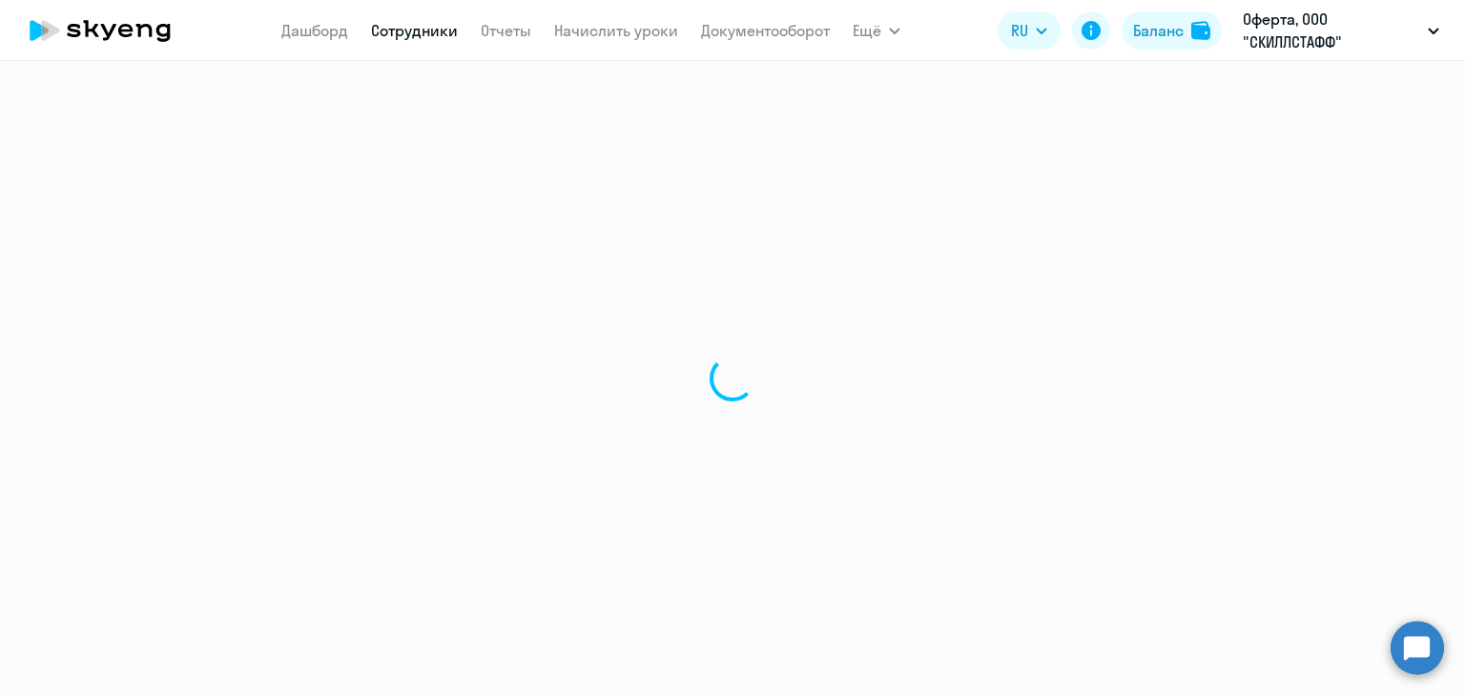
select select "30"
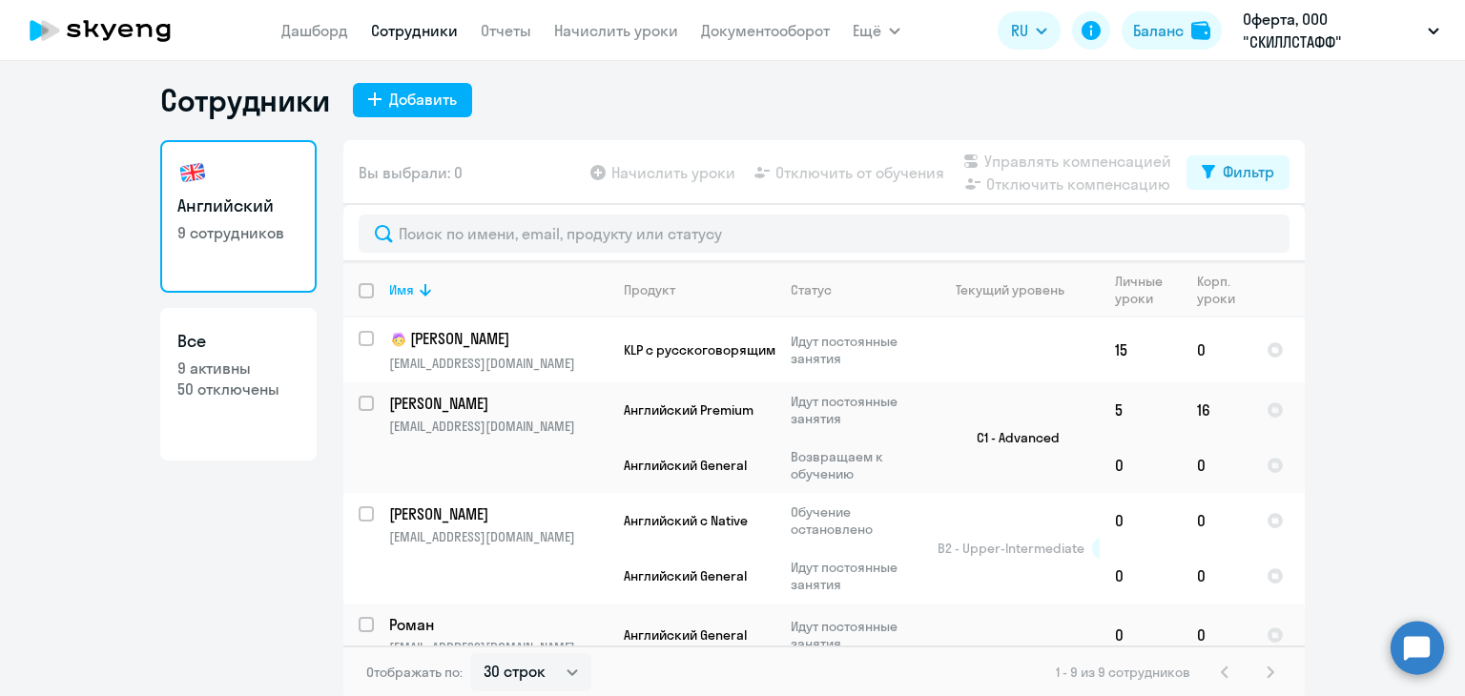
scroll to position [11, 0]
